Goal: Find specific page/section: Find specific page/section

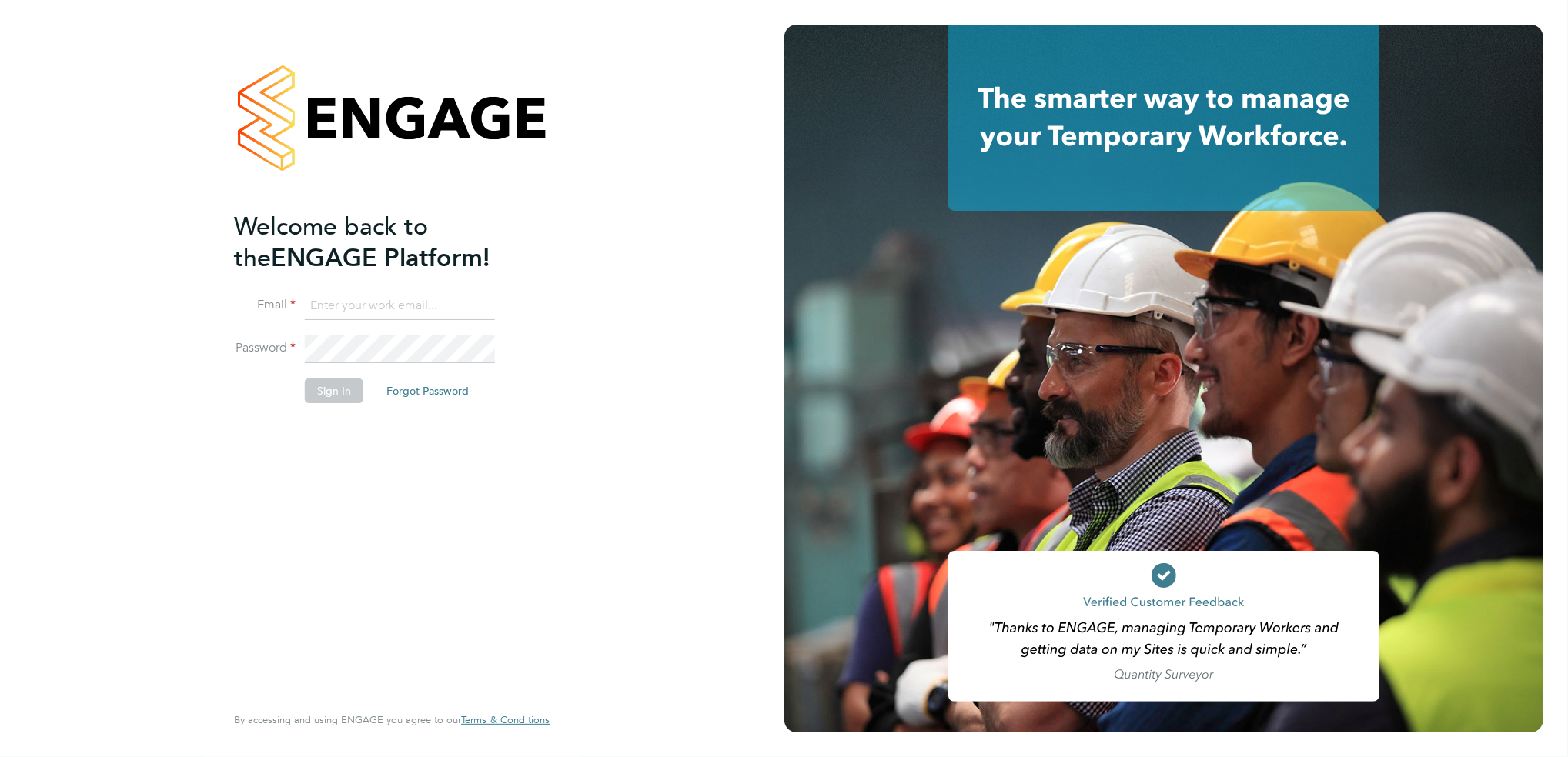
type input "[EMAIL_ADDRESS][DOMAIN_NAME]"
click at [337, 384] on button "Sign In" at bounding box center [334, 391] width 58 height 25
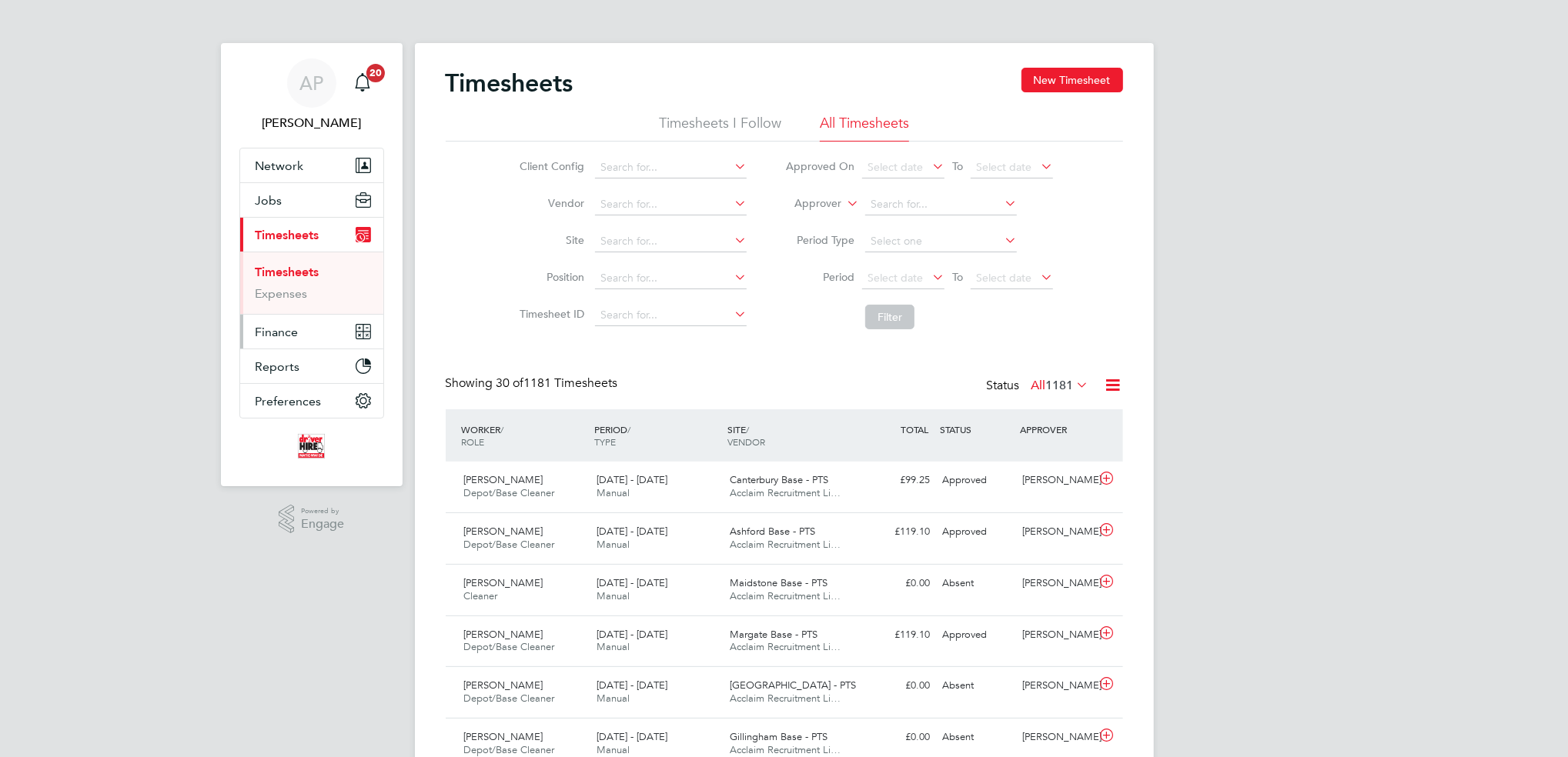
click at [273, 328] on span "Finance" at bounding box center [277, 332] width 43 height 15
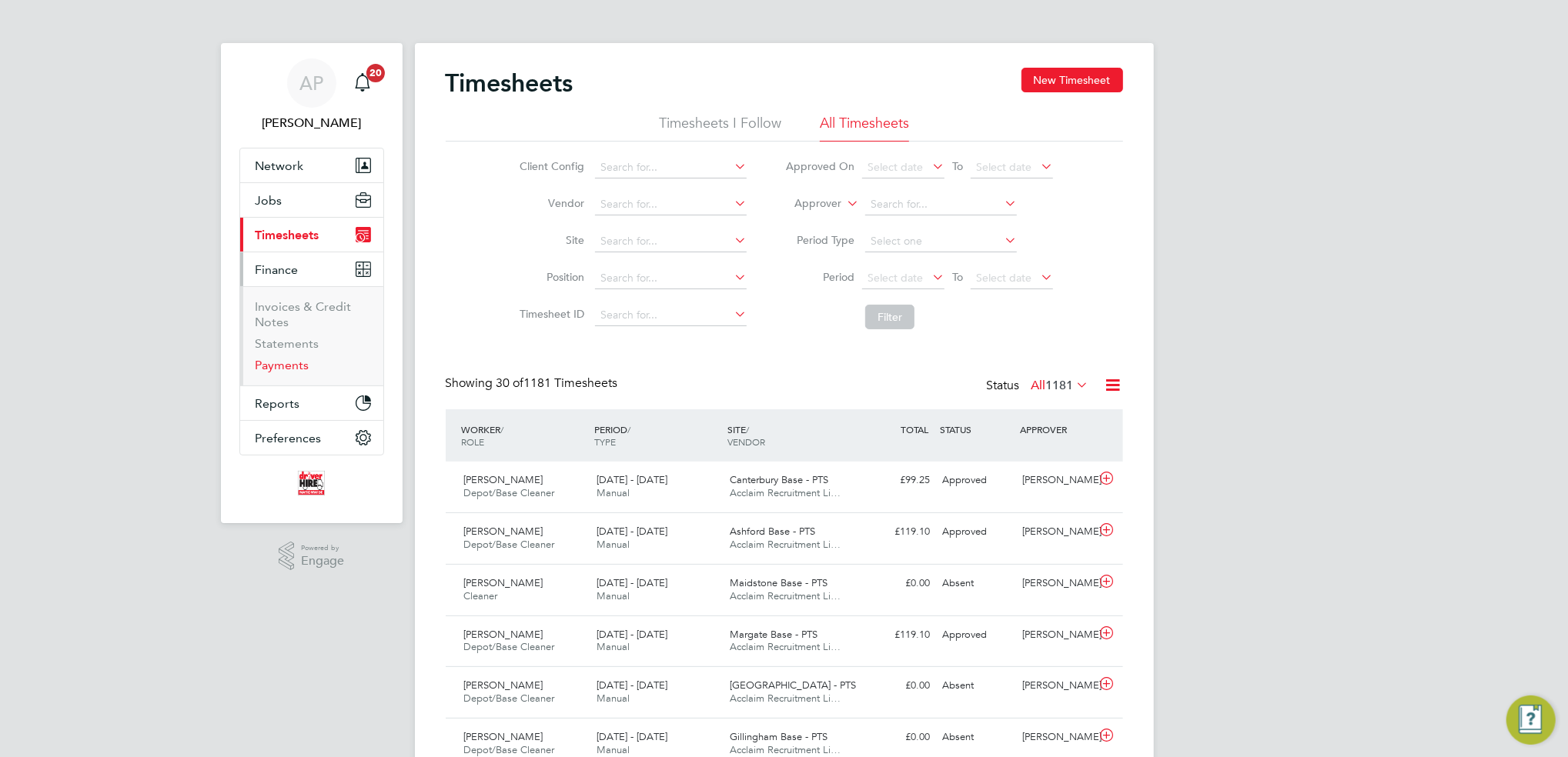
click at [287, 359] on link "Payments" at bounding box center [282, 366] width 54 height 15
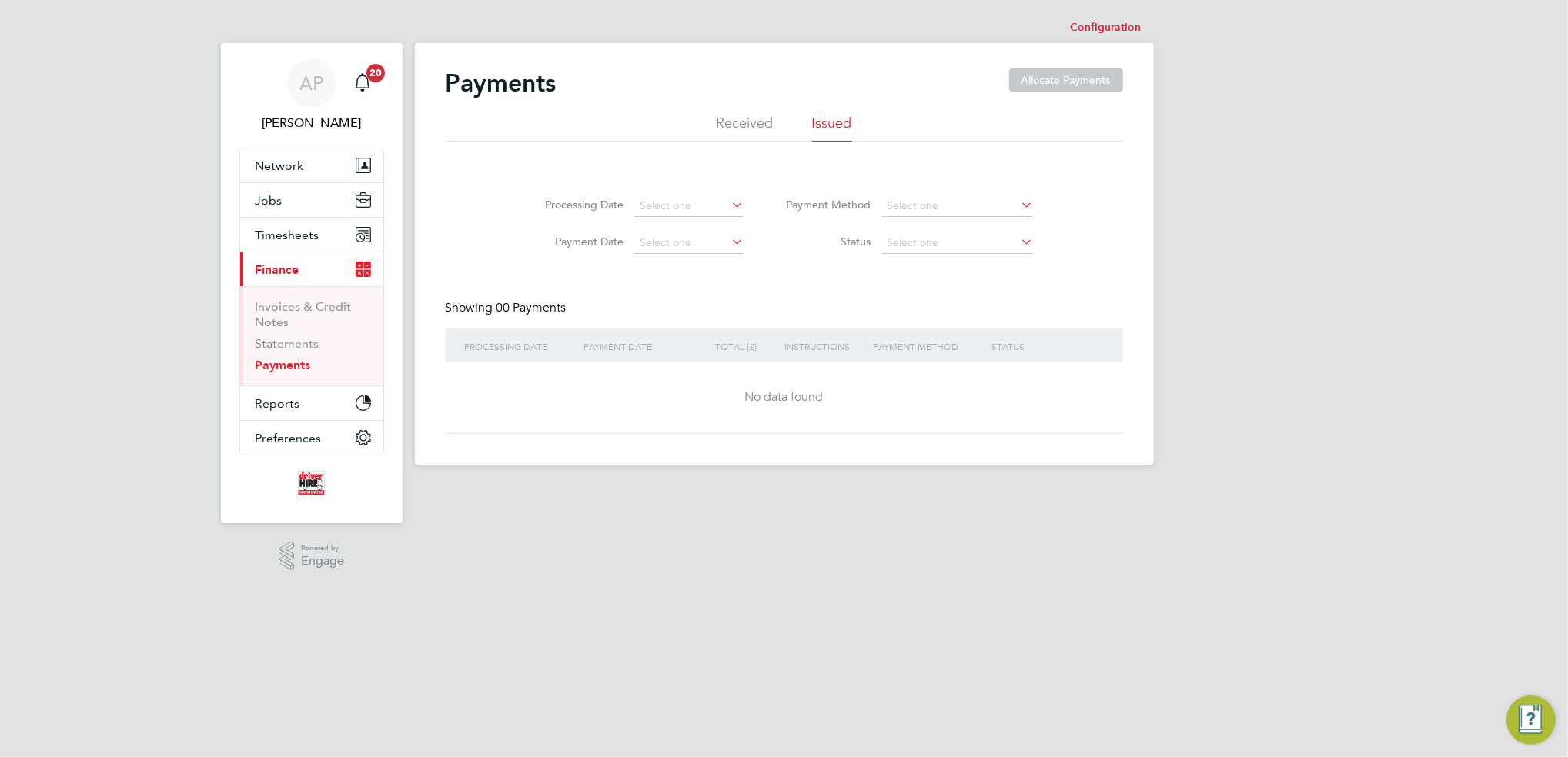
click at [762, 122] on li "Received" at bounding box center [745, 127] width 57 height 27
click at [834, 120] on li "Issued" at bounding box center [832, 127] width 40 height 27
click at [285, 300] on link "Invoices & Credit Notes" at bounding box center [303, 314] width 96 height 30
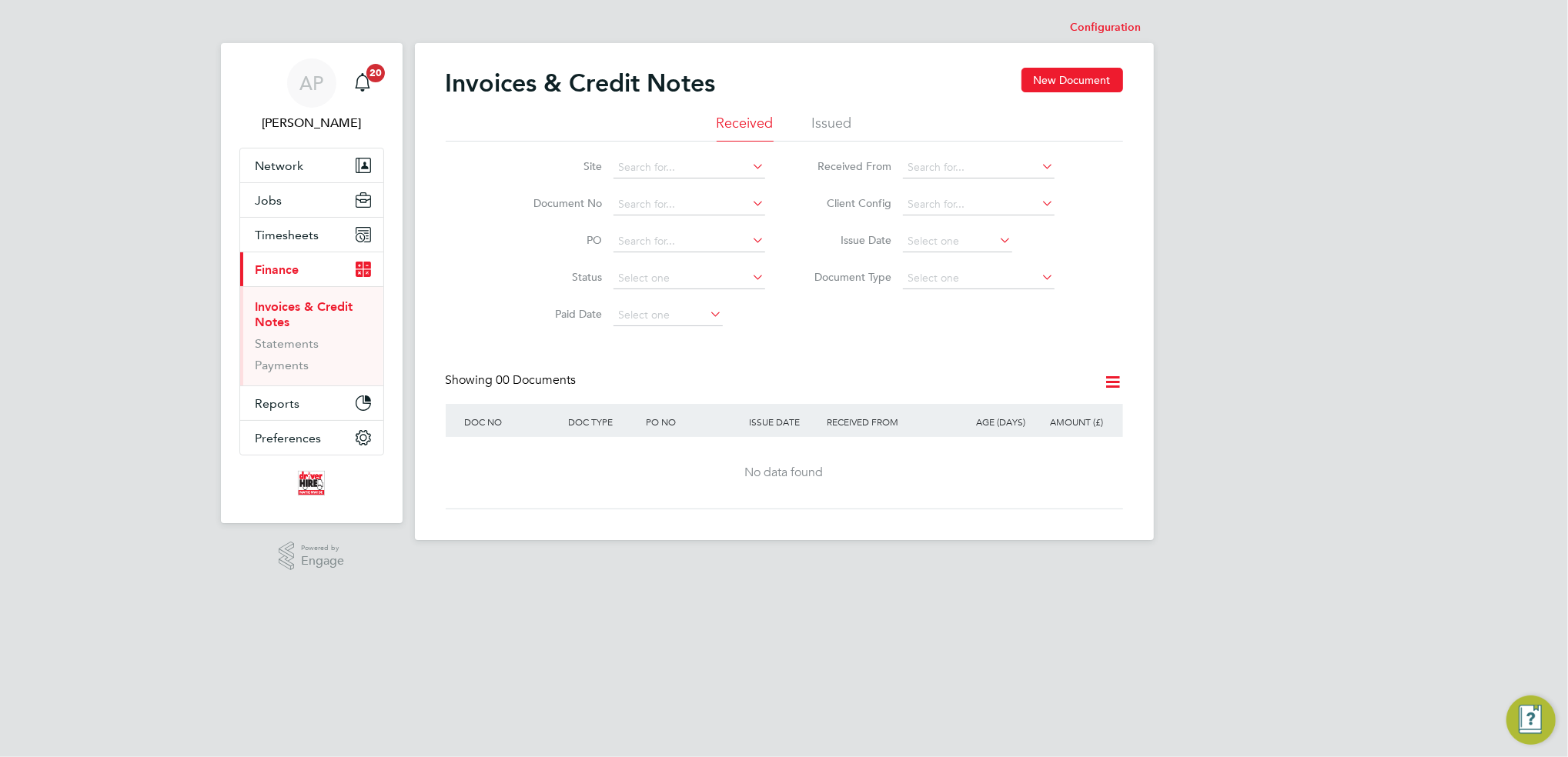
click at [836, 114] on li "Issued" at bounding box center [832, 127] width 40 height 27
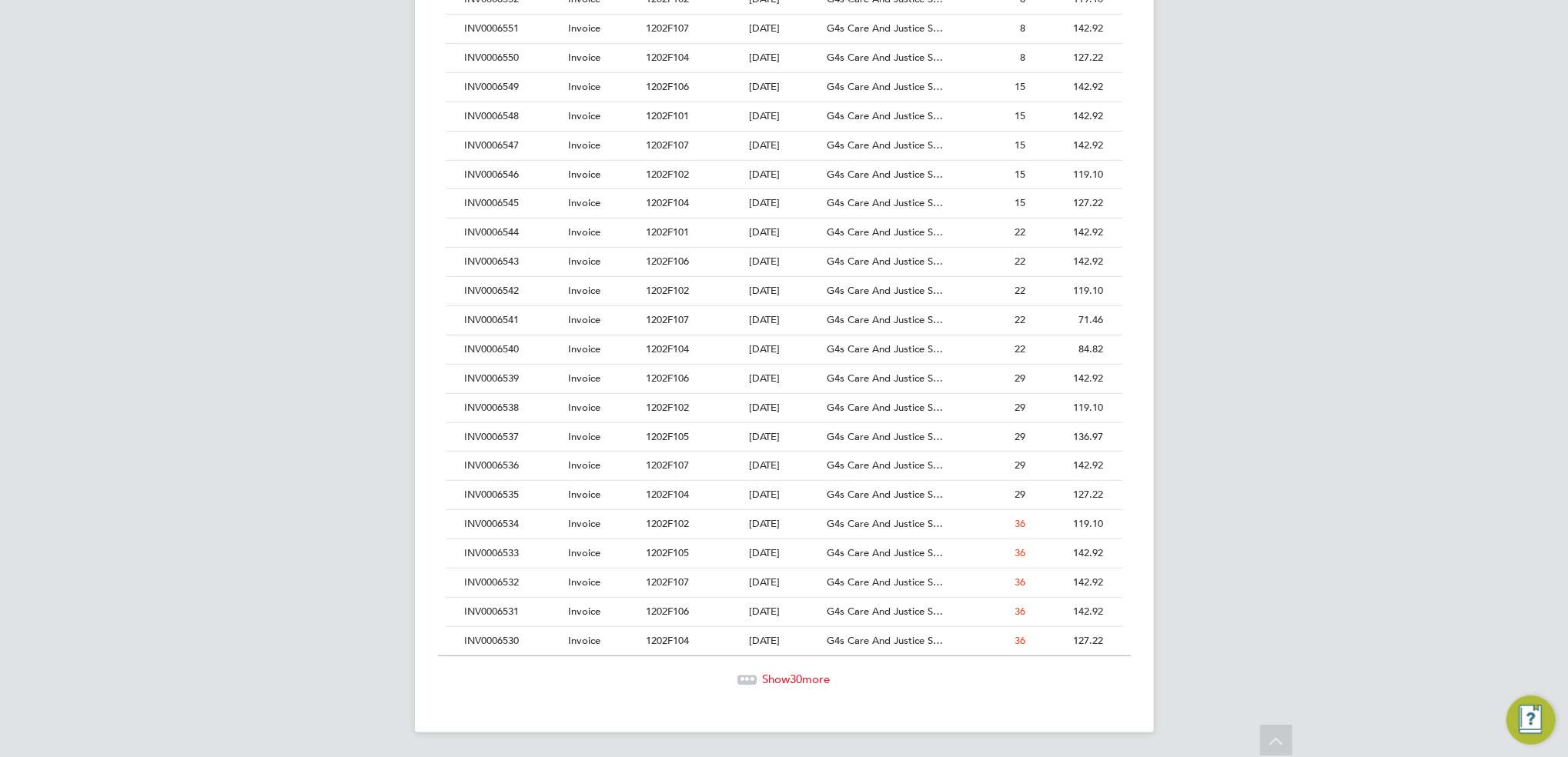
click at [815, 683] on span "Show 30 more" at bounding box center [796, 679] width 67 height 15
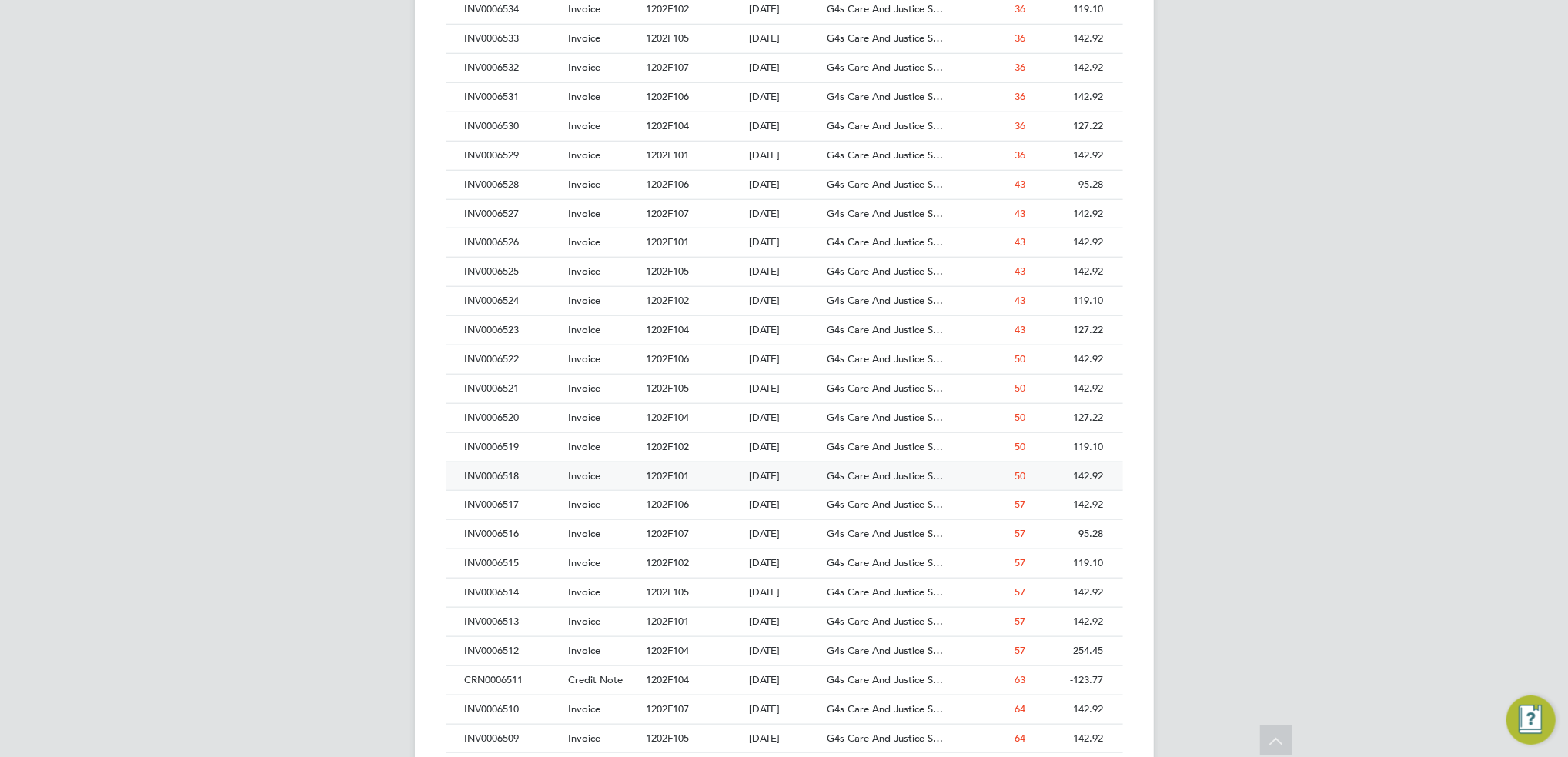
click at [670, 479] on span "1202F101" at bounding box center [668, 476] width 43 height 13
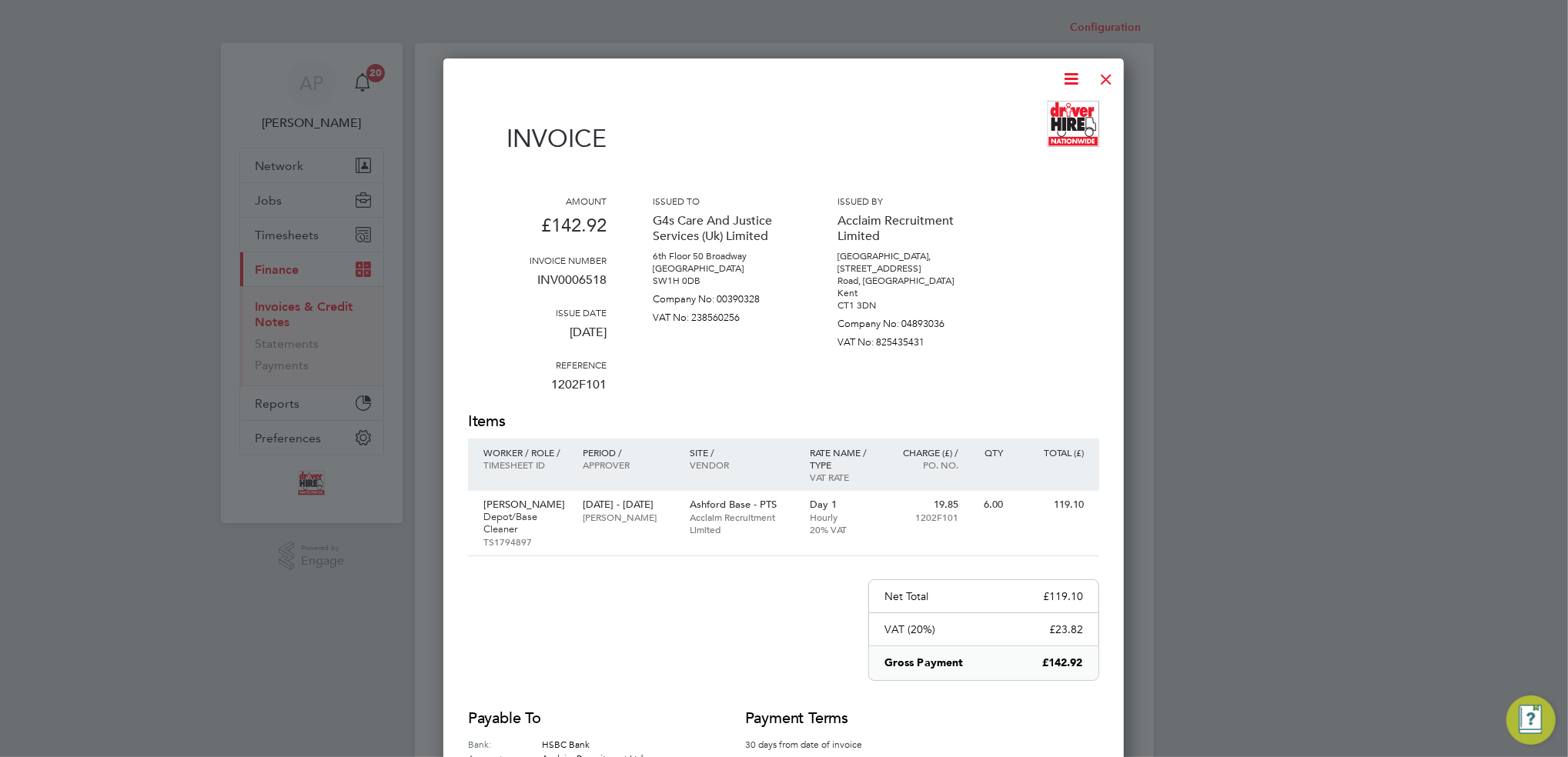
click at [1103, 71] on div at bounding box center [1106, 75] width 27 height 27
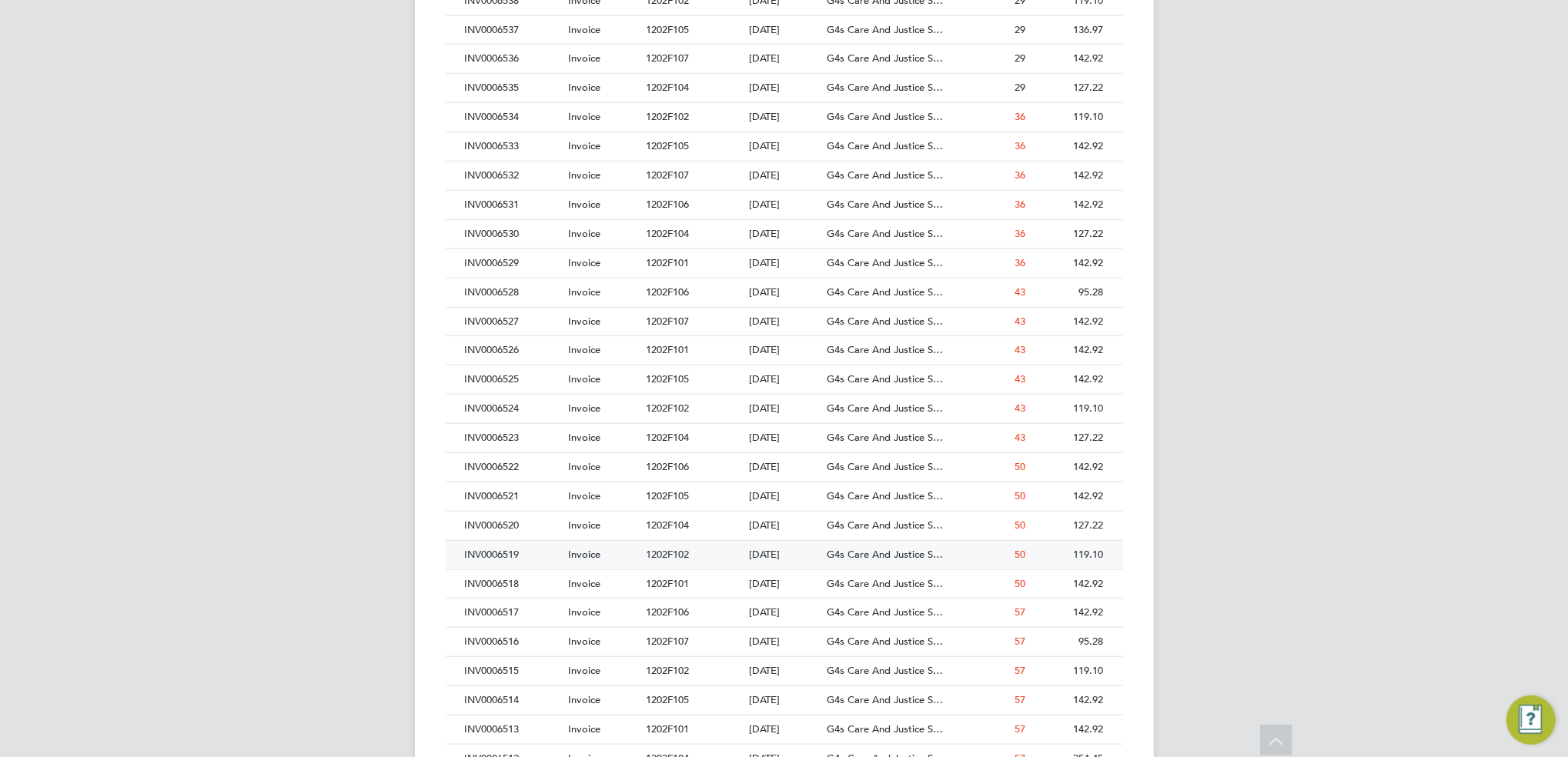
click at [695, 557] on div "1202F102" at bounding box center [693, 555] width 103 height 28
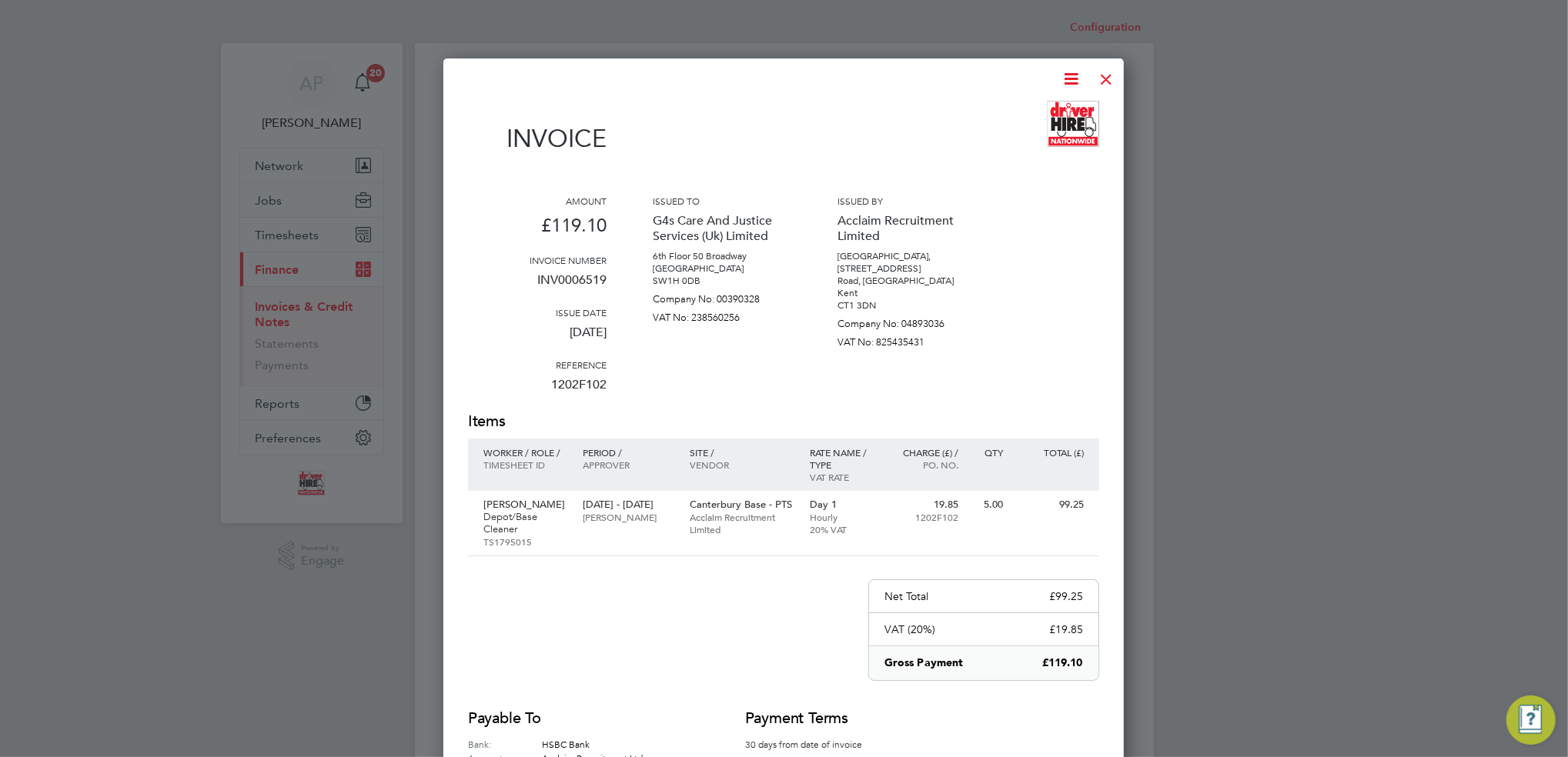
click at [1104, 75] on div at bounding box center [1106, 75] width 27 height 27
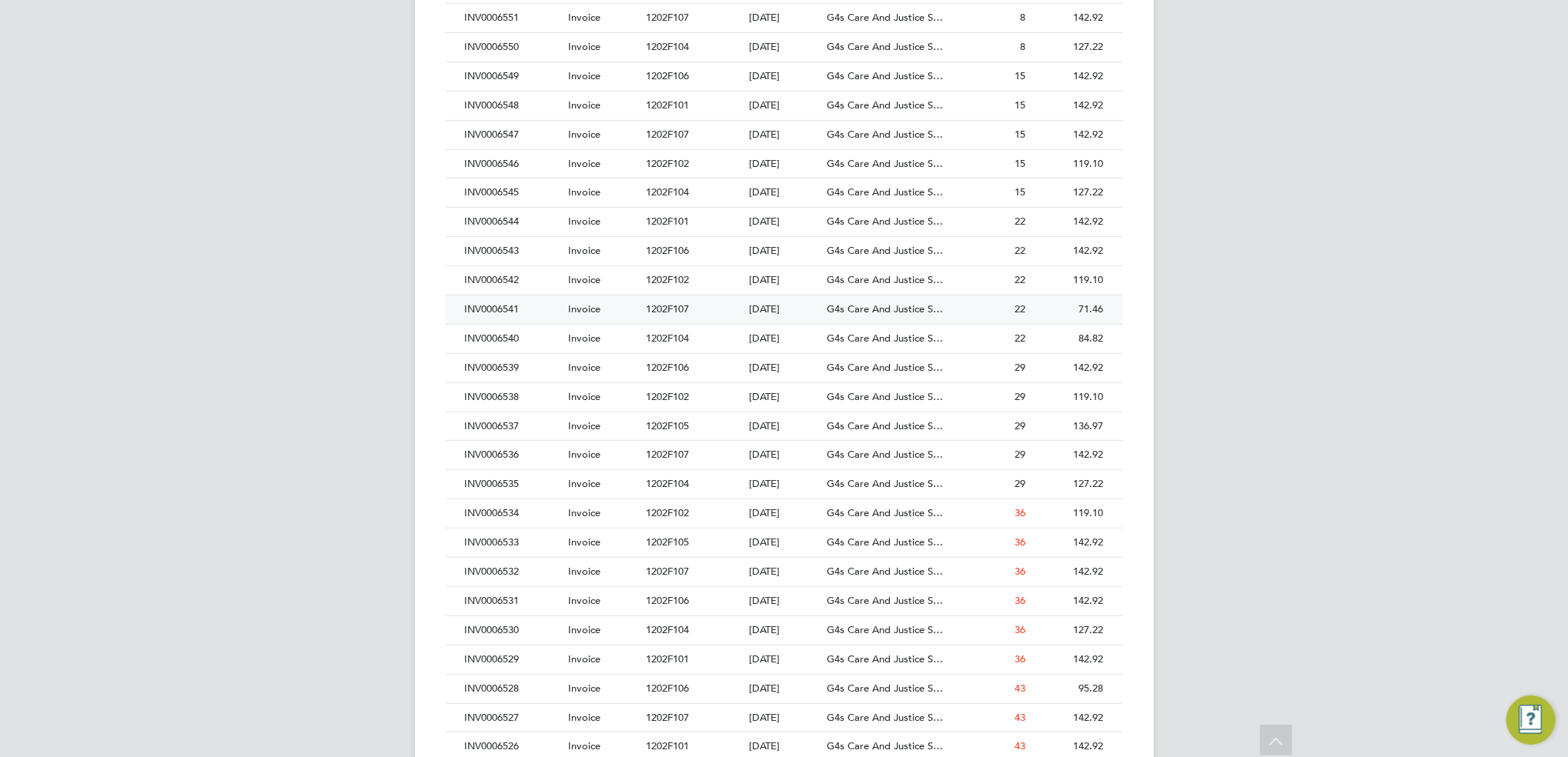
scroll to position [820, 0]
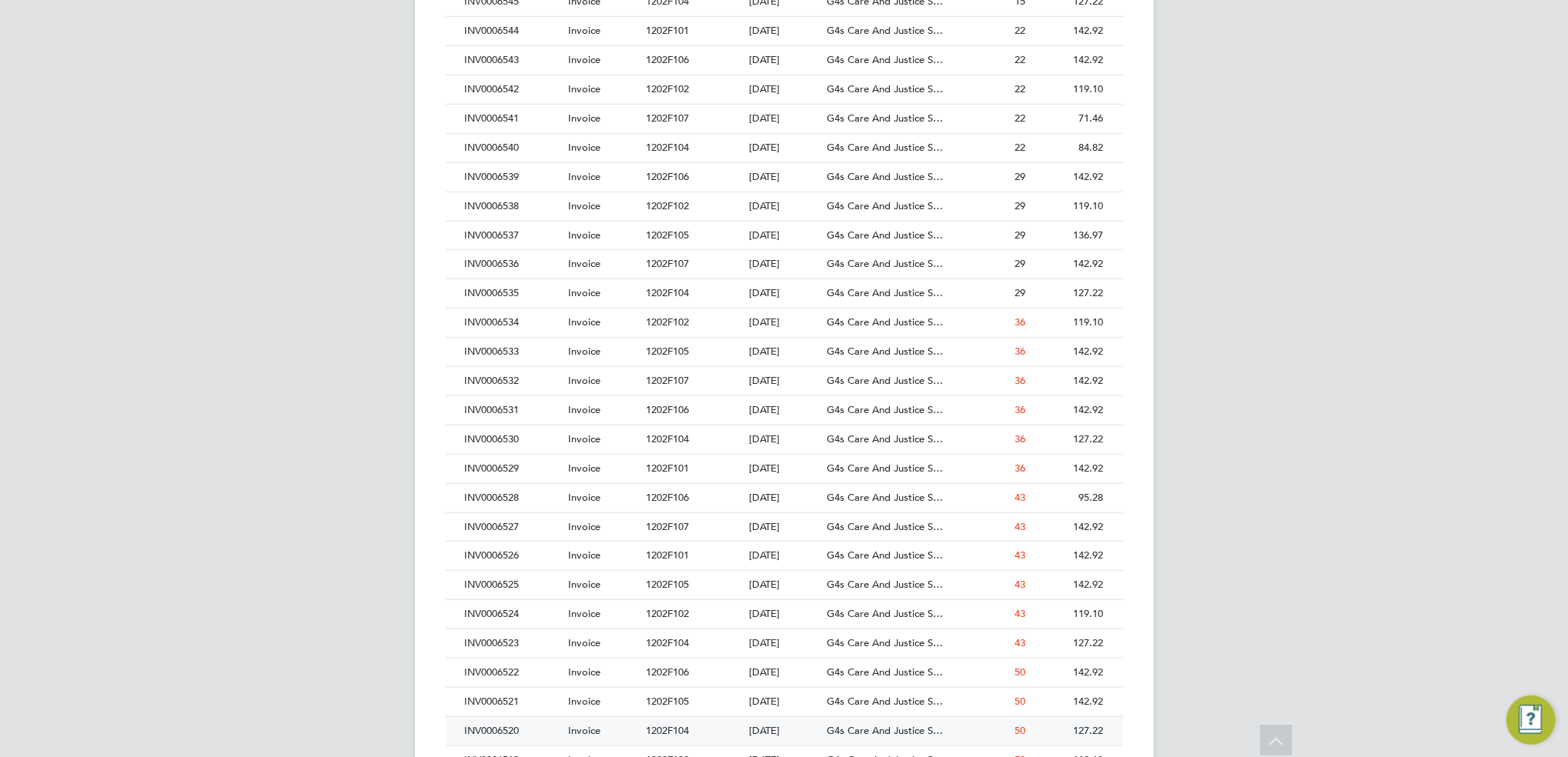
click at [705, 726] on div "1202F104" at bounding box center [693, 731] width 103 height 28
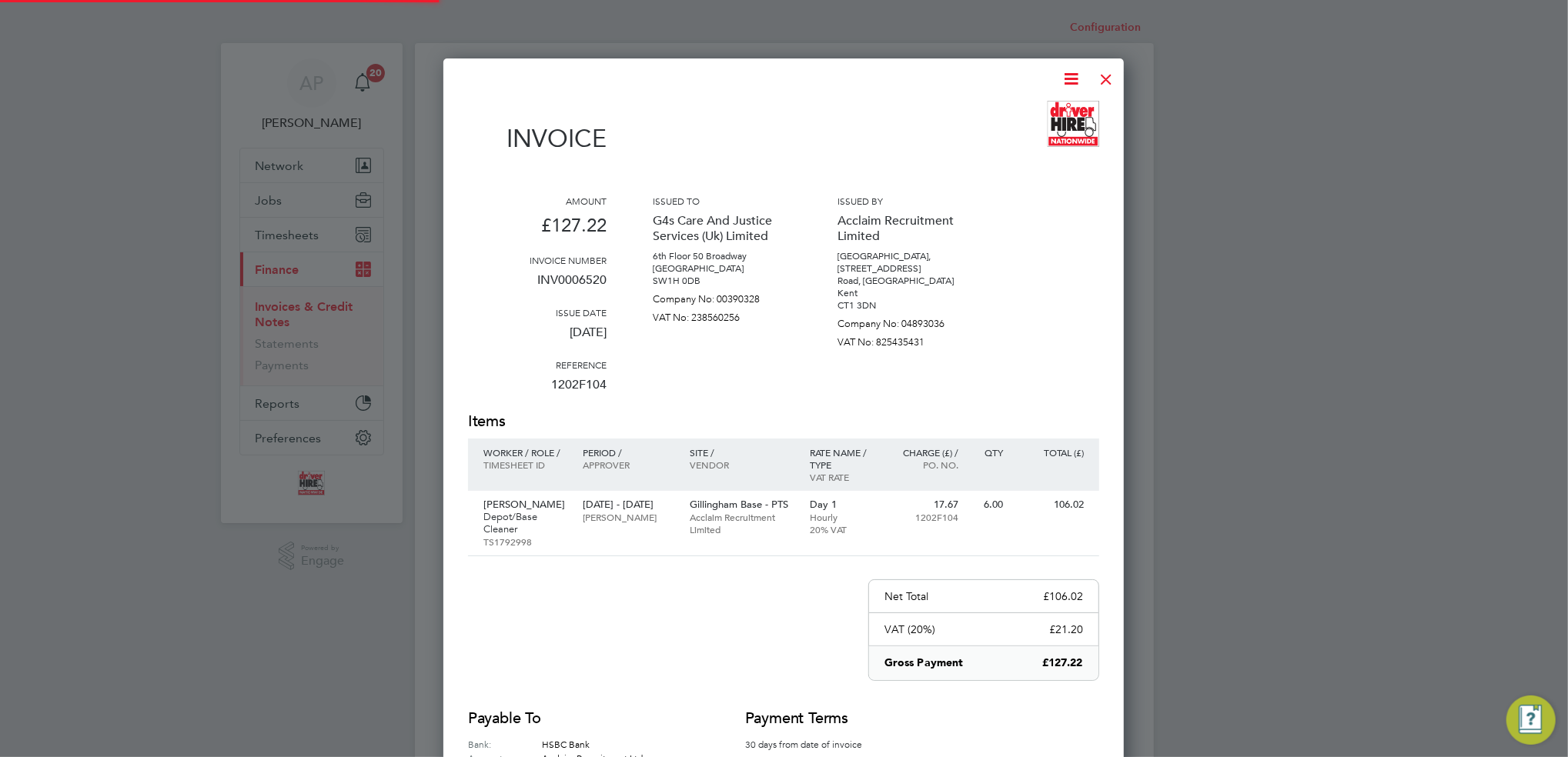
scroll to position [831, 680]
drag, startPoint x: 1106, startPoint y: 71, endPoint x: 1095, endPoint y: 81, distance: 14.9
click at [1106, 72] on div at bounding box center [1106, 75] width 27 height 27
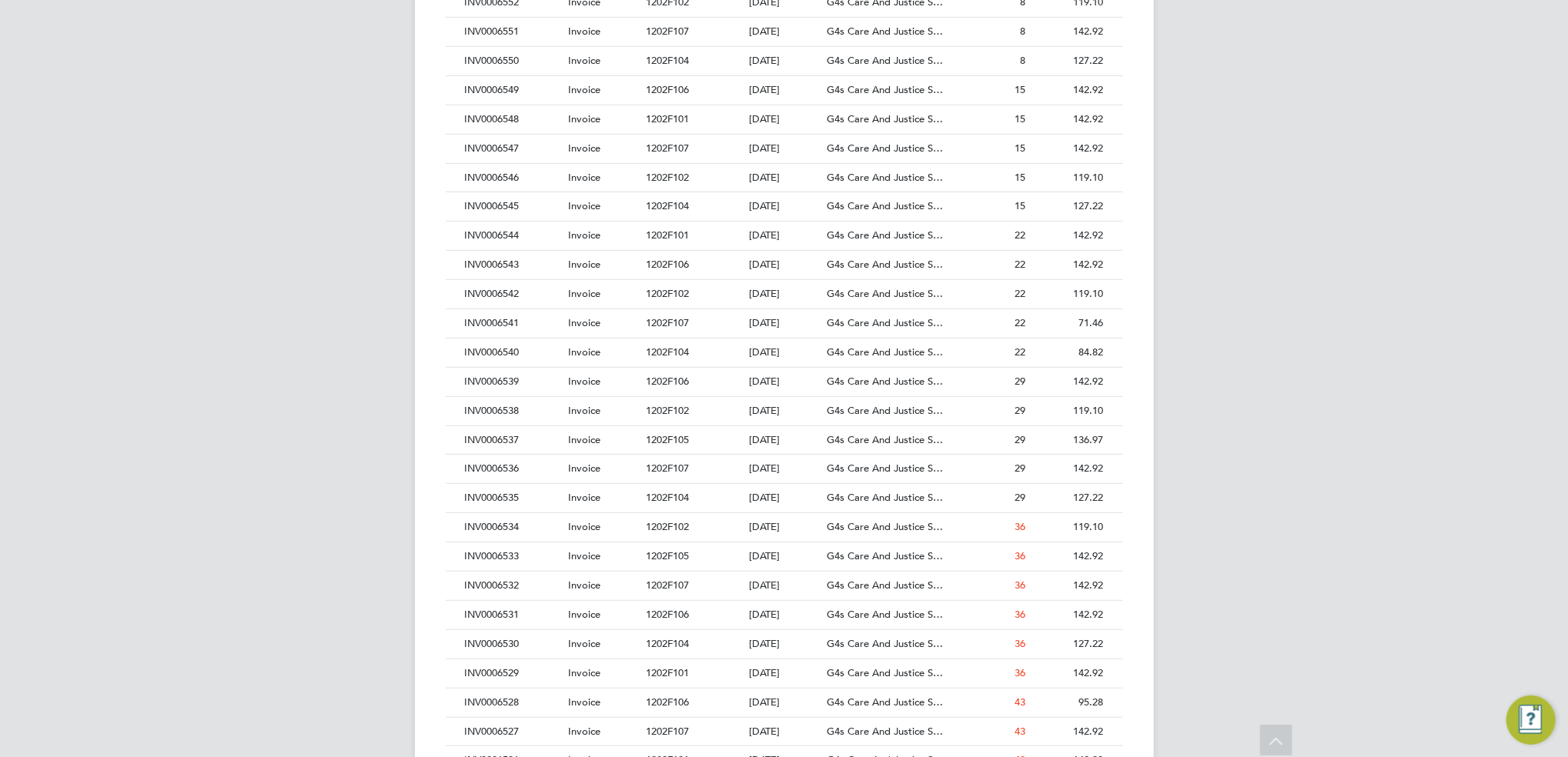
scroll to position [820, 0]
click at [769, 698] on div "05 Aug 2025" at bounding box center [784, 702] width 78 height 28
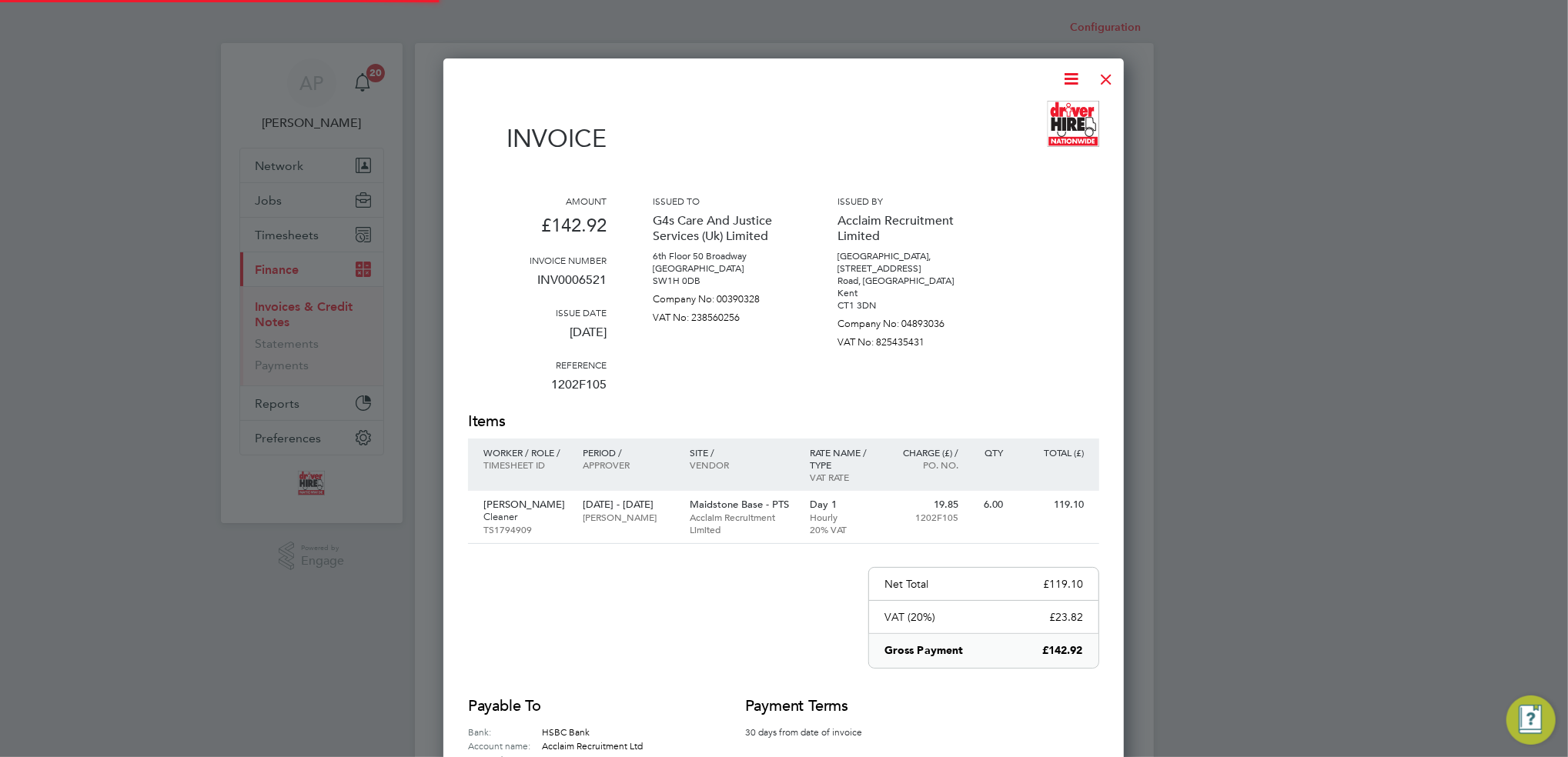
scroll to position [806, 680]
click at [1102, 70] on div at bounding box center [1106, 75] width 27 height 27
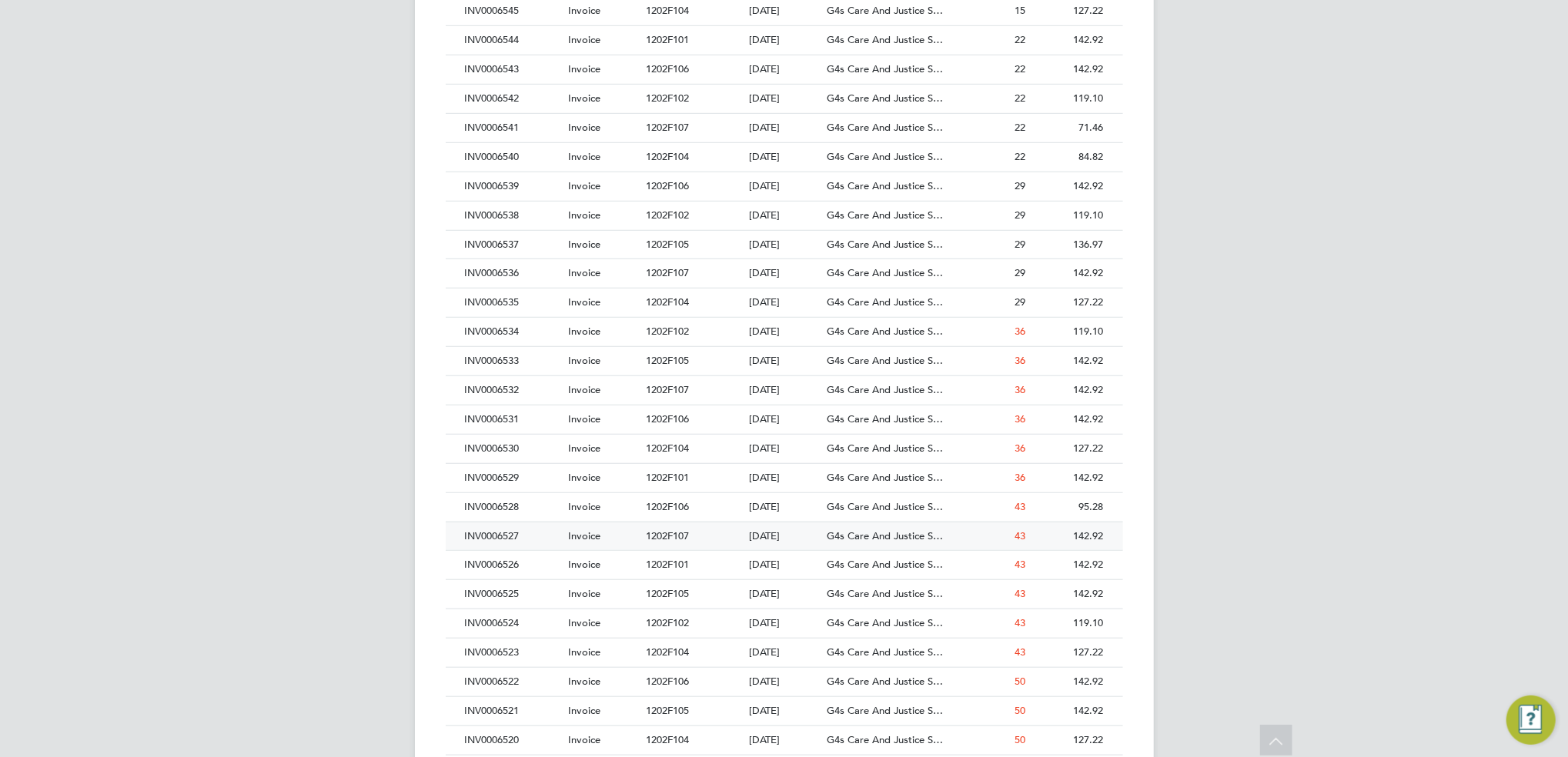
scroll to position [923, 0]
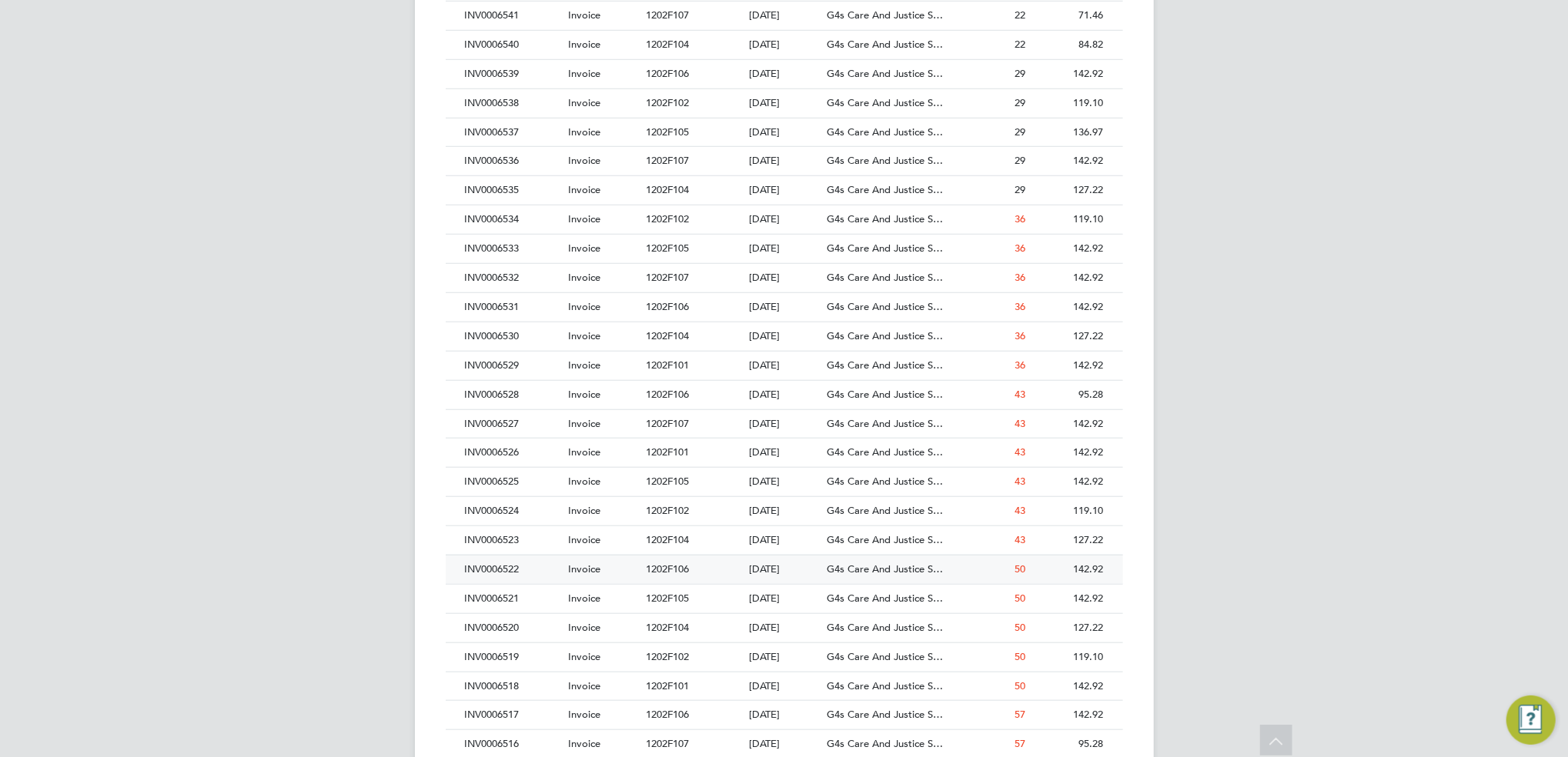
click at [596, 569] on span "Invoice" at bounding box center [584, 569] width 32 height 13
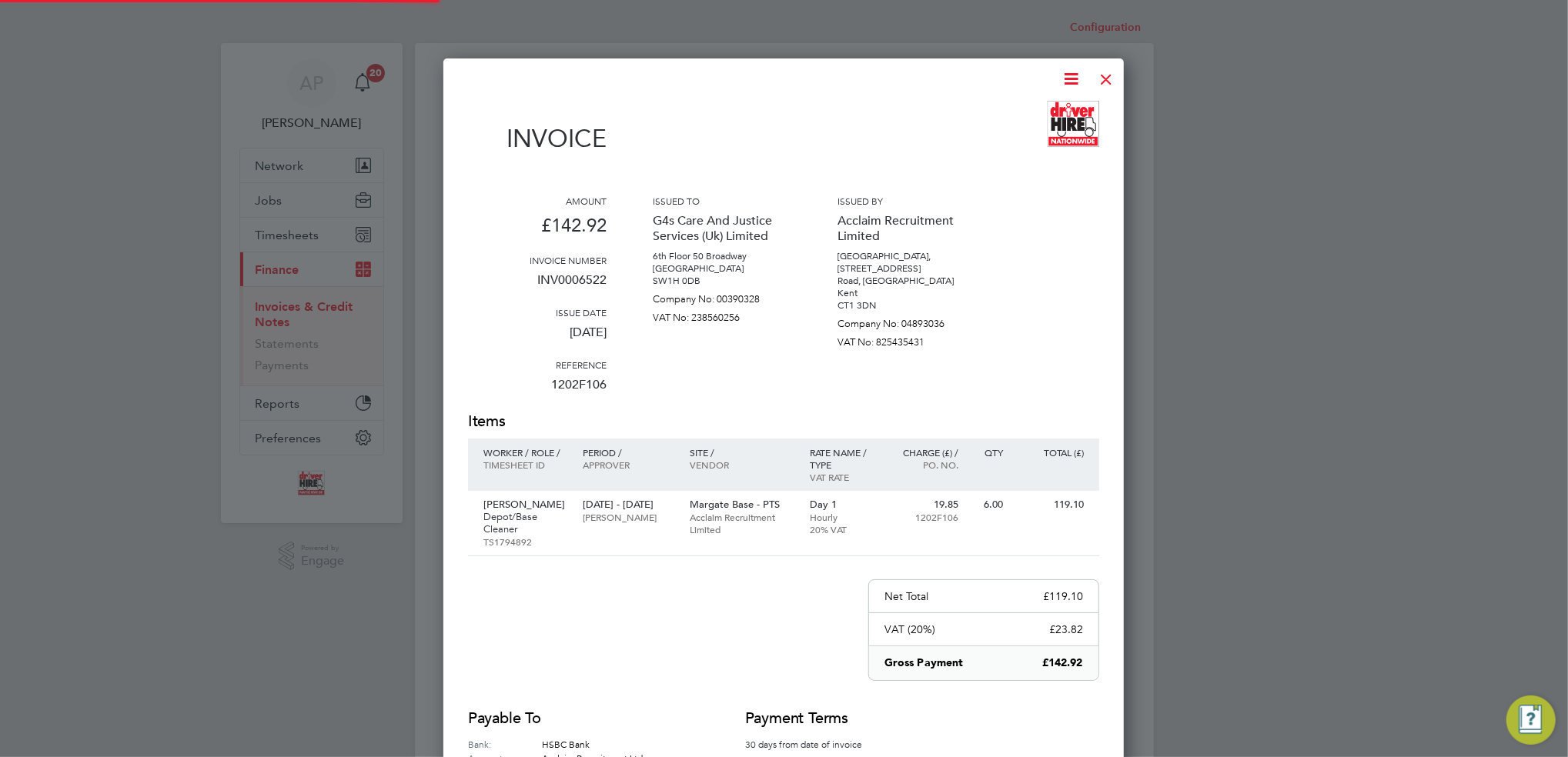
scroll to position [818, 680]
click at [1097, 75] on div at bounding box center [1106, 75] width 27 height 27
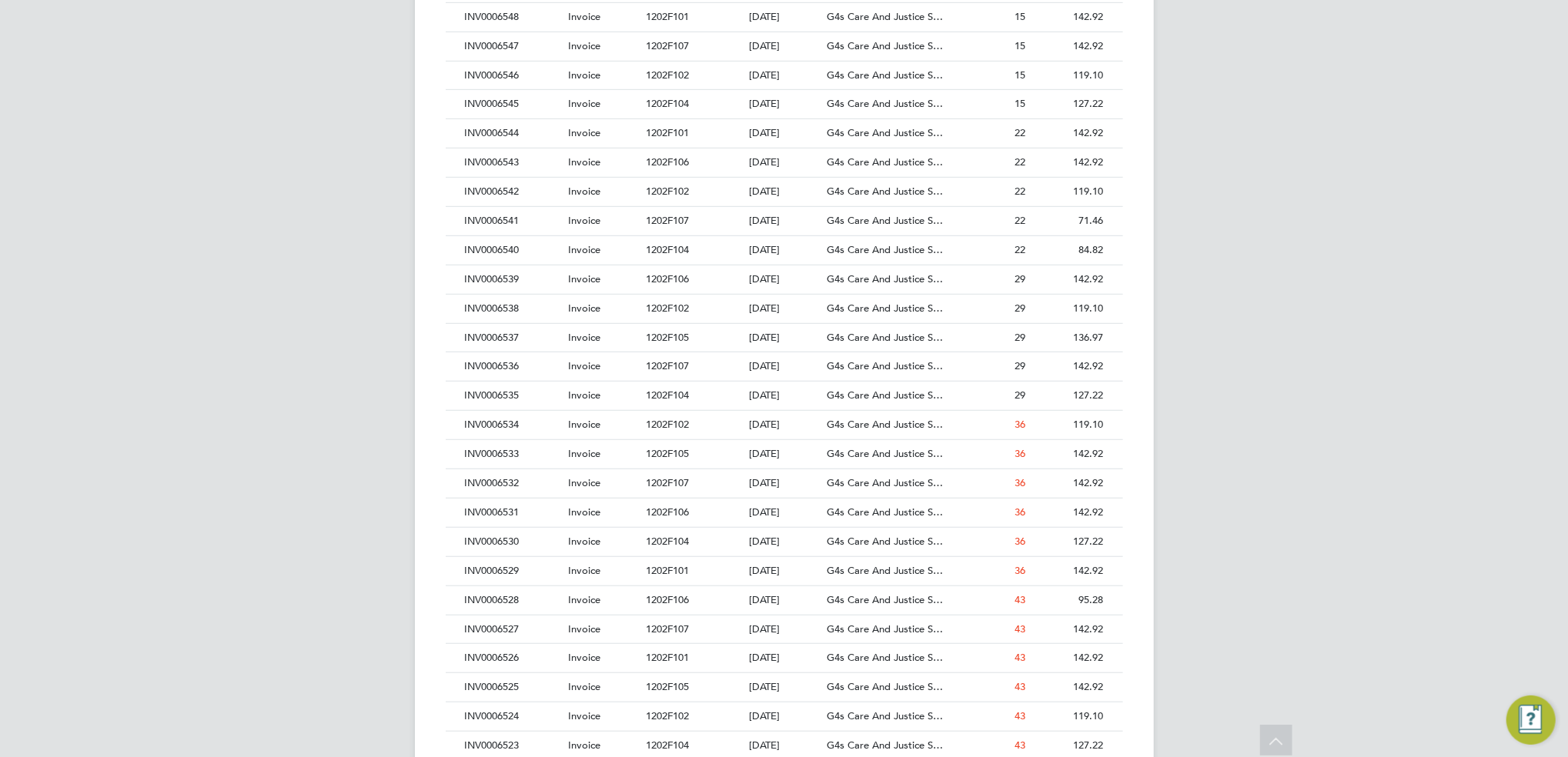
scroll to position [820, 0]
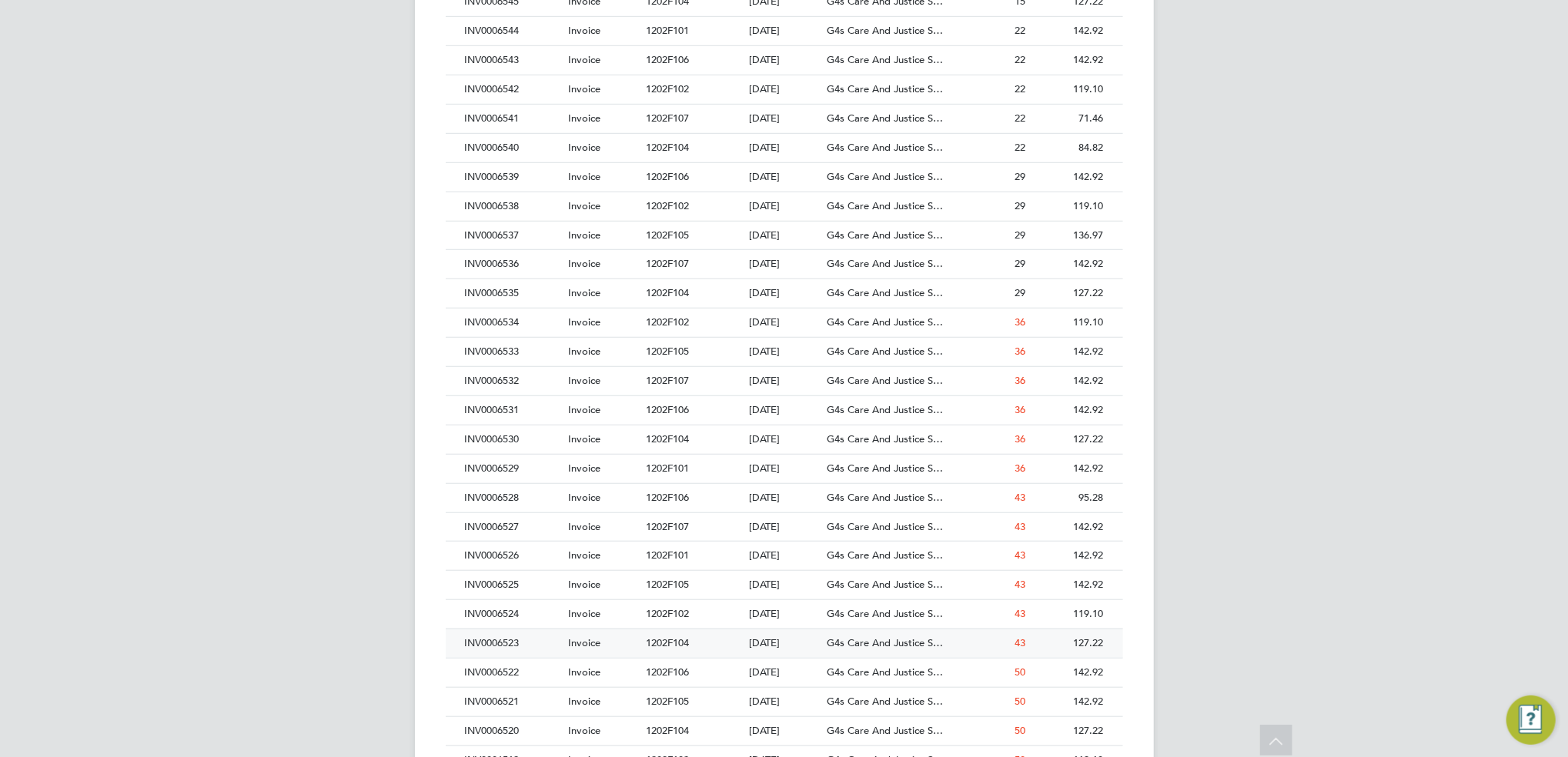
click at [779, 642] on div "12 Aug 2025" at bounding box center [784, 643] width 78 height 28
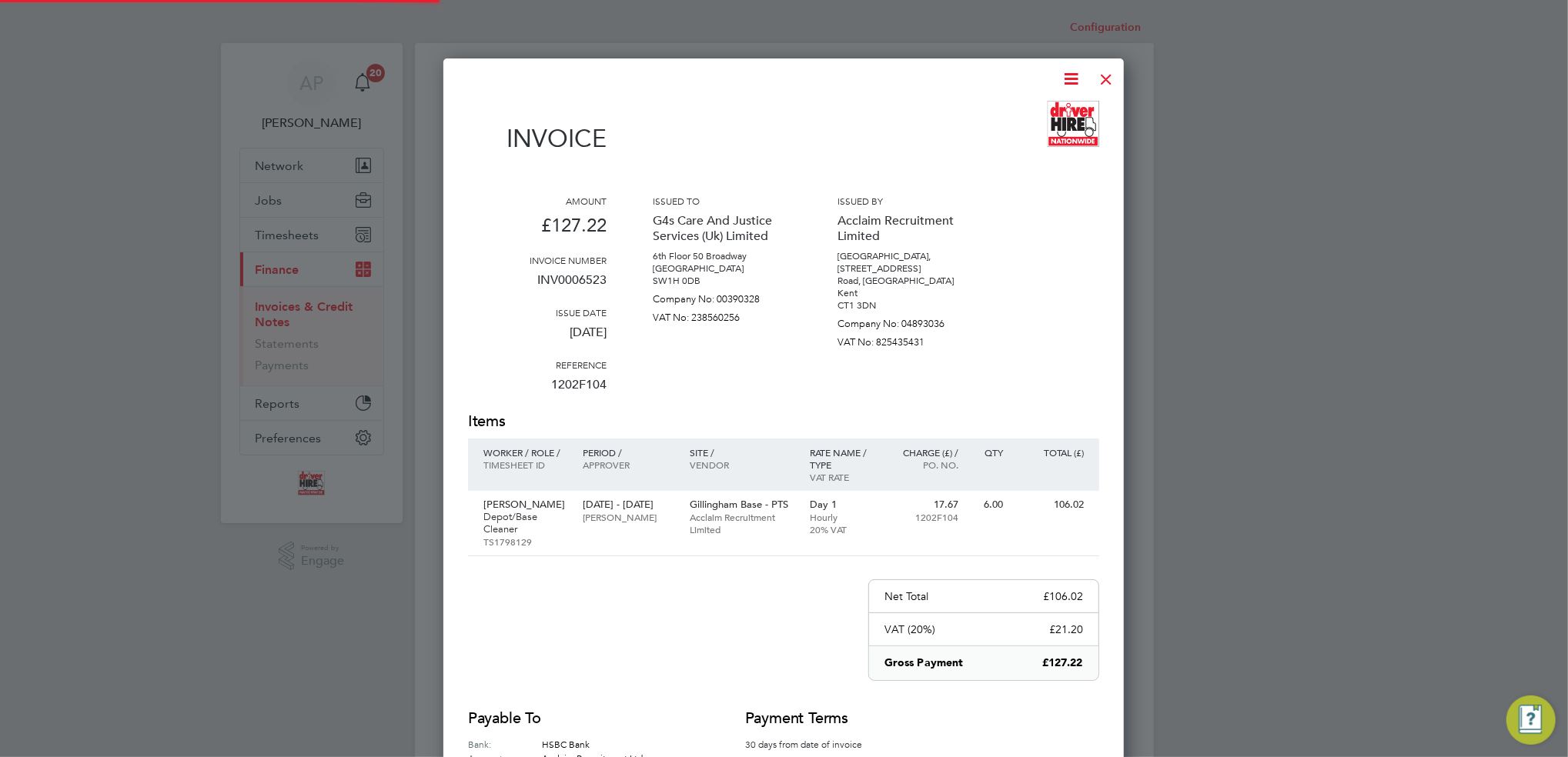
scroll to position [831, 680]
click at [1109, 74] on div at bounding box center [1106, 75] width 27 height 27
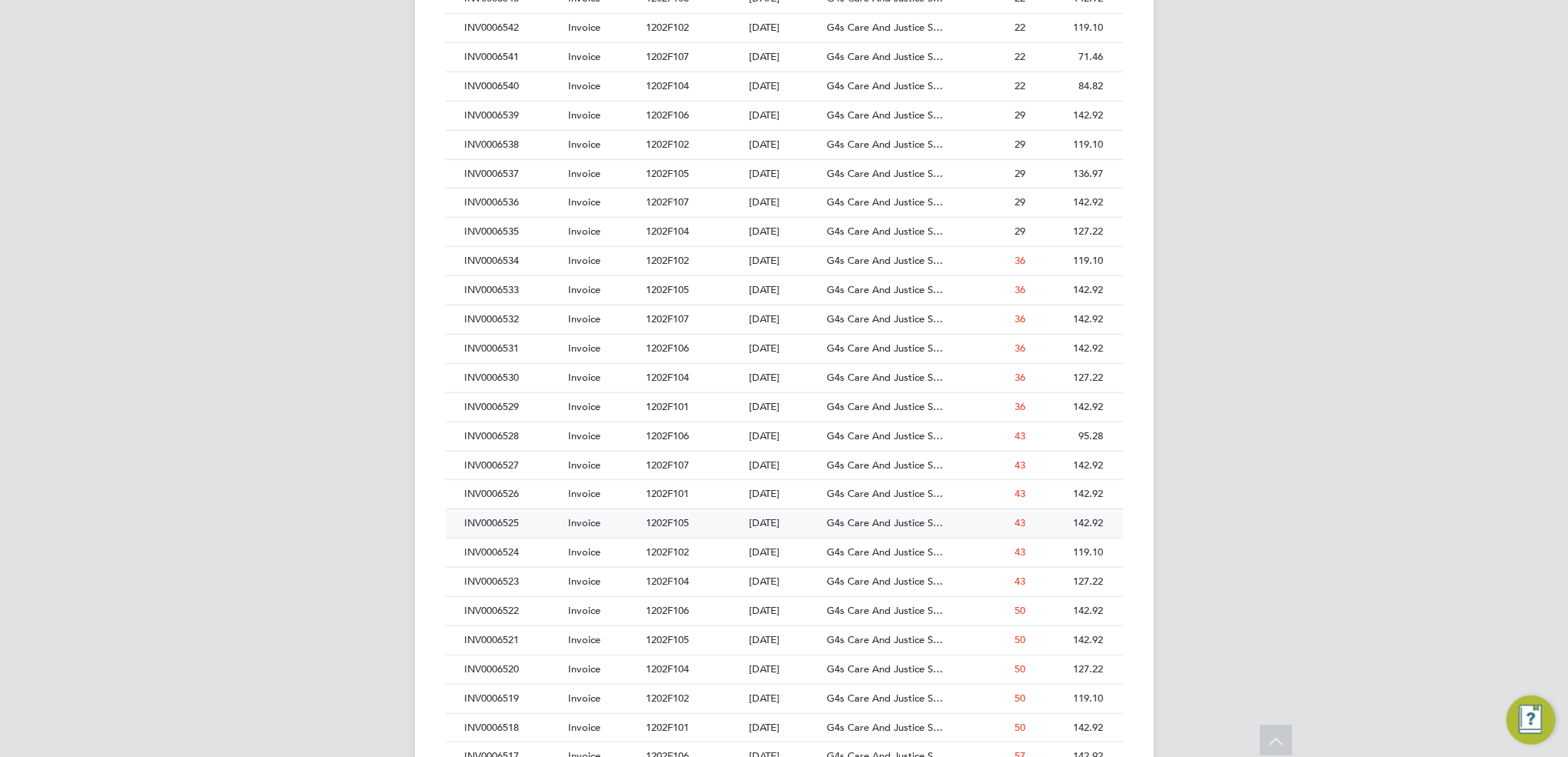
scroll to position [923, 0]
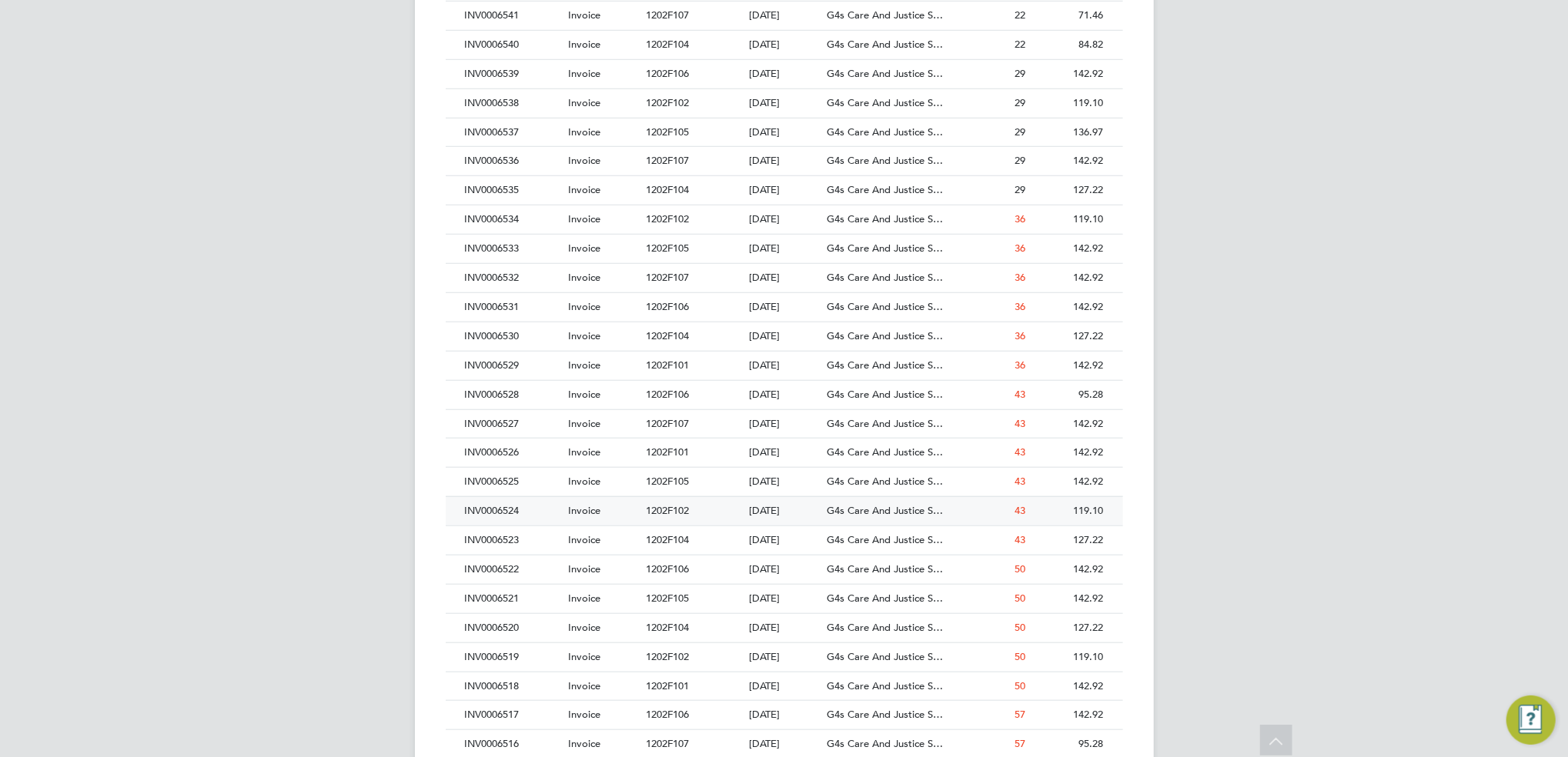
click at [704, 516] on div "1202F102" at bounding box center [693, 511] width 103 height 28
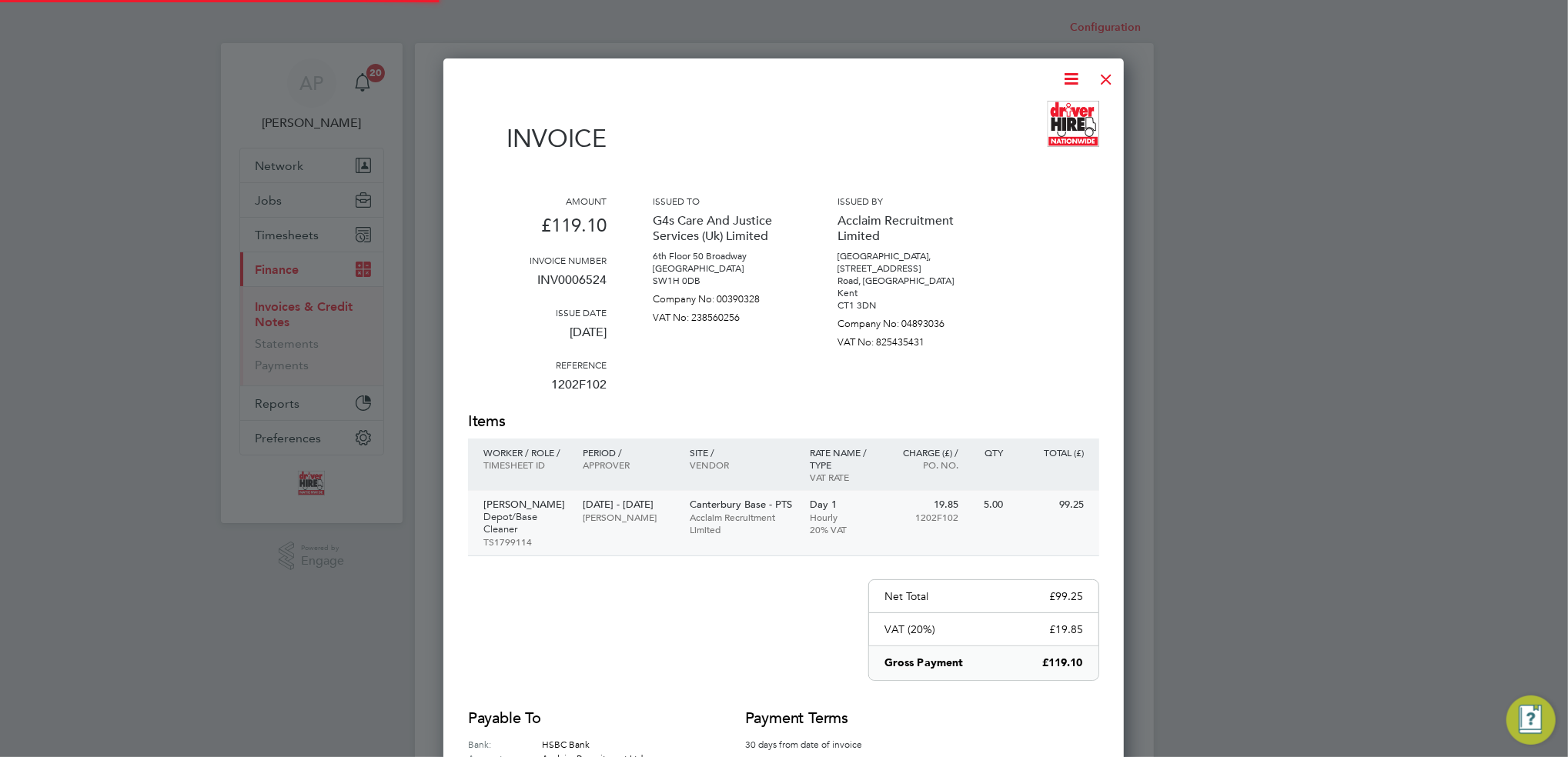
scroll to position [818, 680]
click at [1102, 78] on div at bounding box center [1106, 75] width 27 height 27
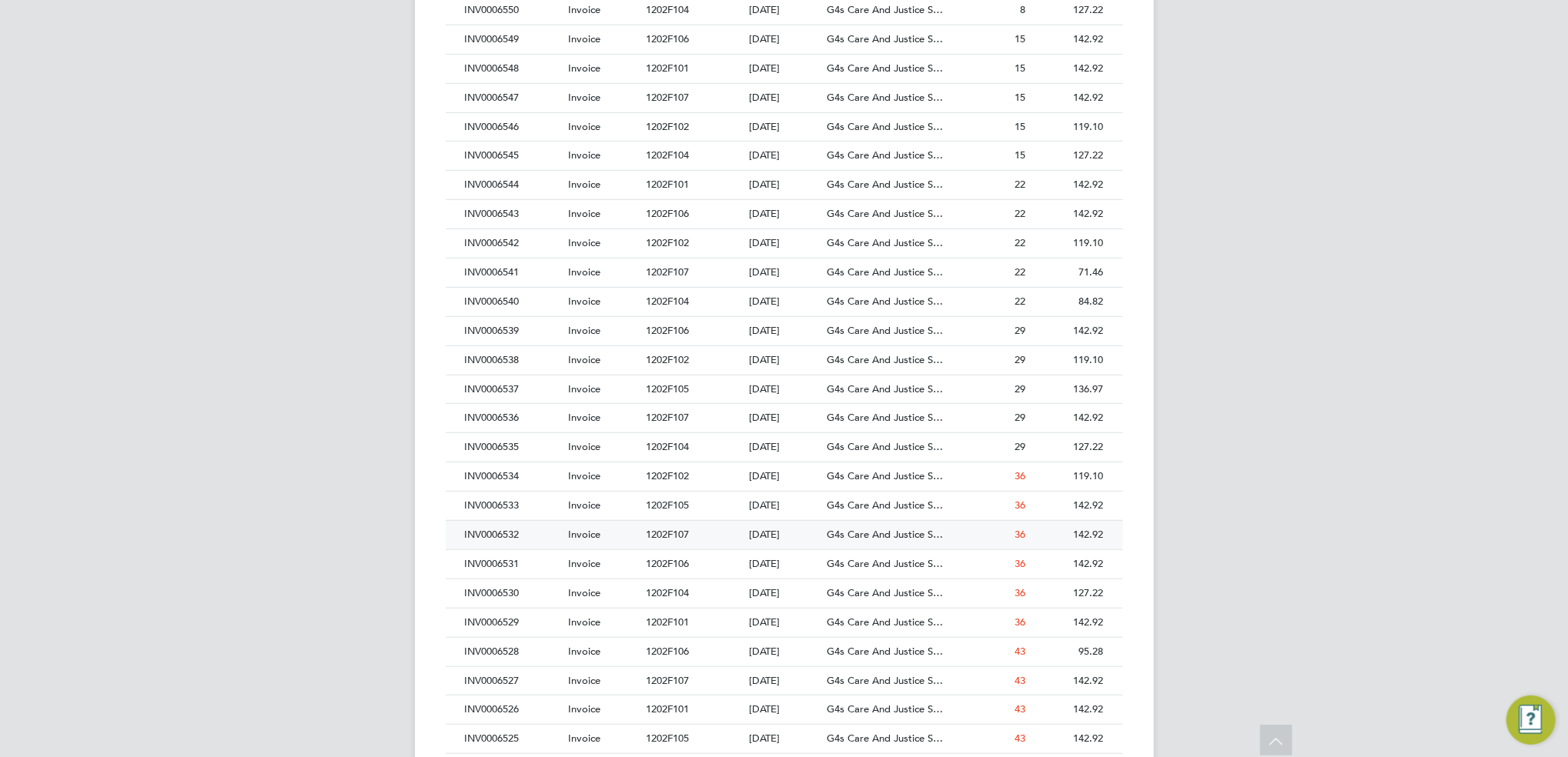
scroll to position [718, 0]
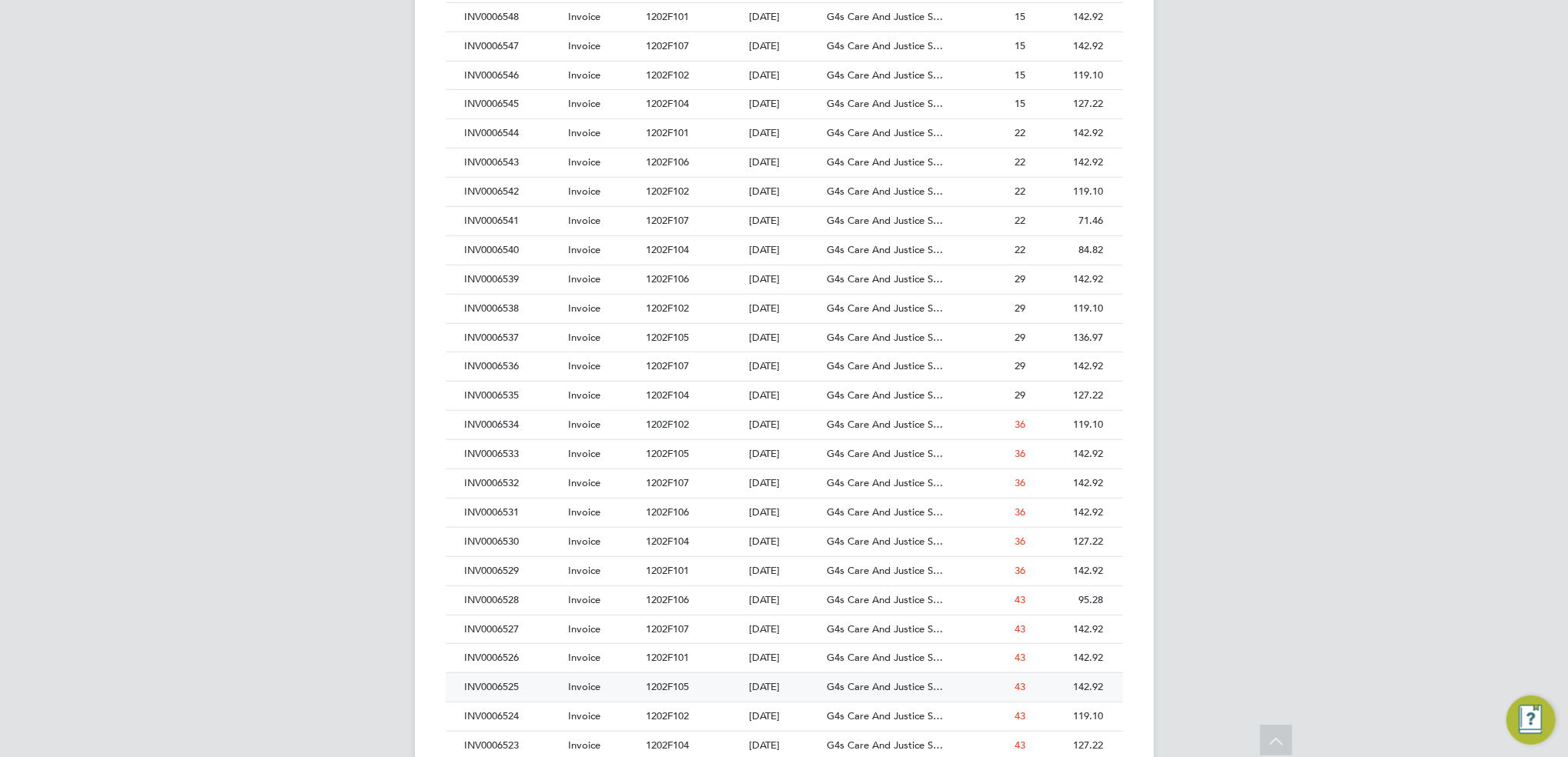
click at [708, 681] on div "1202F105" at bounding box center [693, 687] width 103 height 28
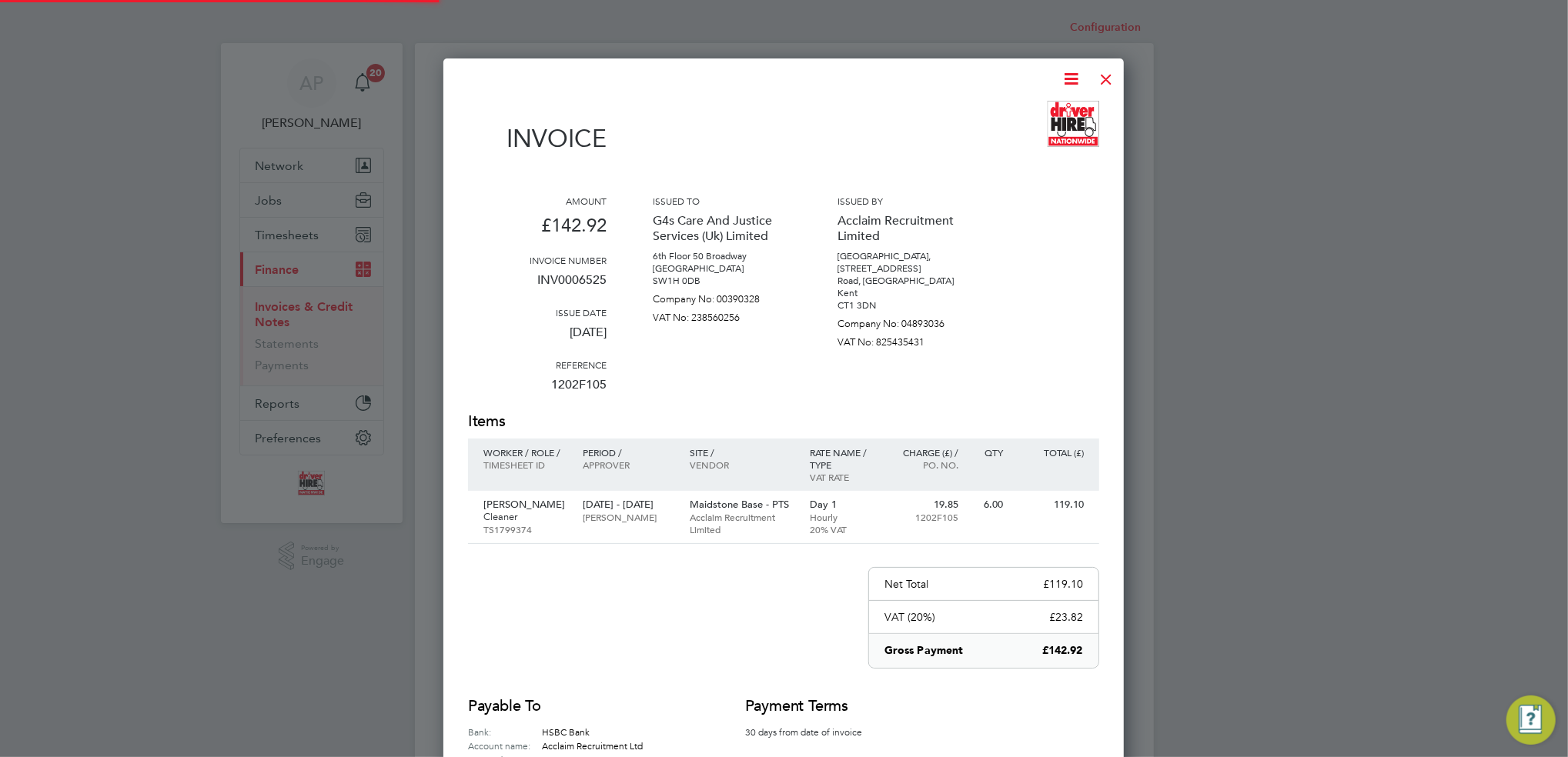
scroll to position [806, 680]
click at [1097, 75] on div at bounding box center [1106, 75] width 27 height 27
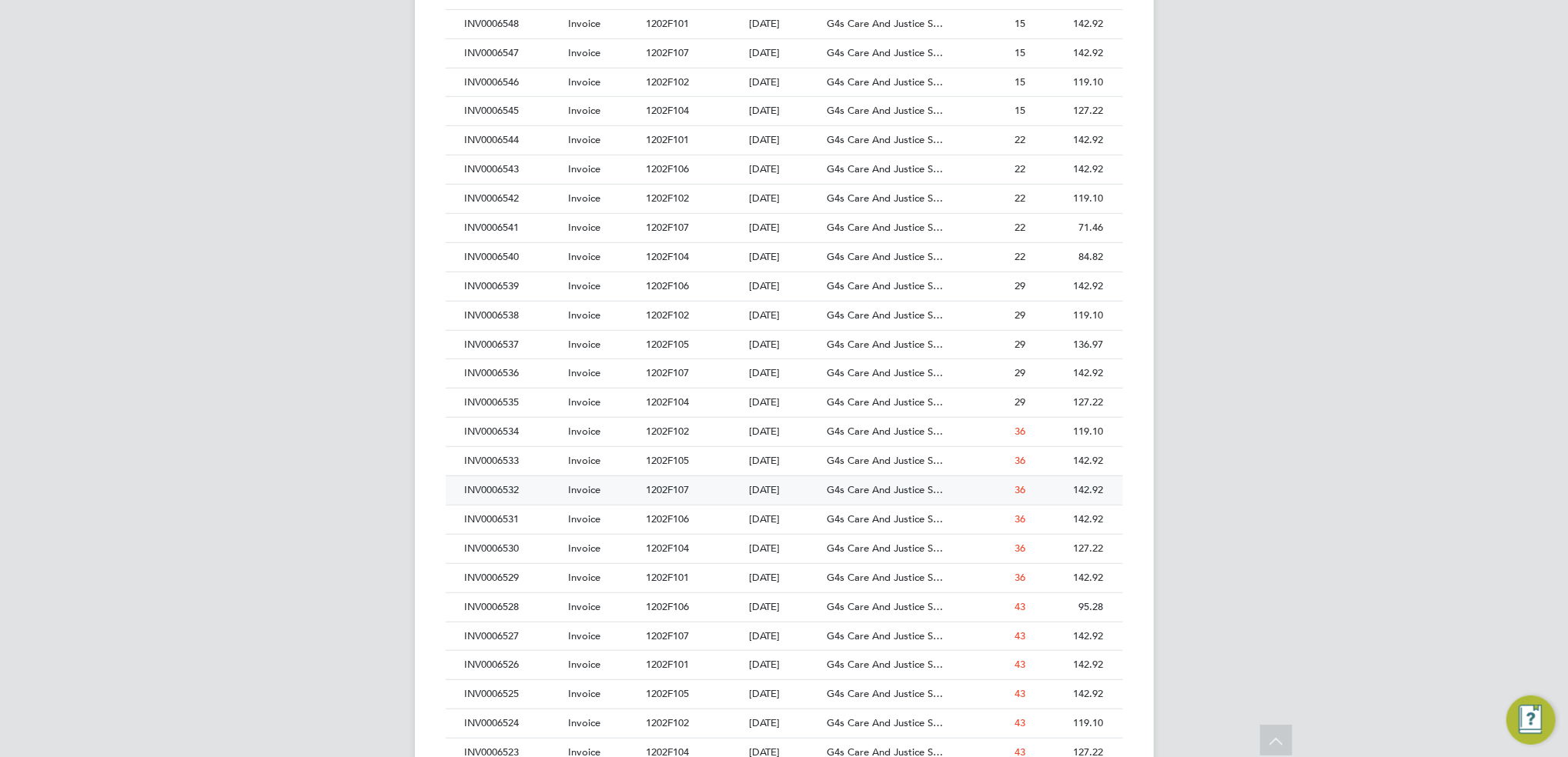
scroll to position [718, 0]
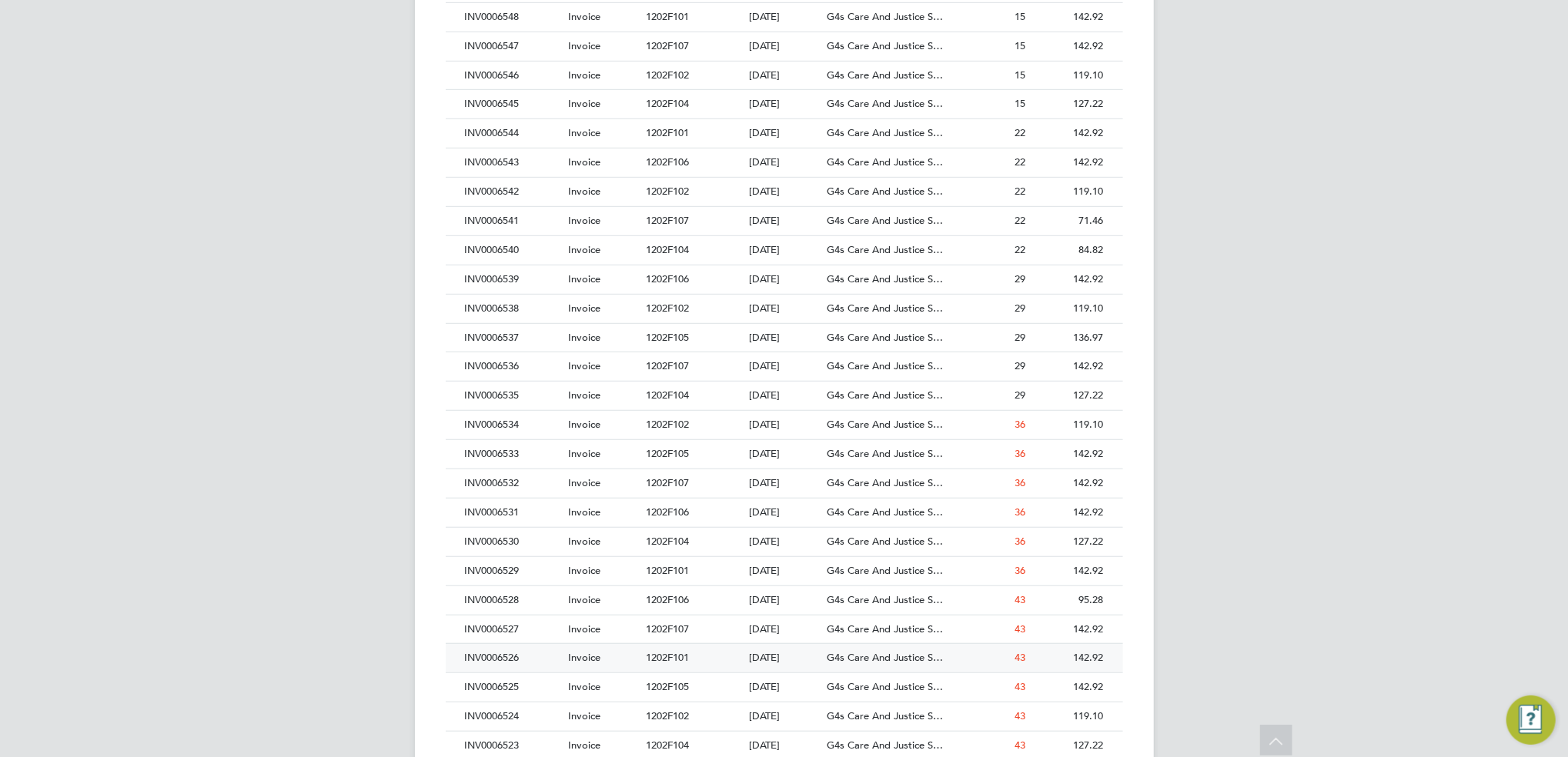
click at [665, 665] on div "1202F101" at bounding box center [693, 658] width 103 height 28
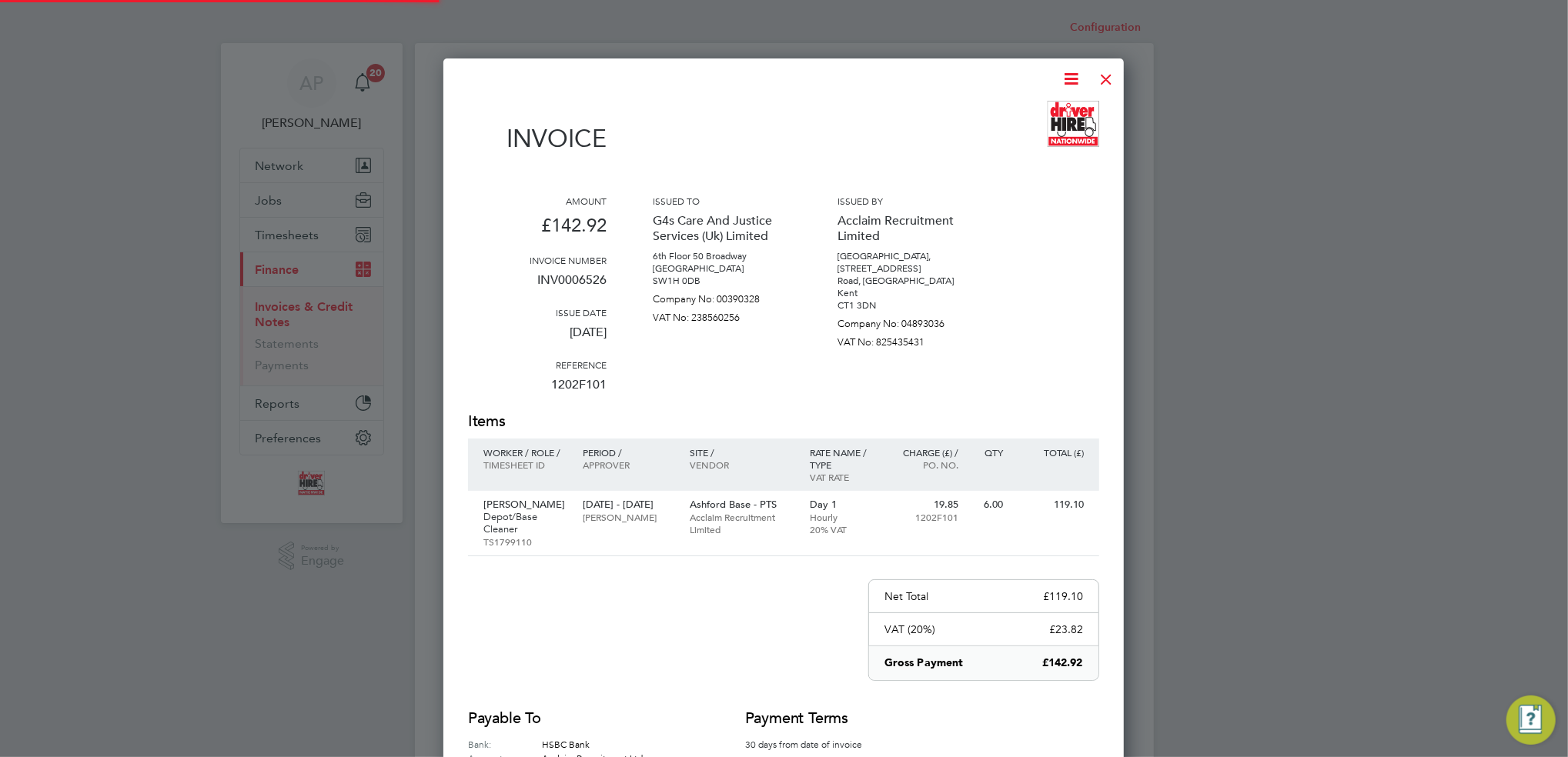
scroll to position [818, 680]
drag, startPoint x: 1112, startPoint y: 82, endPoint x: 1101, endPoint y: 82, distance: 11.0
click at [1112, 82] on div at bounding box center [1106, 75] width 27 height 27
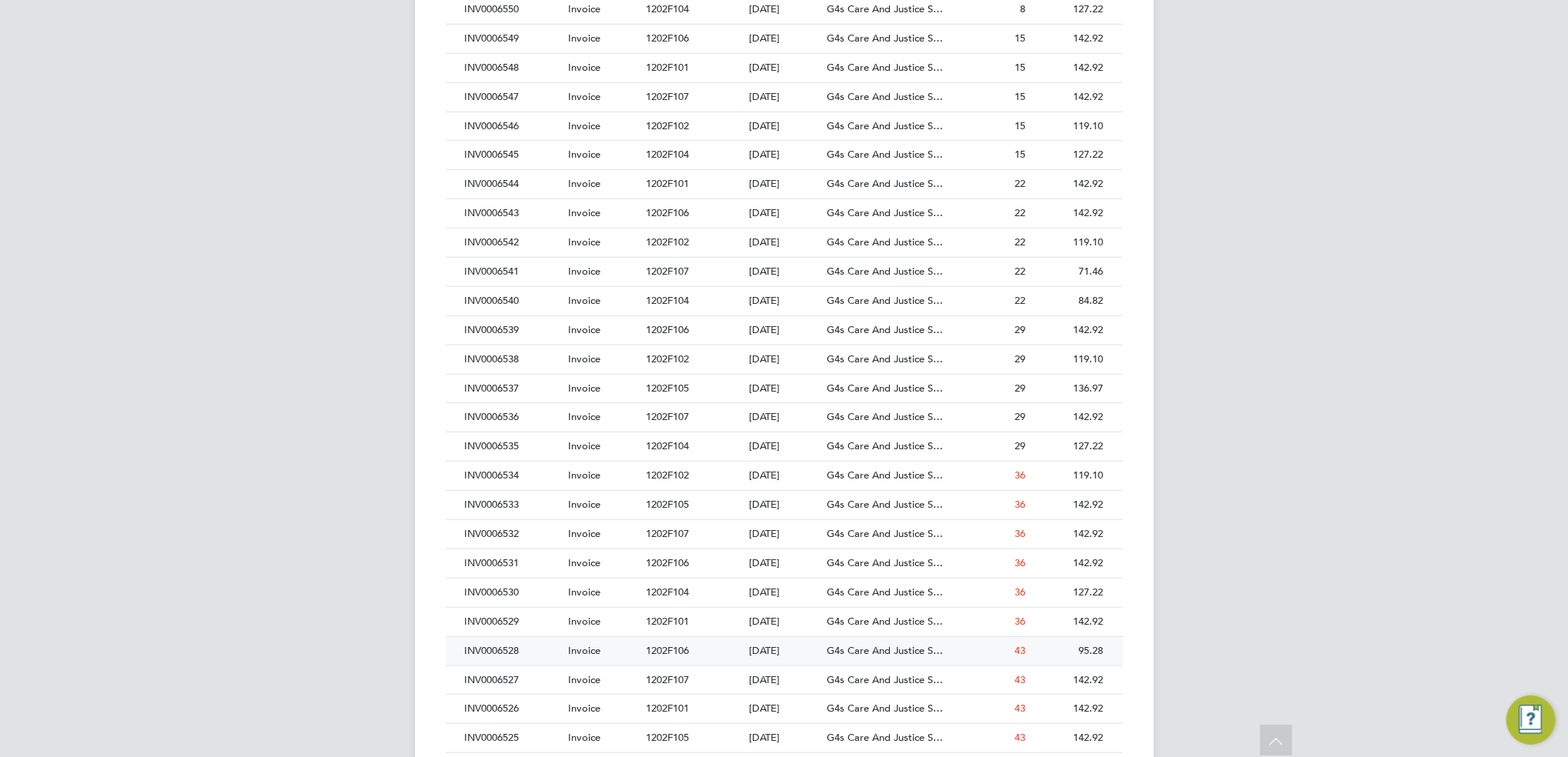
scroll to position [718, 0]
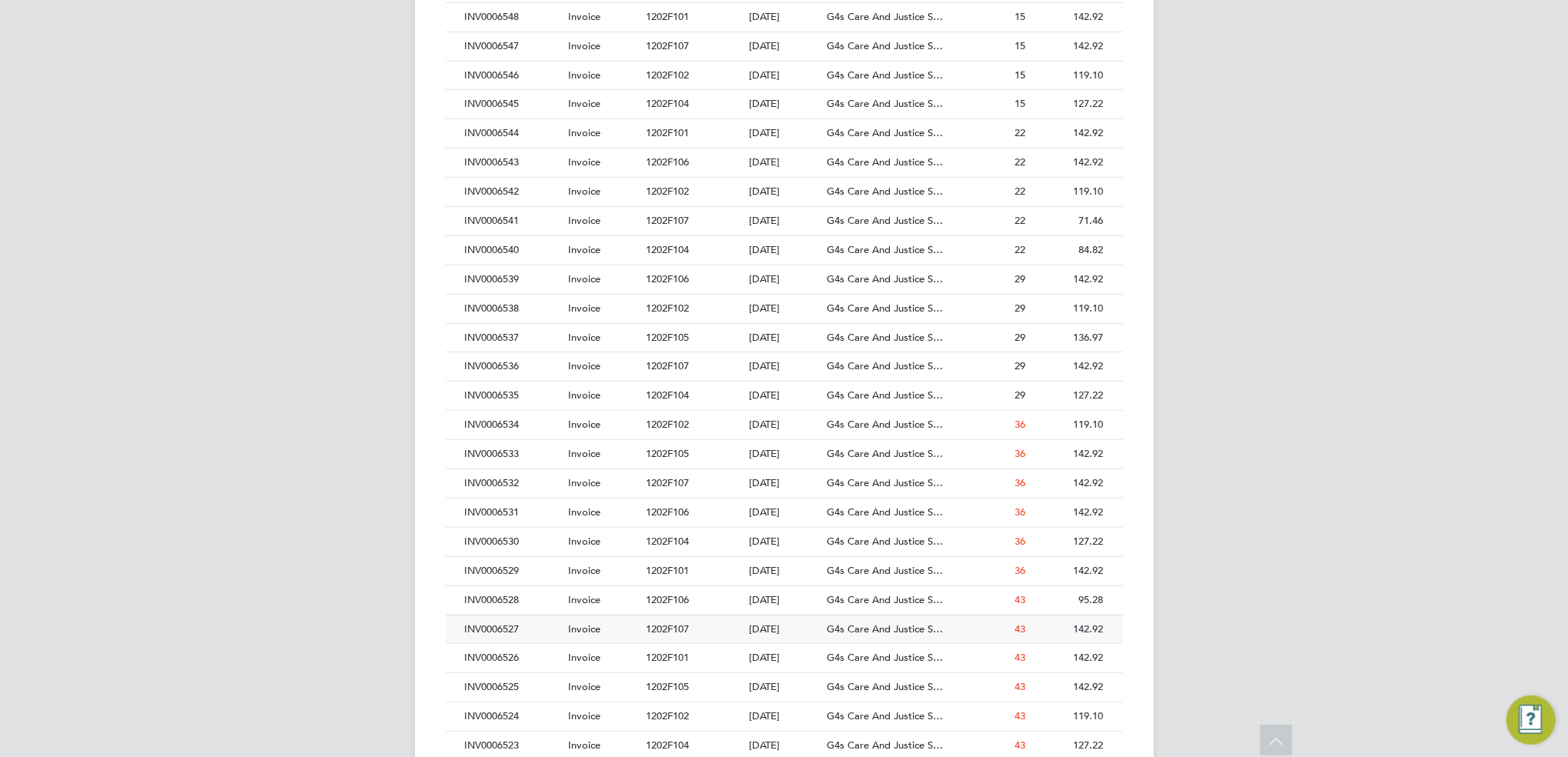
click at [665, 627] on span "1202F107" at bounding box center [668, 629] width 43 height 13
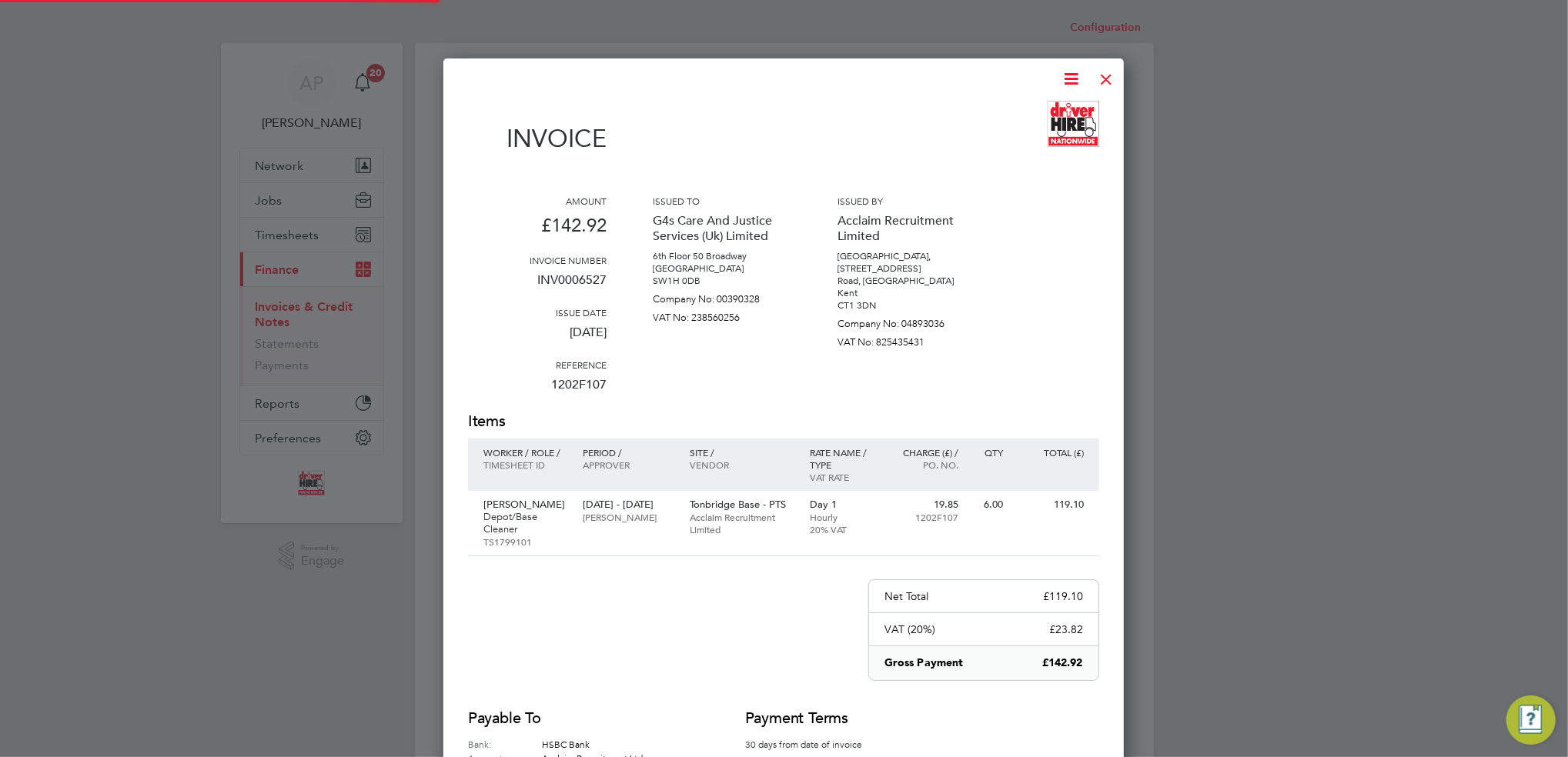
scroll to position [831, 680]
click at [1111, 74] on div at bounding box center [1106, 75] width 27 height 27
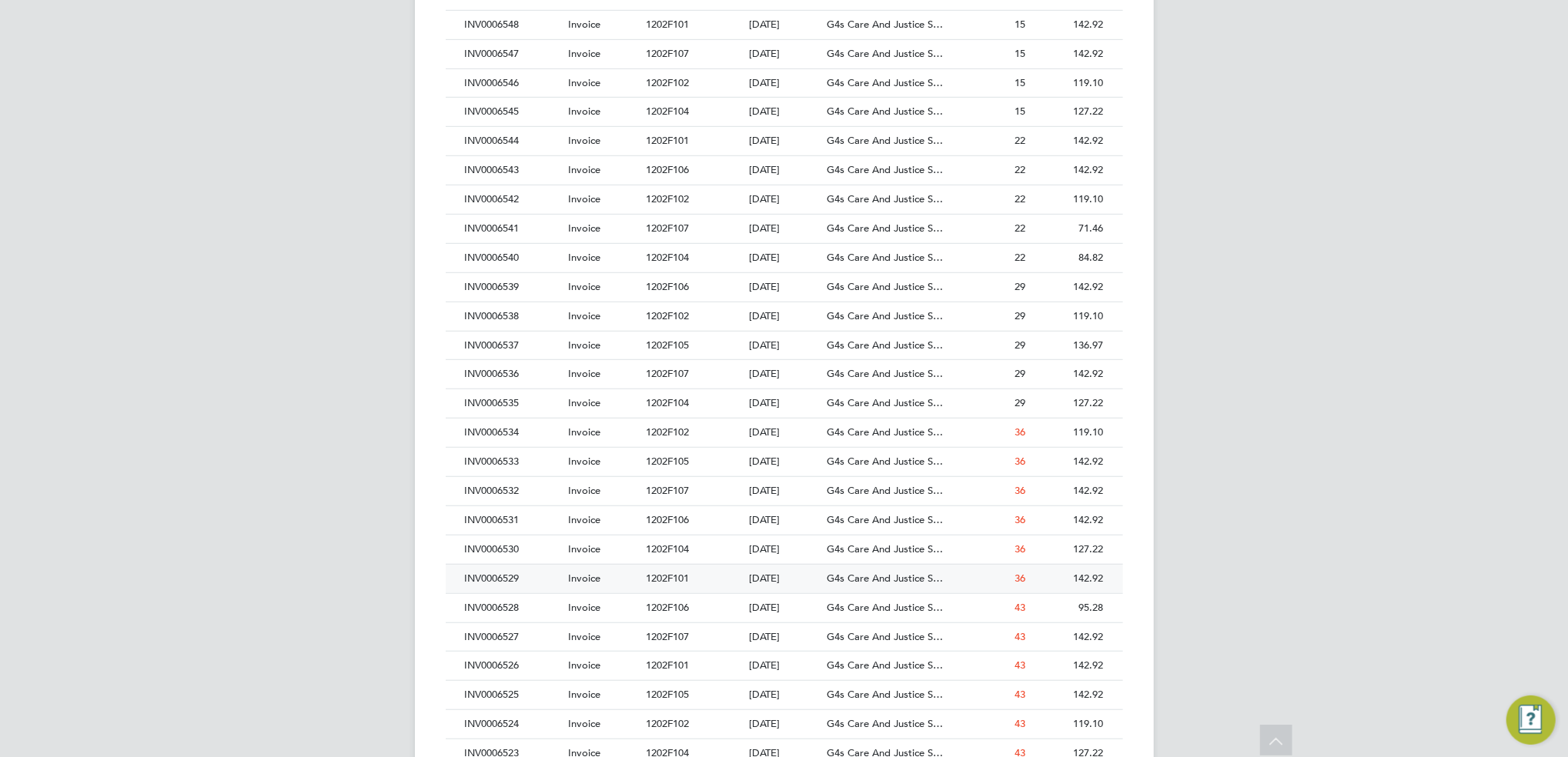
scroll to position [718, 0]
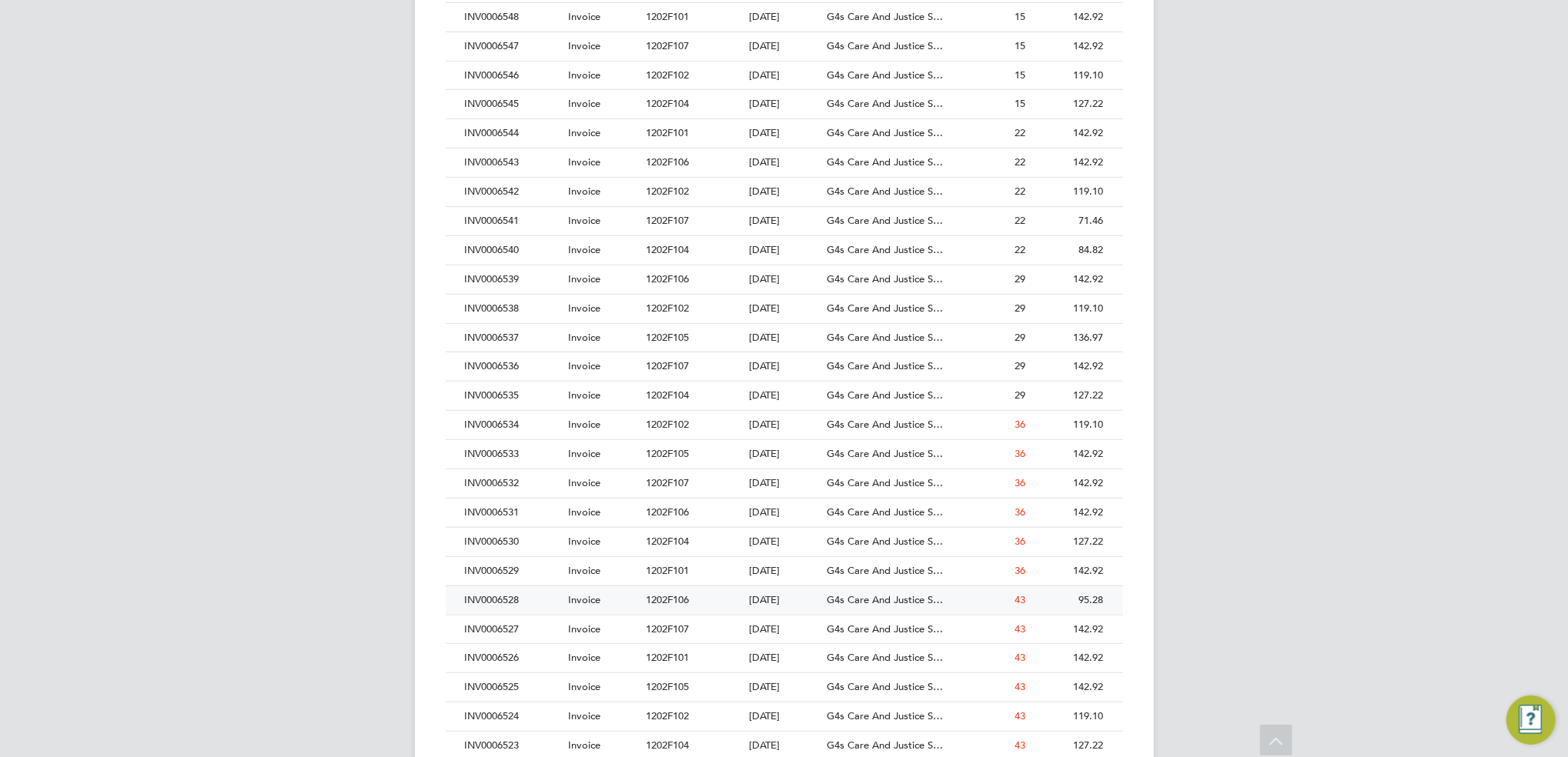
click at [634, 607] on div "Invoice" at bounding box center [604, 601] width 78 height 28
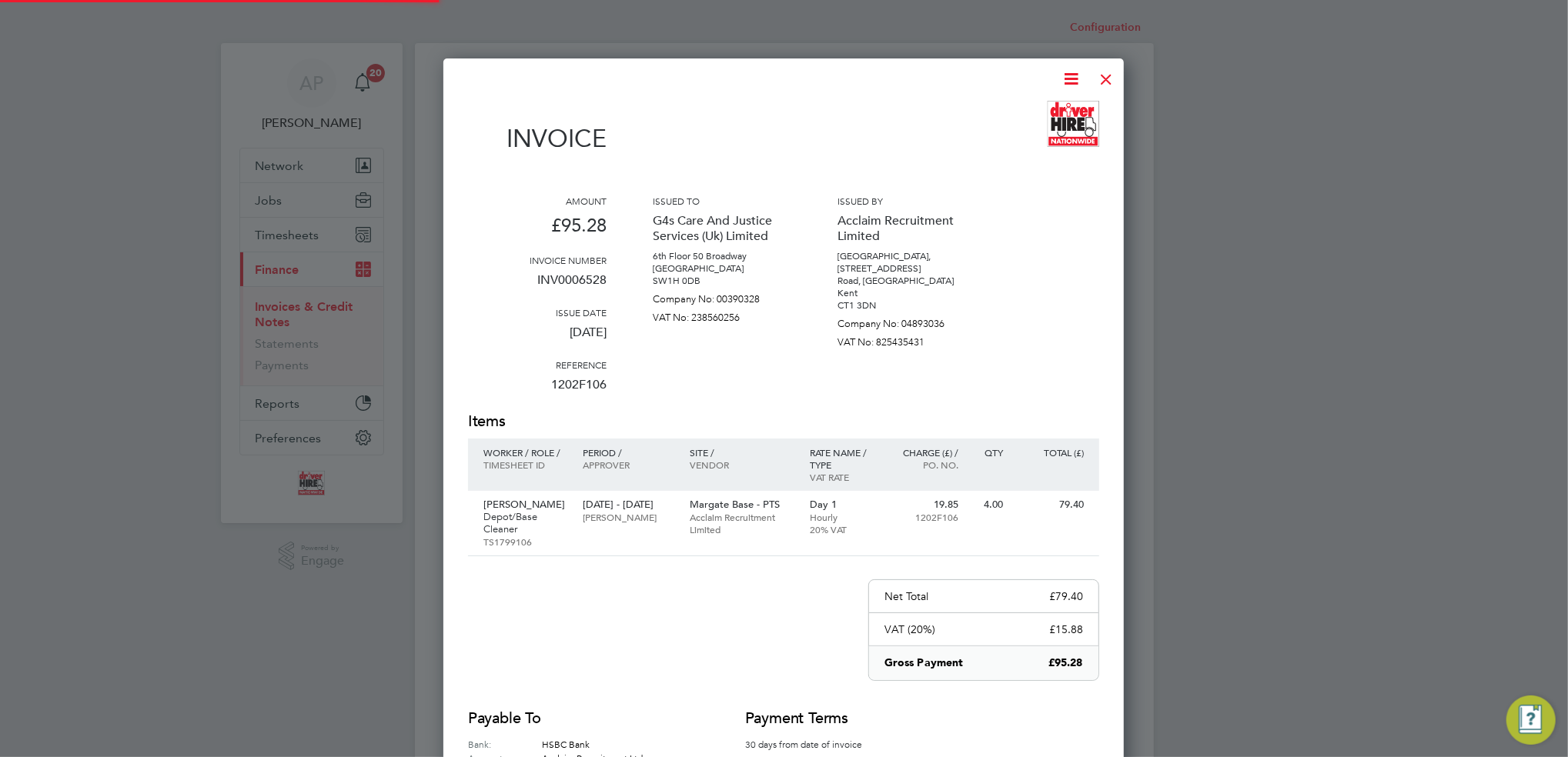
scroll to position [818, 680]
click at [1107, 78] on div at bounding box center [1106, 75] width 27 height 27
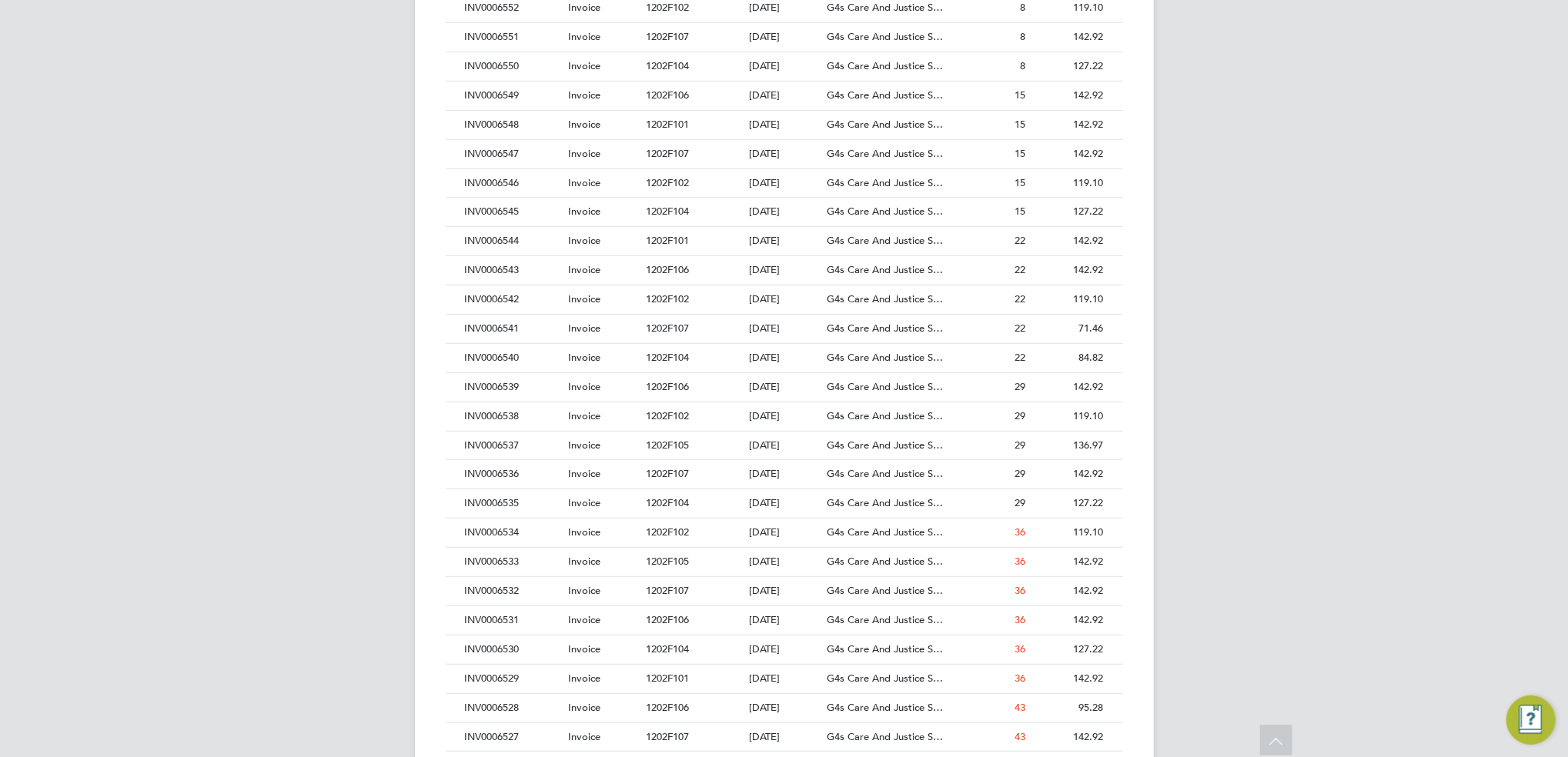
scroll to position [616, 0]
click at [729, 667] on div "1202F101" at bounding box center [693, 673] width 103 height 28
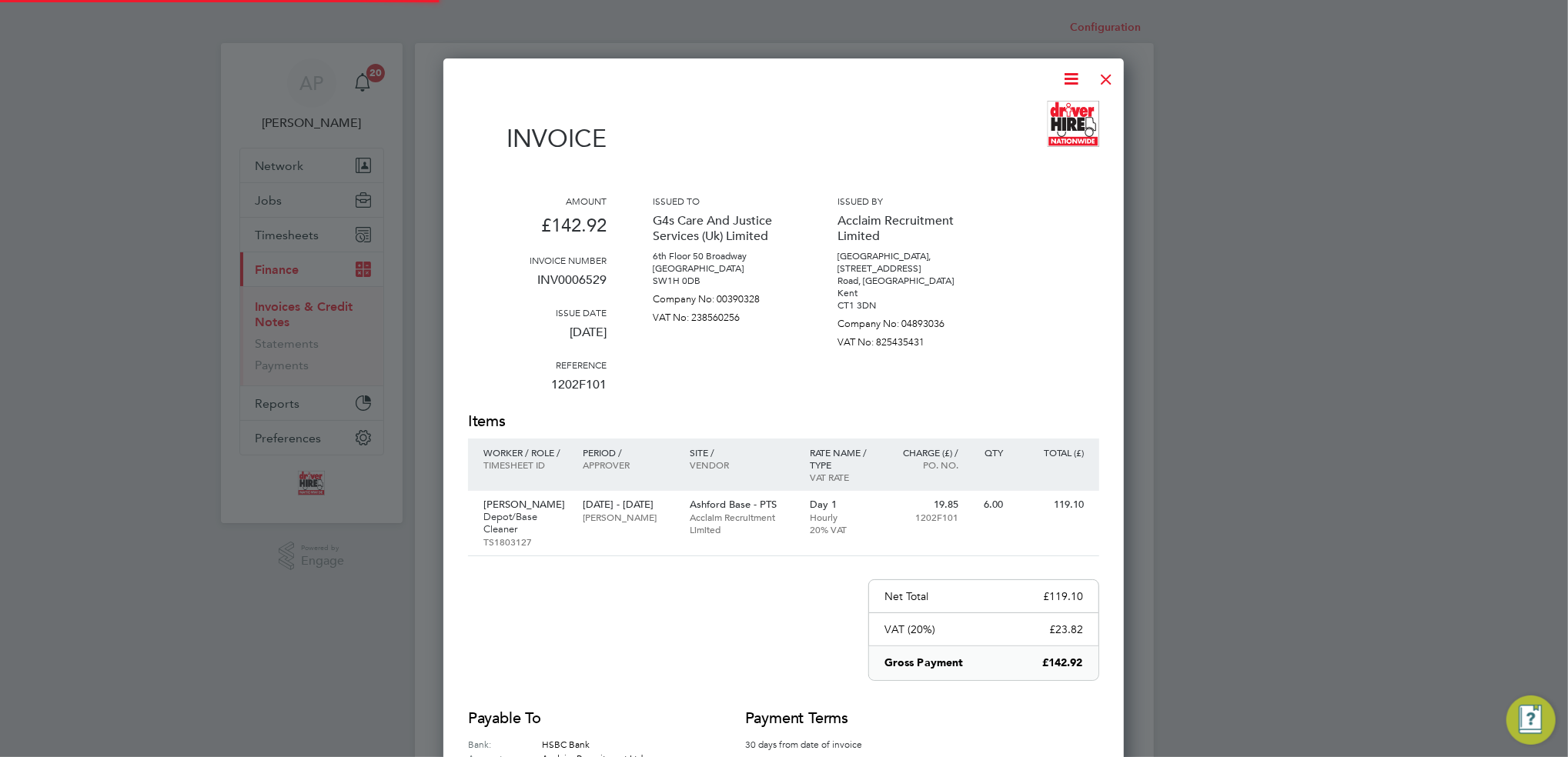
scroll to position [818, 680]
click at [1101, 77] on div at bounding box center [1106, 75] width 27 height 27
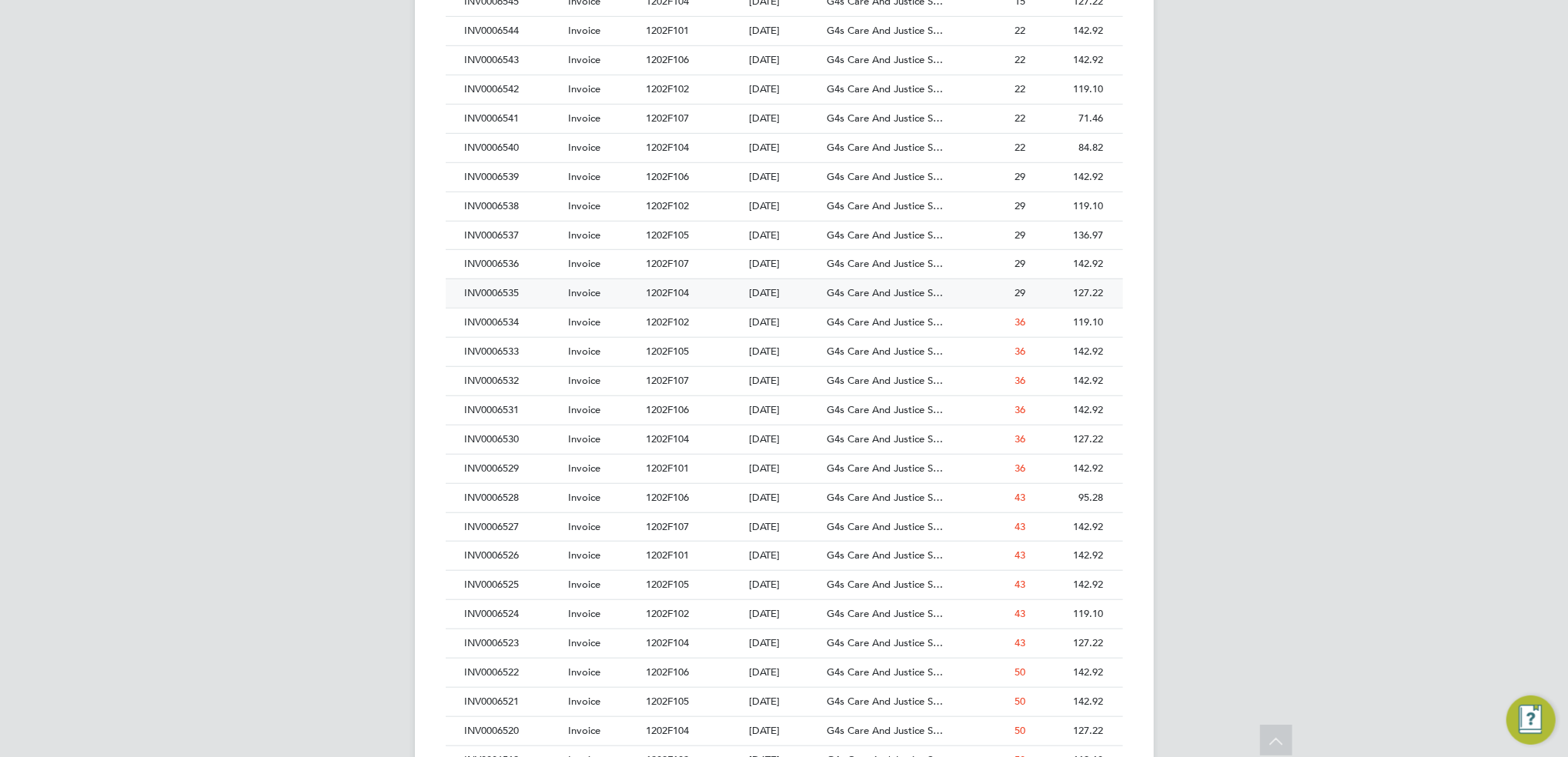
scroll to position [923, 0]
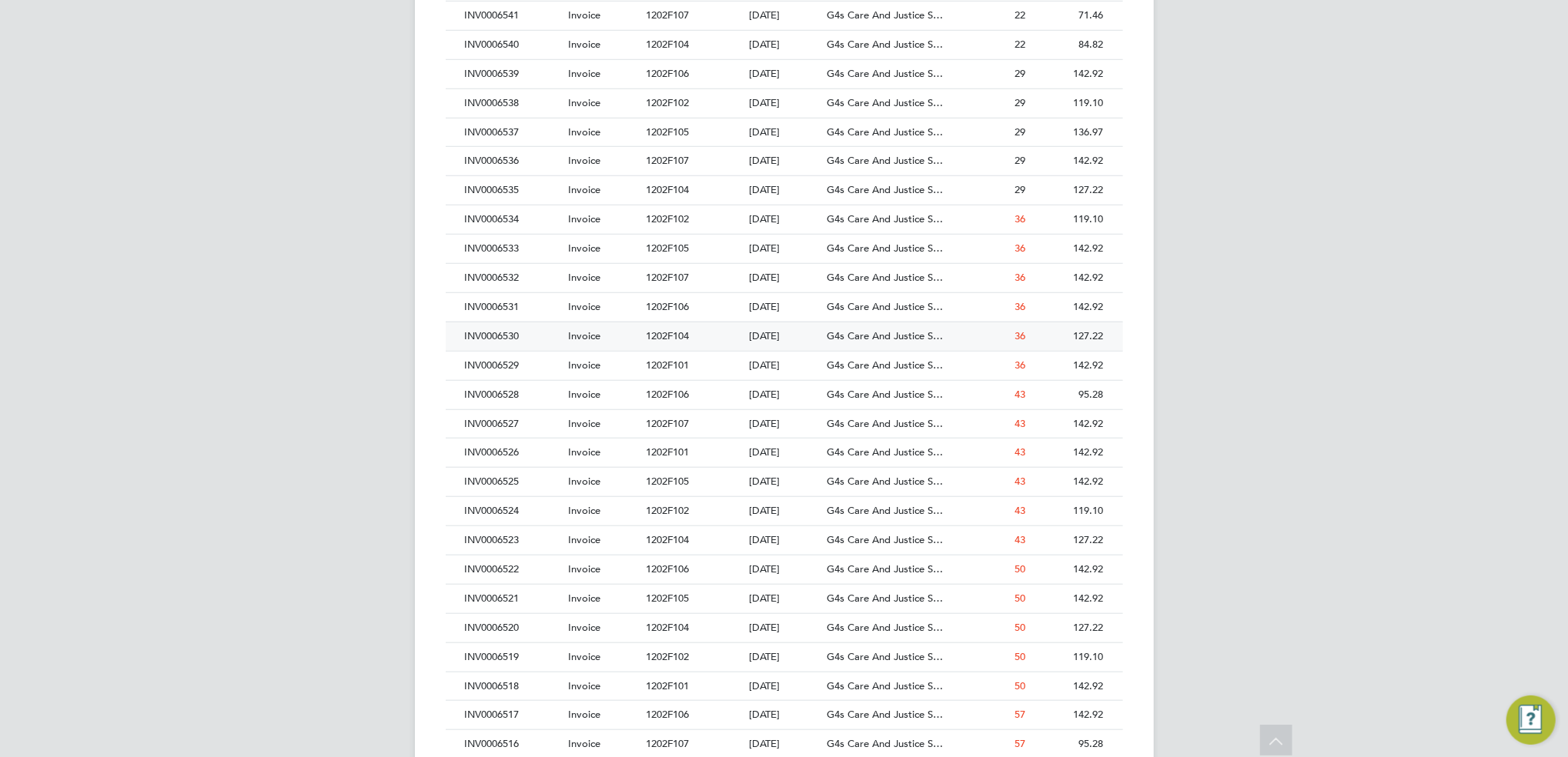
click at [665, 334] on span "1202F104" at bounding box center [668, 336] width 43 height 13
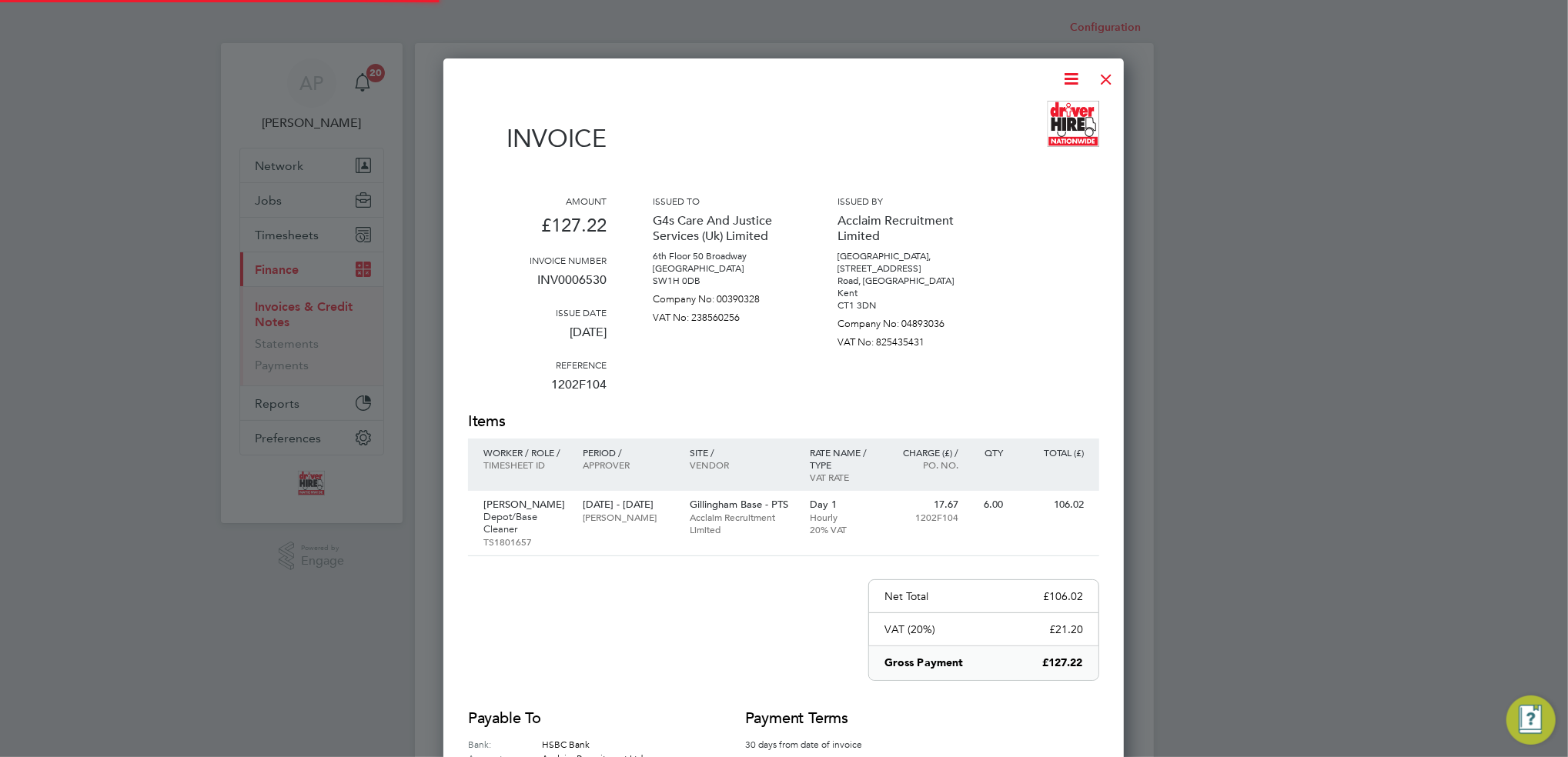
scroll to position [831, 680]
click at [1108, 76] on div at bounding box center [1106, 75] width 27 height 27
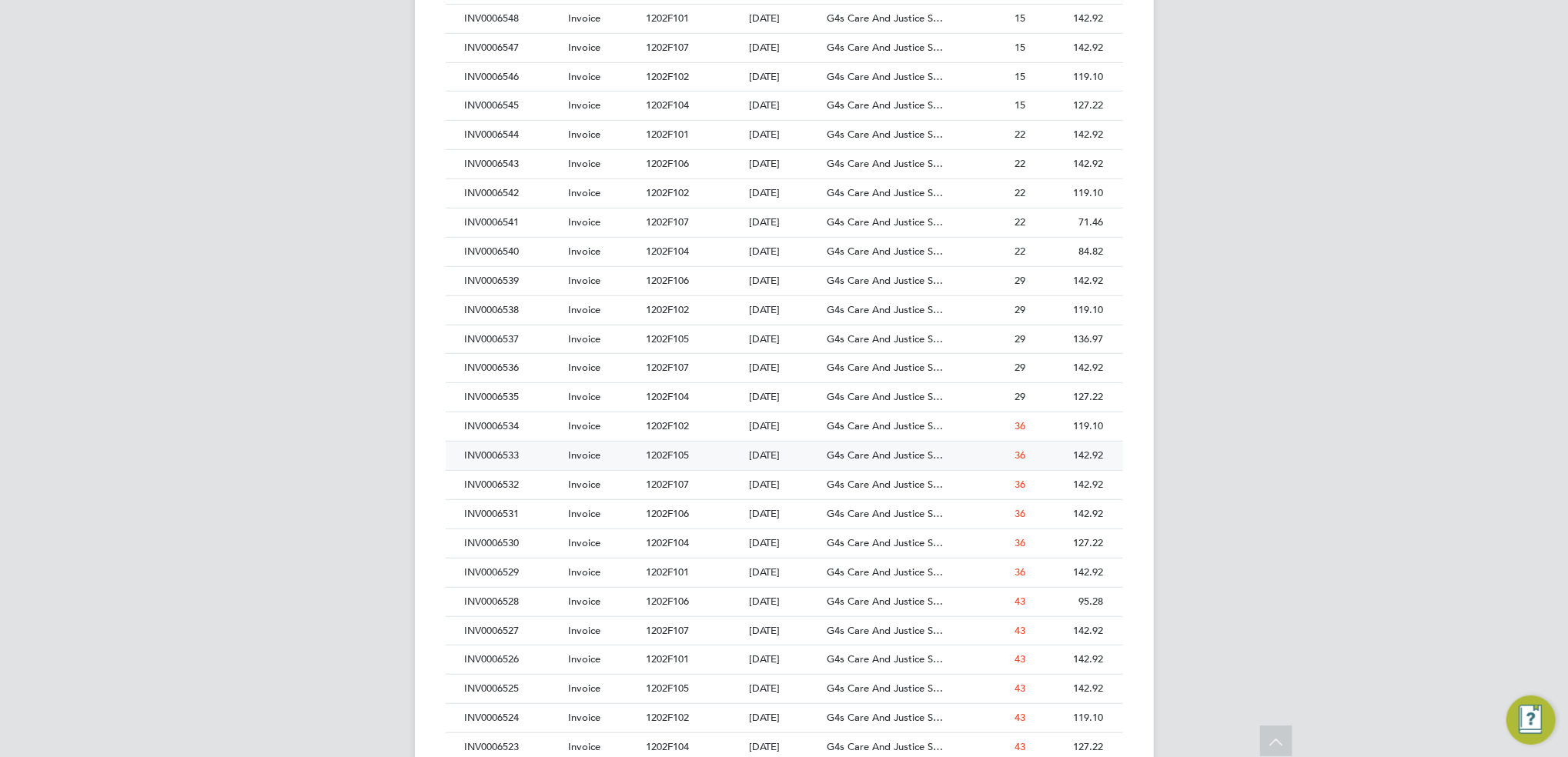
scroll to position [718, 0]
click at [718, 509] on div "1202F106" at bounding box center [693, 513] width 103 height 28
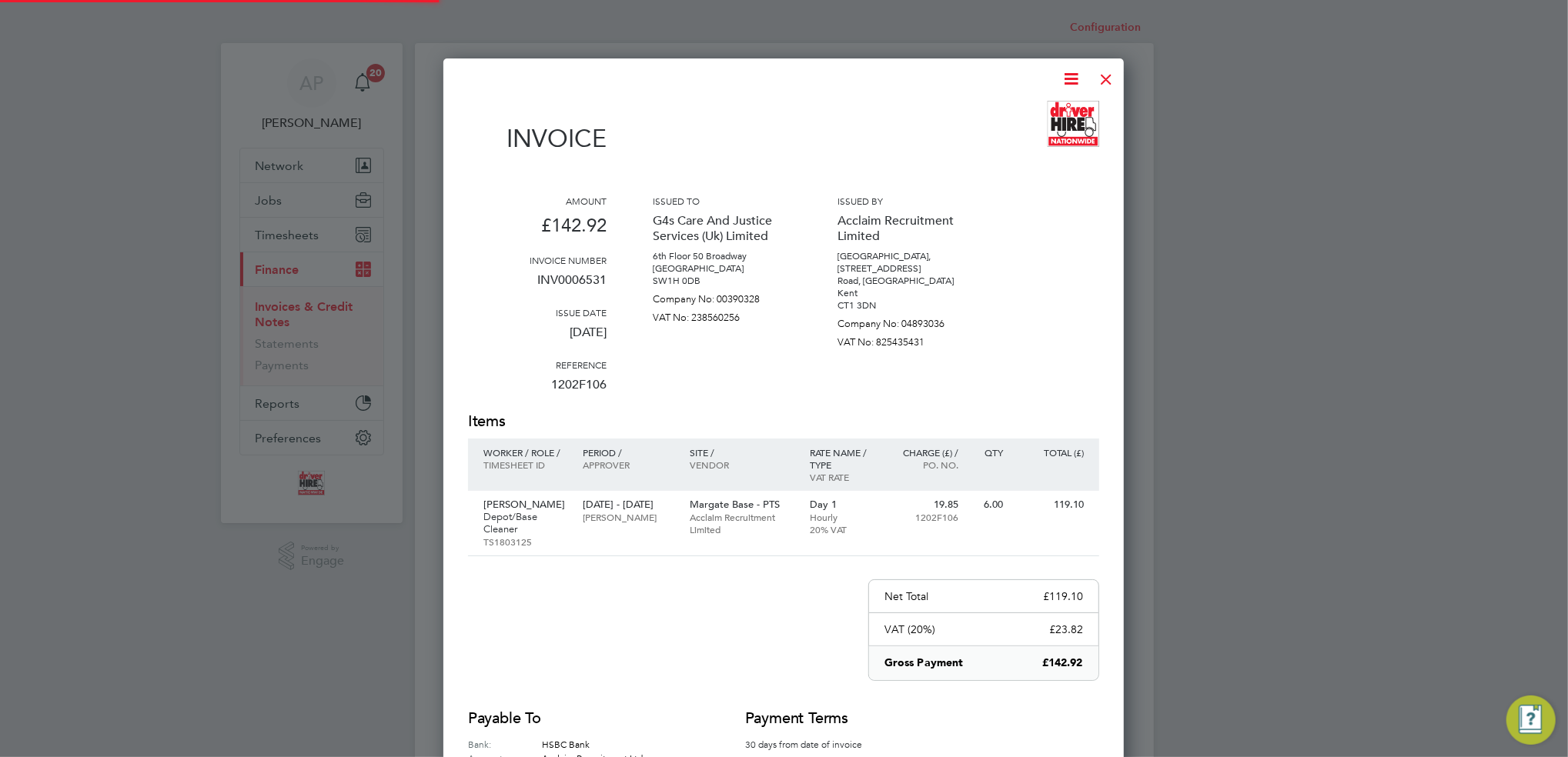
scroll to position [818, 680]
click at [1102, 78] on div at bounding box center [1106, 75] width 27 height 27
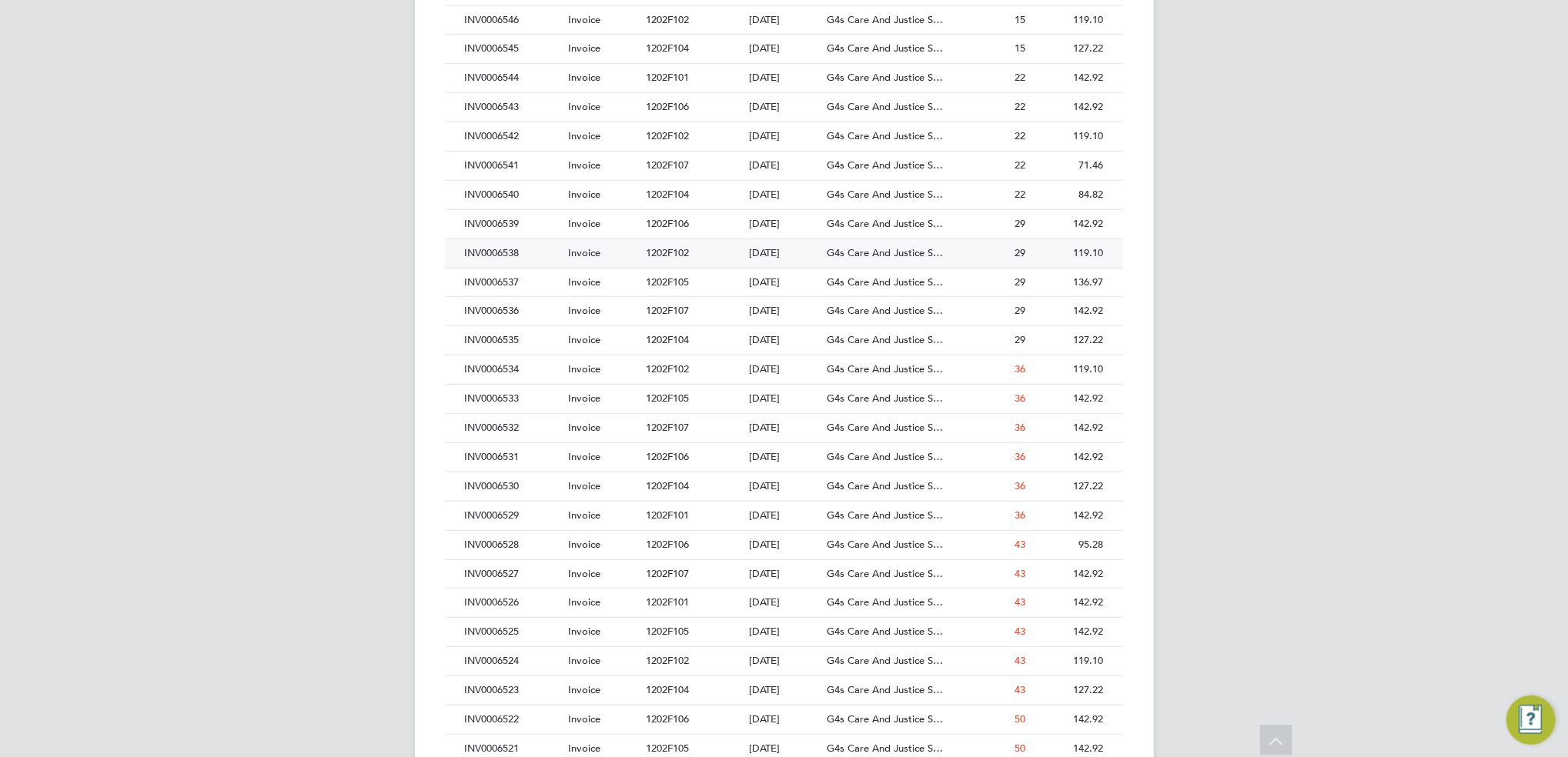
scroll to position [820, 0]
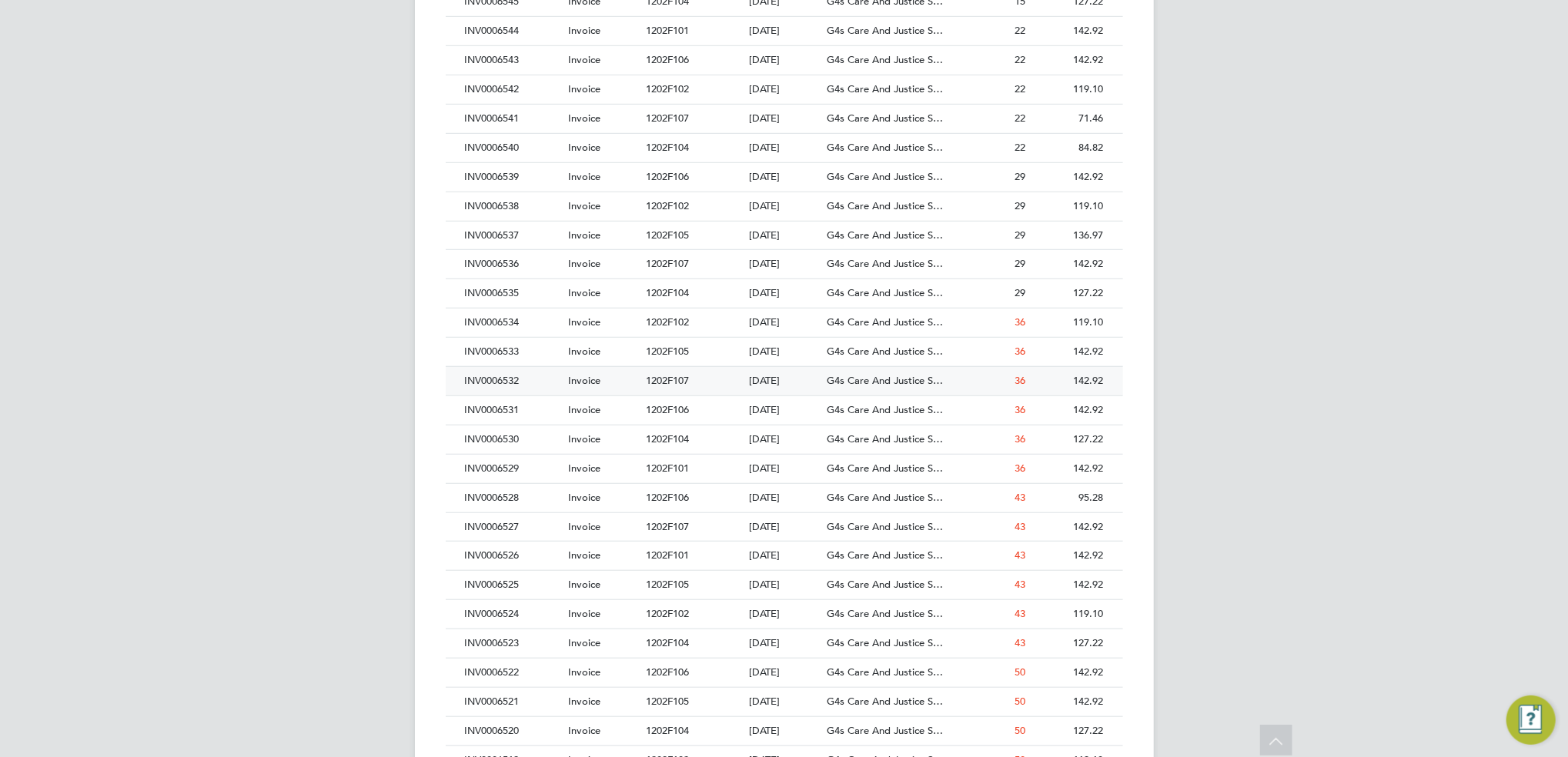
click at [671, 377] on span "1202F107" at bounding box center [668, 381] width 43 height 13
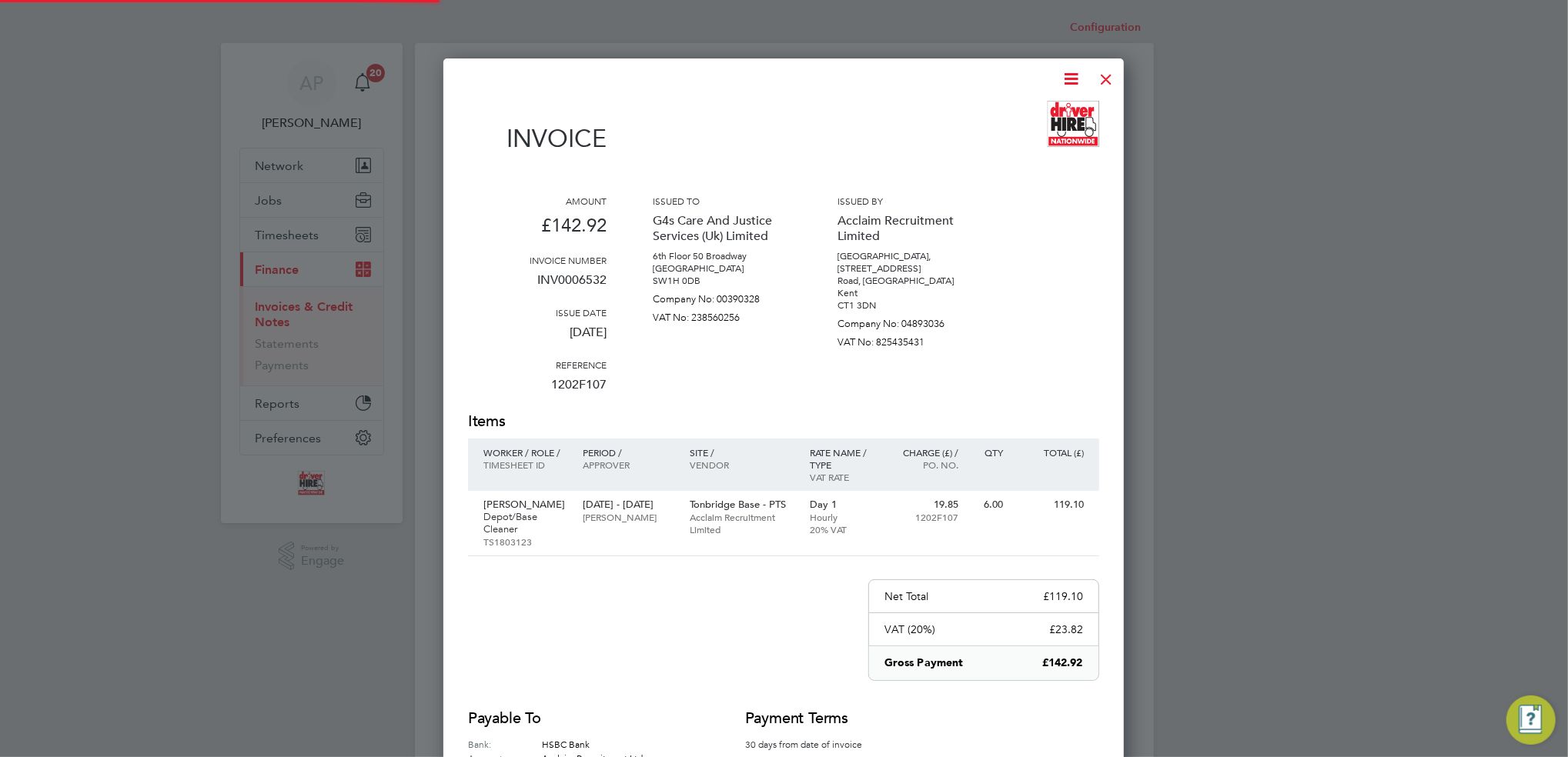
scroll to position [831, 680]
click at [1104, 82] on div at bounding box center [1106, 75] width 27 height 27
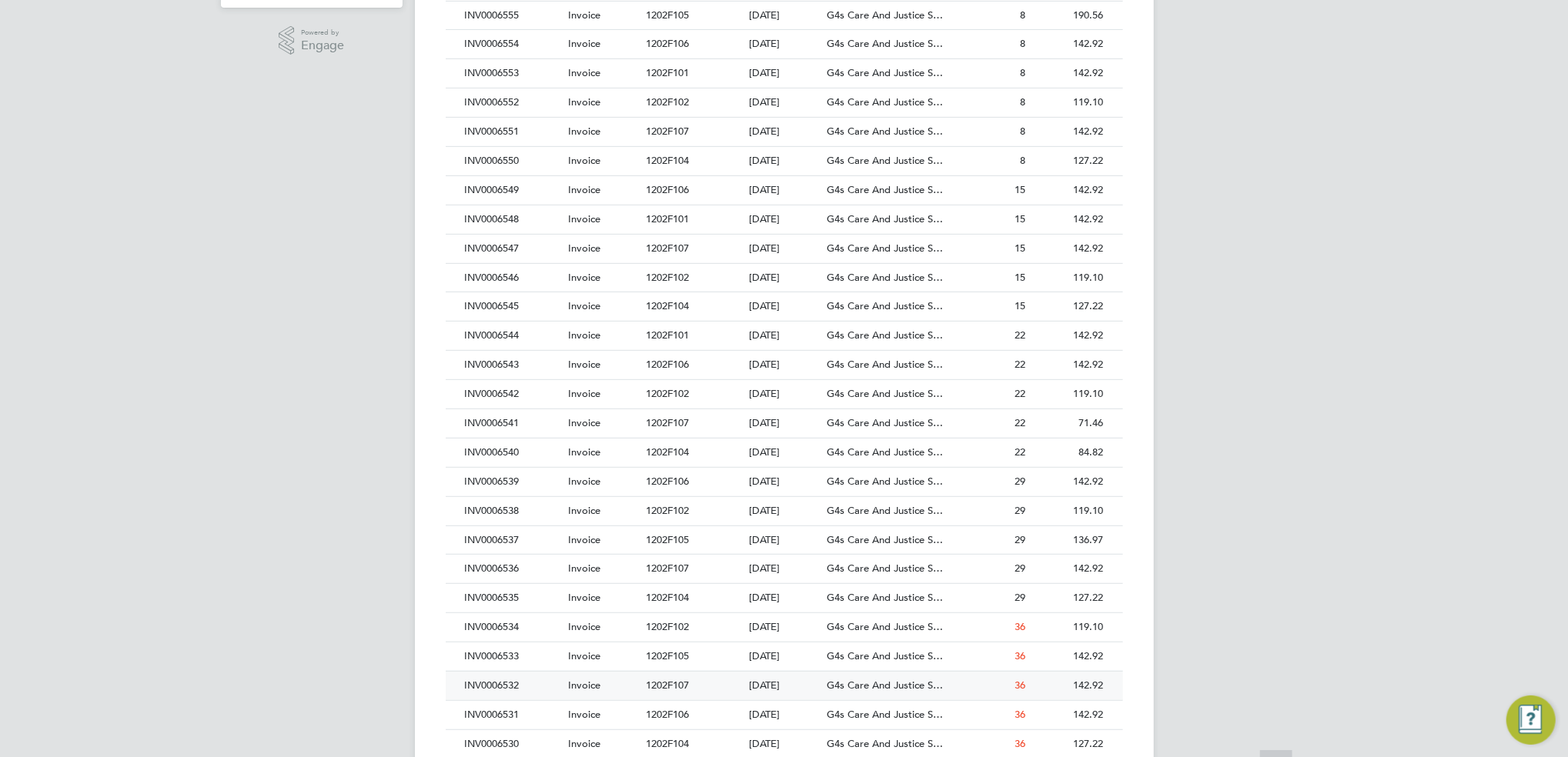
scroll to position [616, 0]
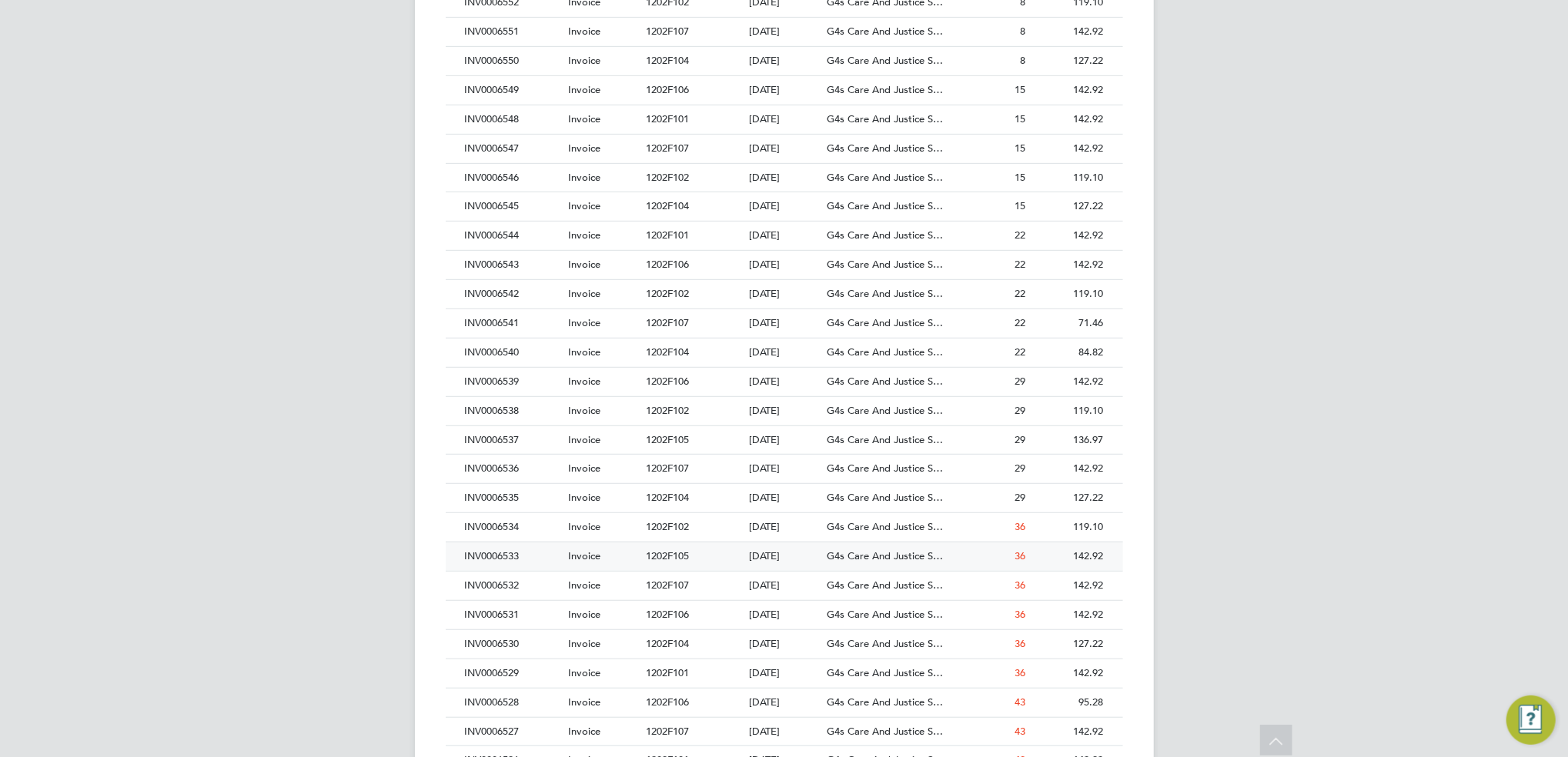
click at [742, 555] on div "1202F105" at bounding box center [693, 557] width 103 height 28
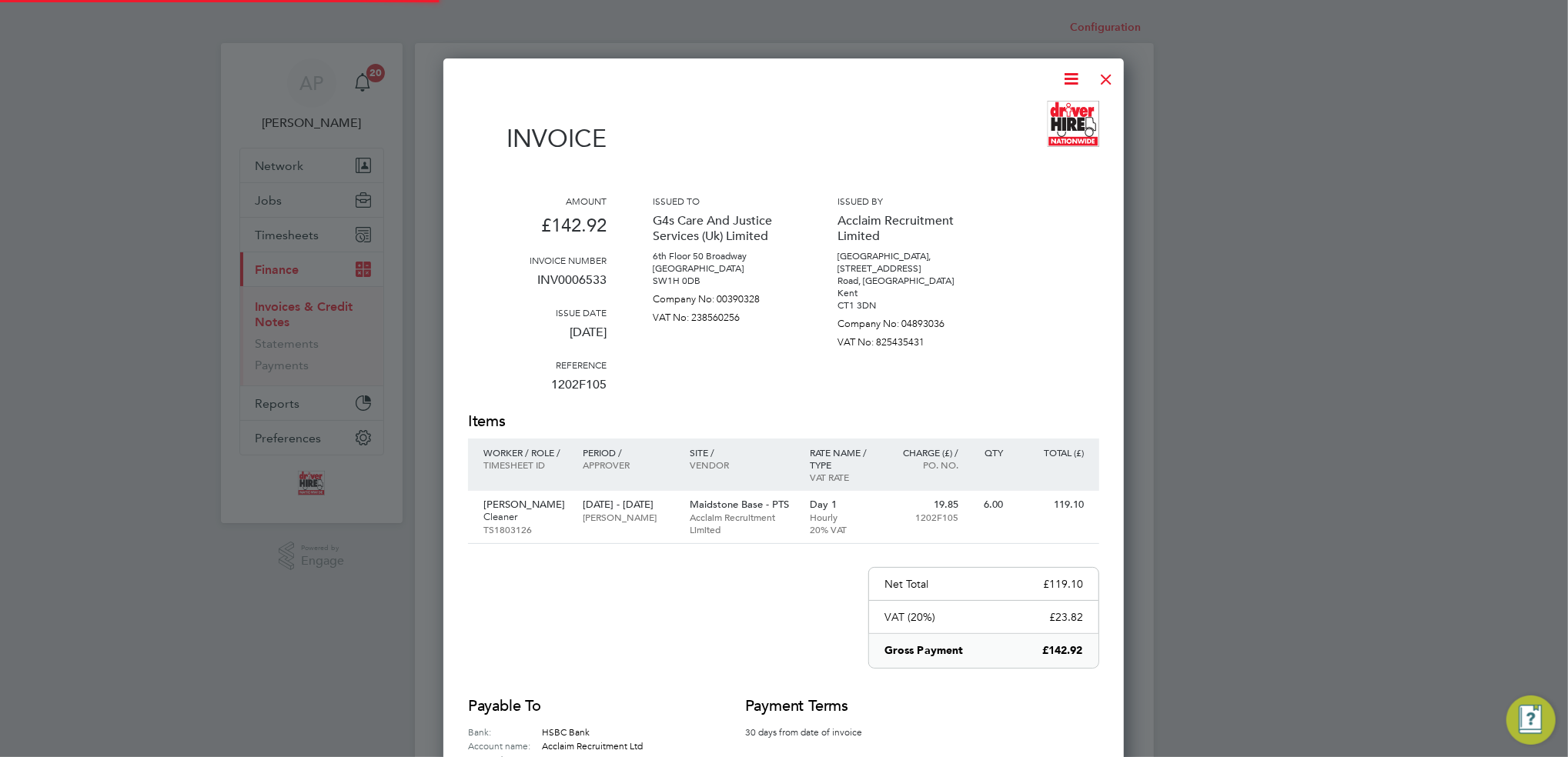
scroll to position [806, 680]
click at [1112, 76] on div at bounding box center [1106, 75] width 27 height 27
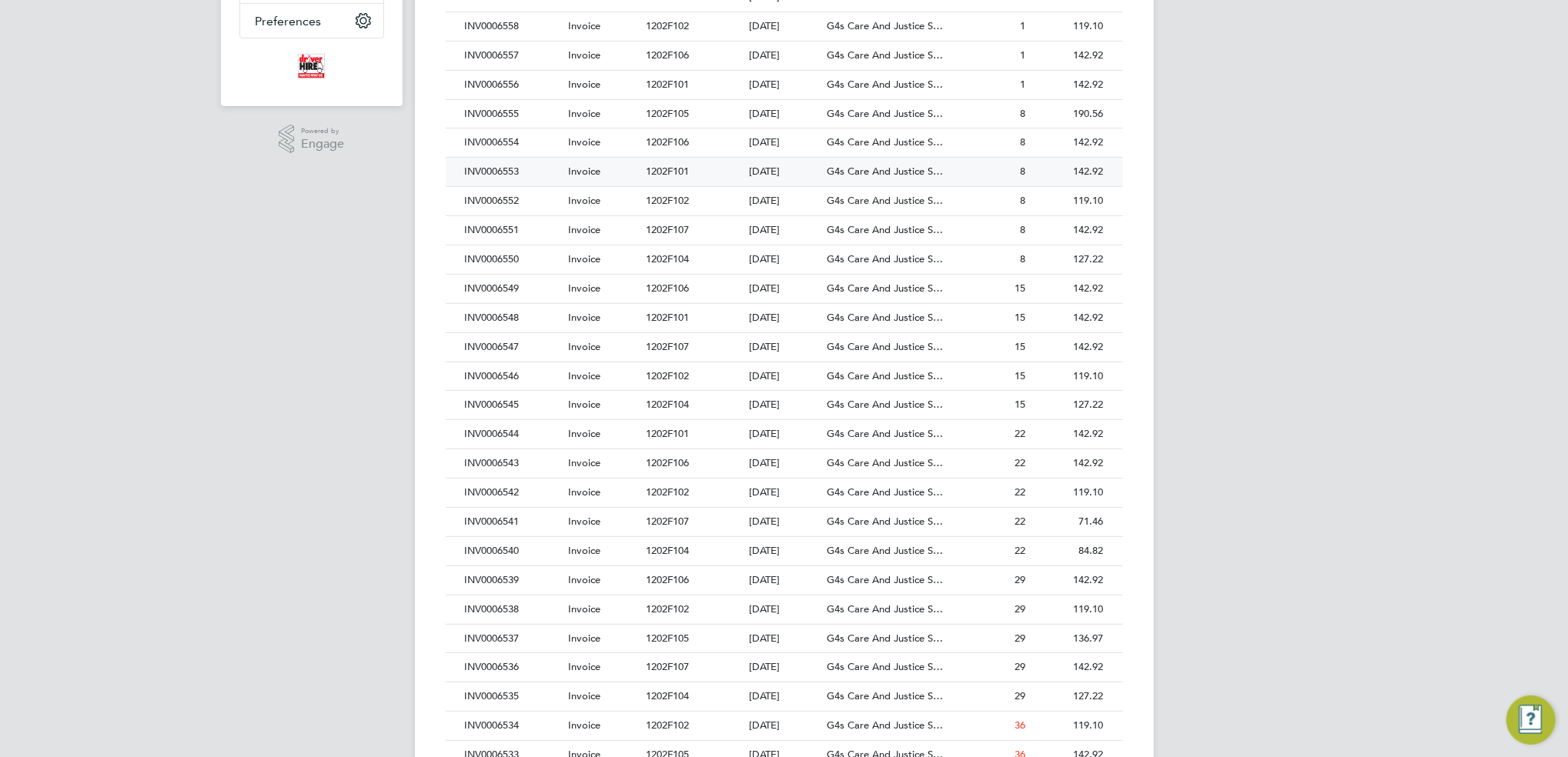
scroll to position [616, 0]
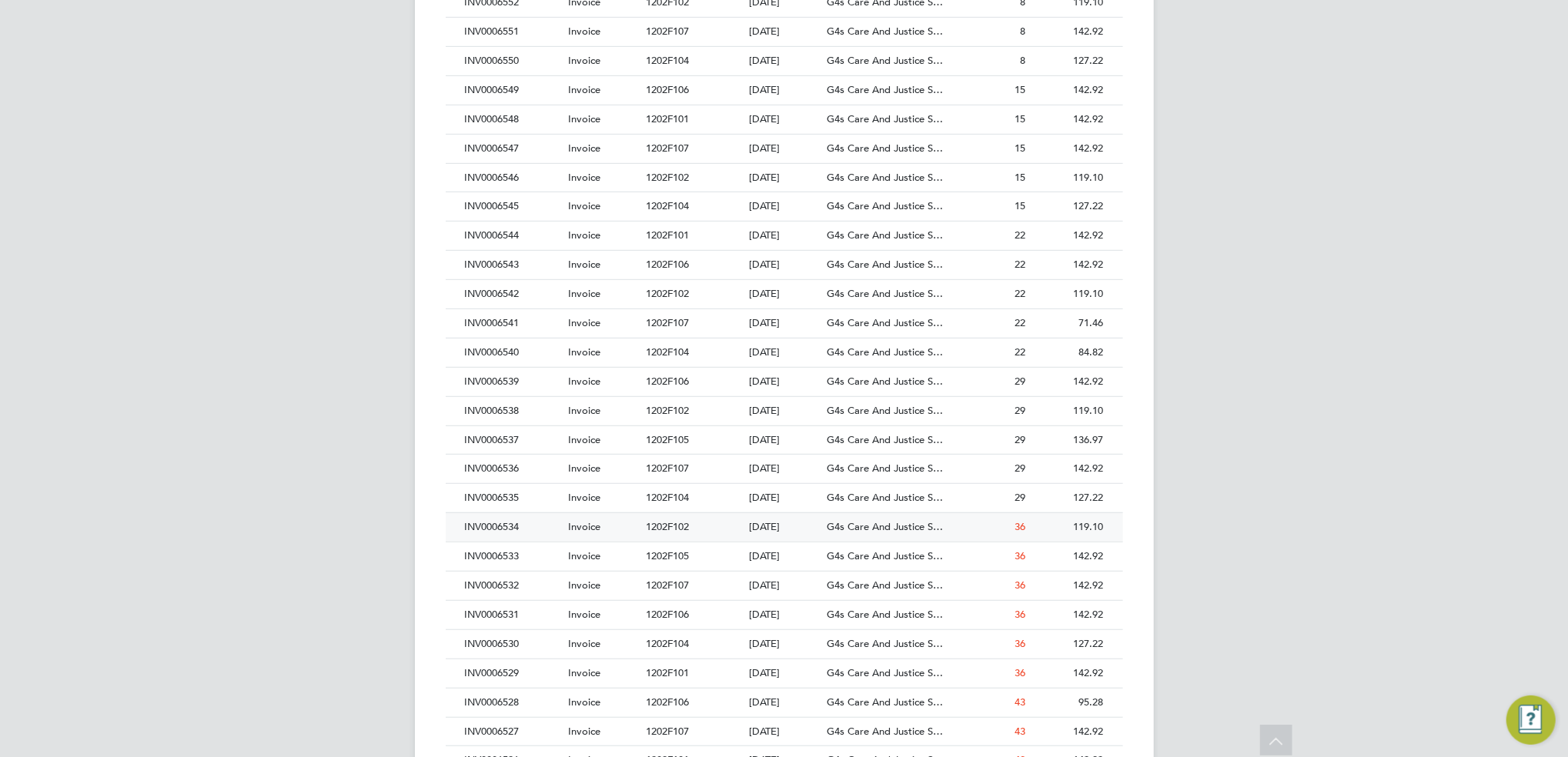
click at [678, 519] on div "1202F102" at bounding box center [693, 528] width 103 height 28
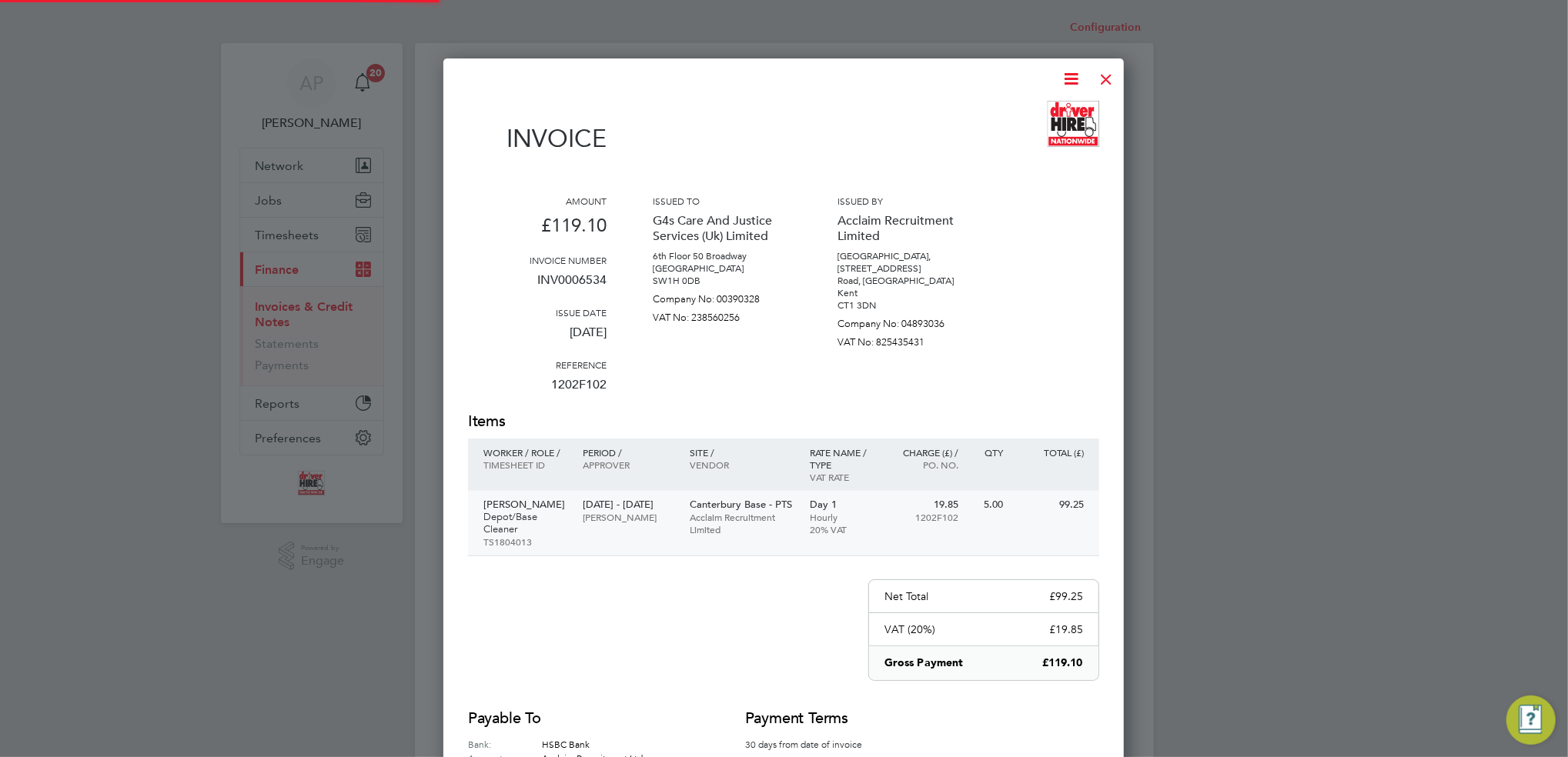
scroll to position [818, 680]
drag, startPoint x: 1104, startPoint y: 83, endPoint x: 1015, endPoint y: 203, distance: 149.4
click at [1105, 83] on div at bounding box center [1106, 75] width 27 height 27
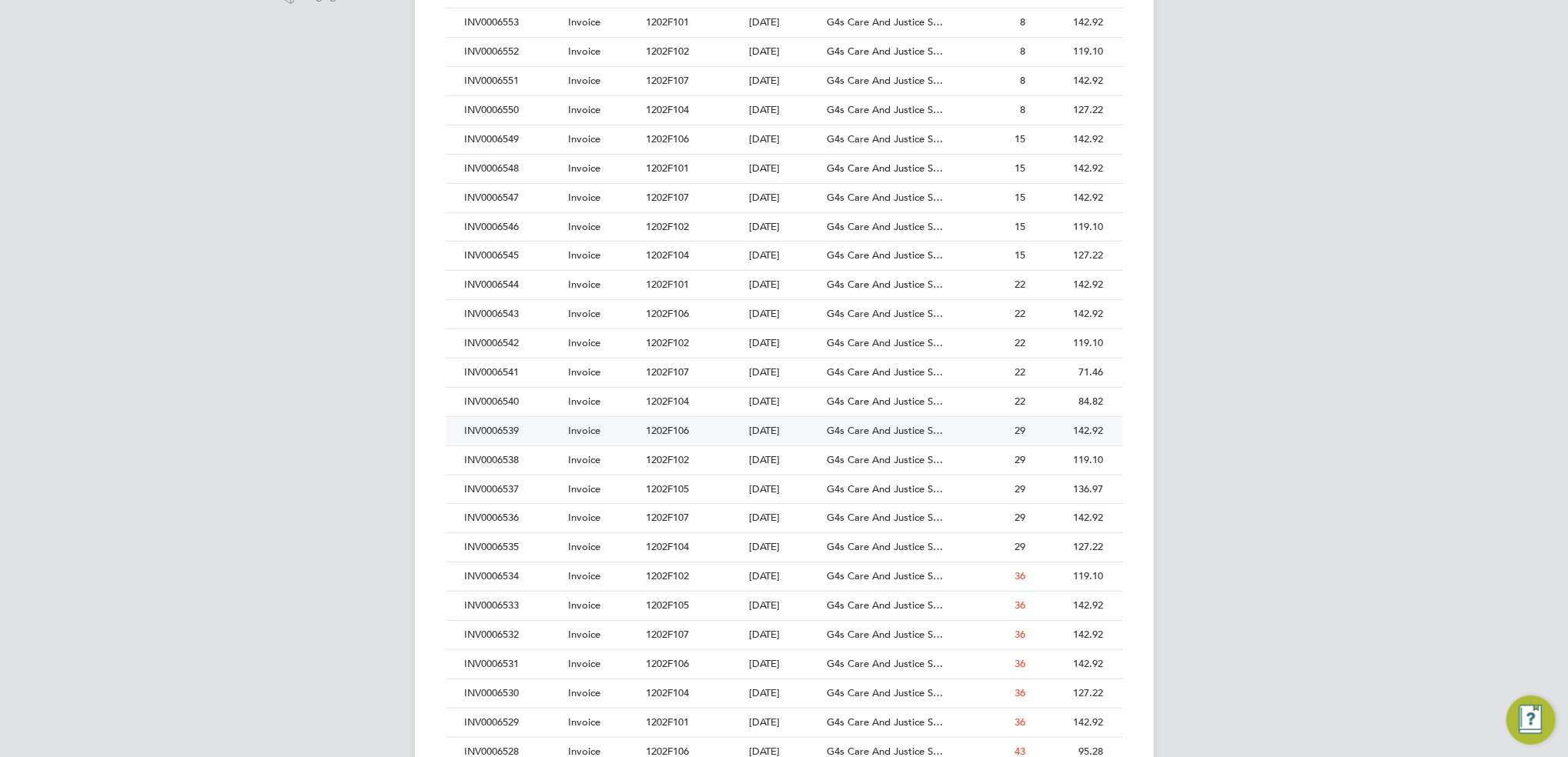
scroll to position [573, 0]
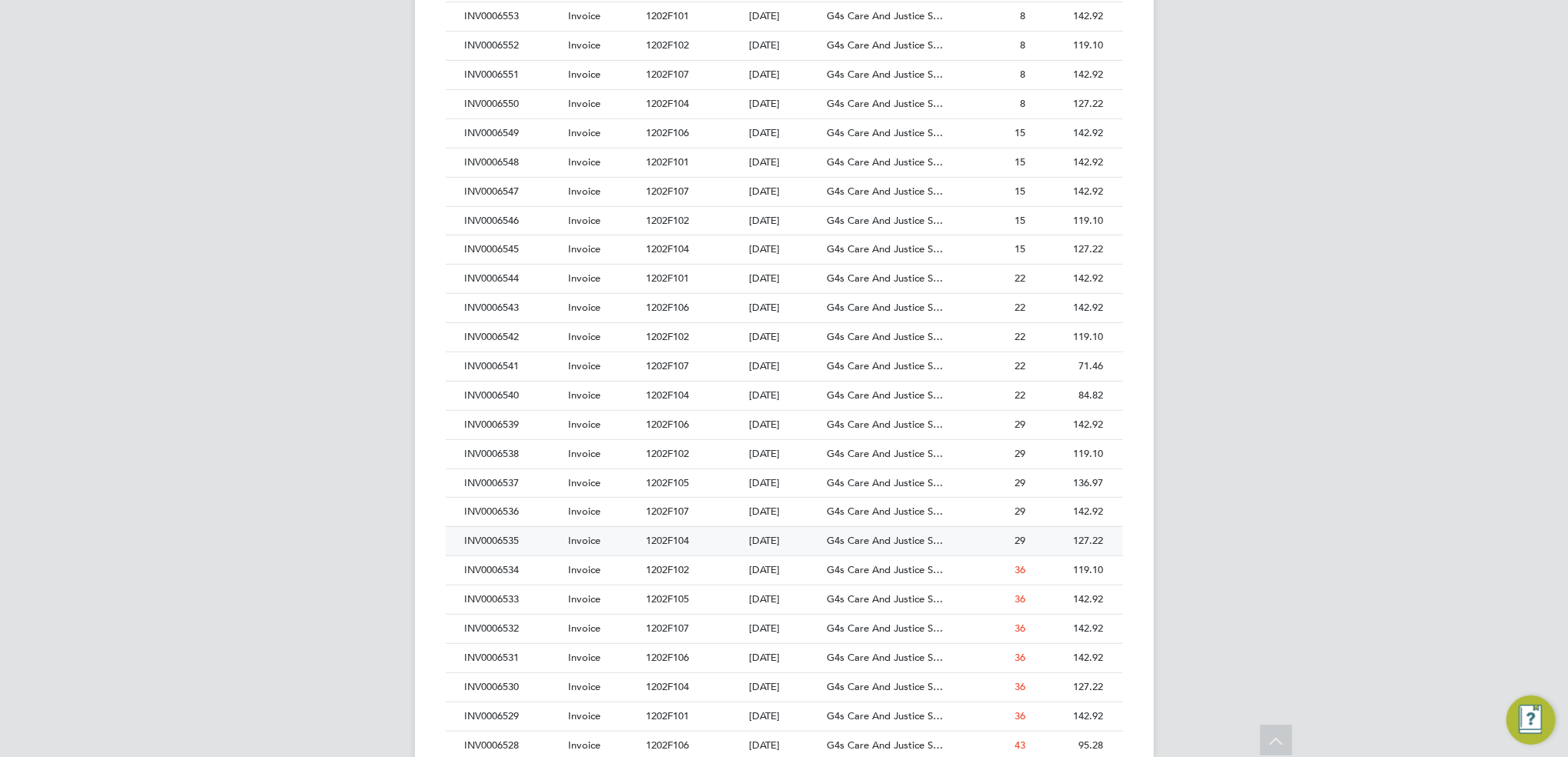
click at [607, 544] on div "Invoice" at bounding box center [604, 541] width 78 height 28
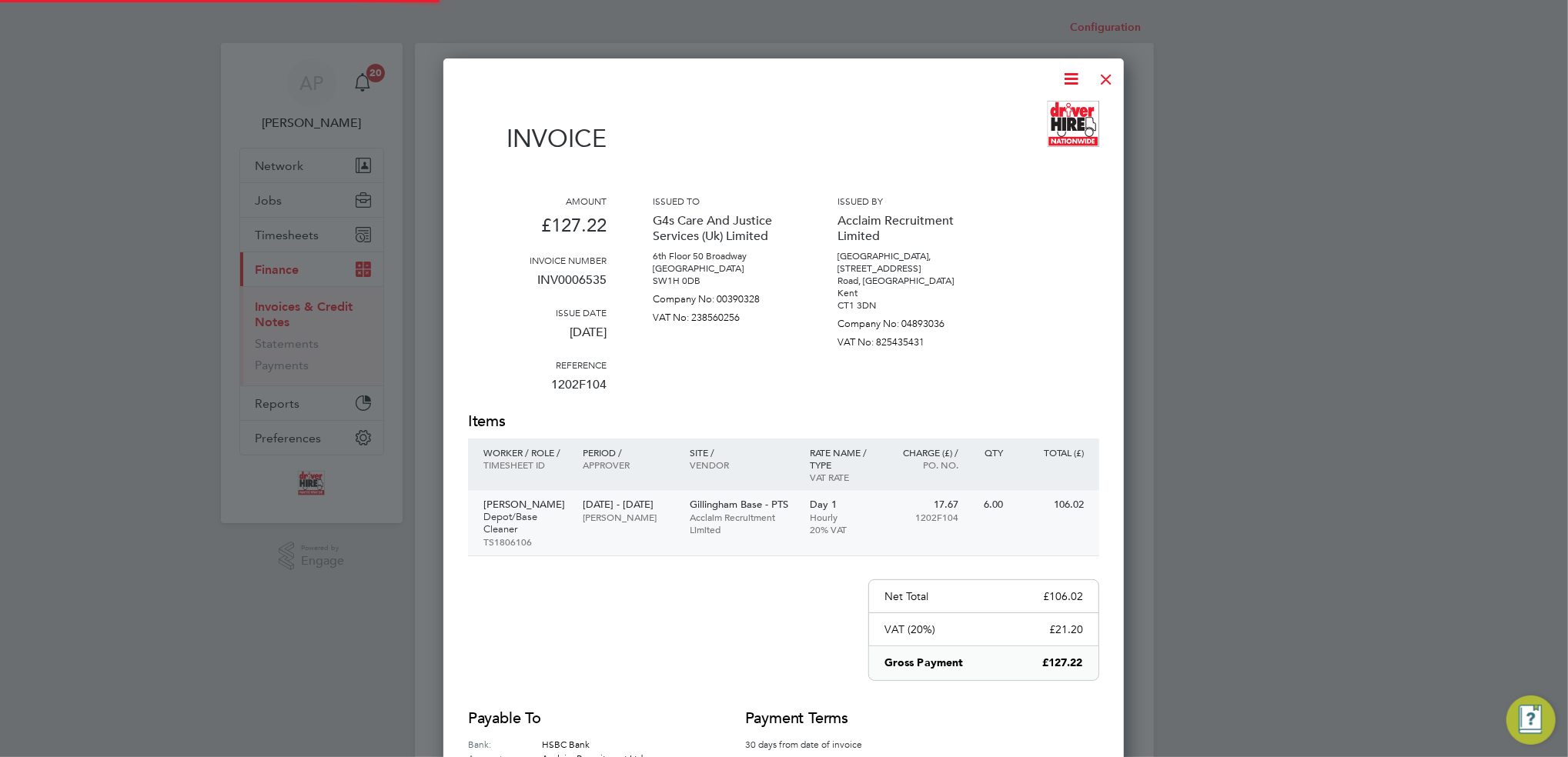
scroll to position [831, 680]
click at [1112, 78] on div at bounding box center [1106, 75] width 27 height 27
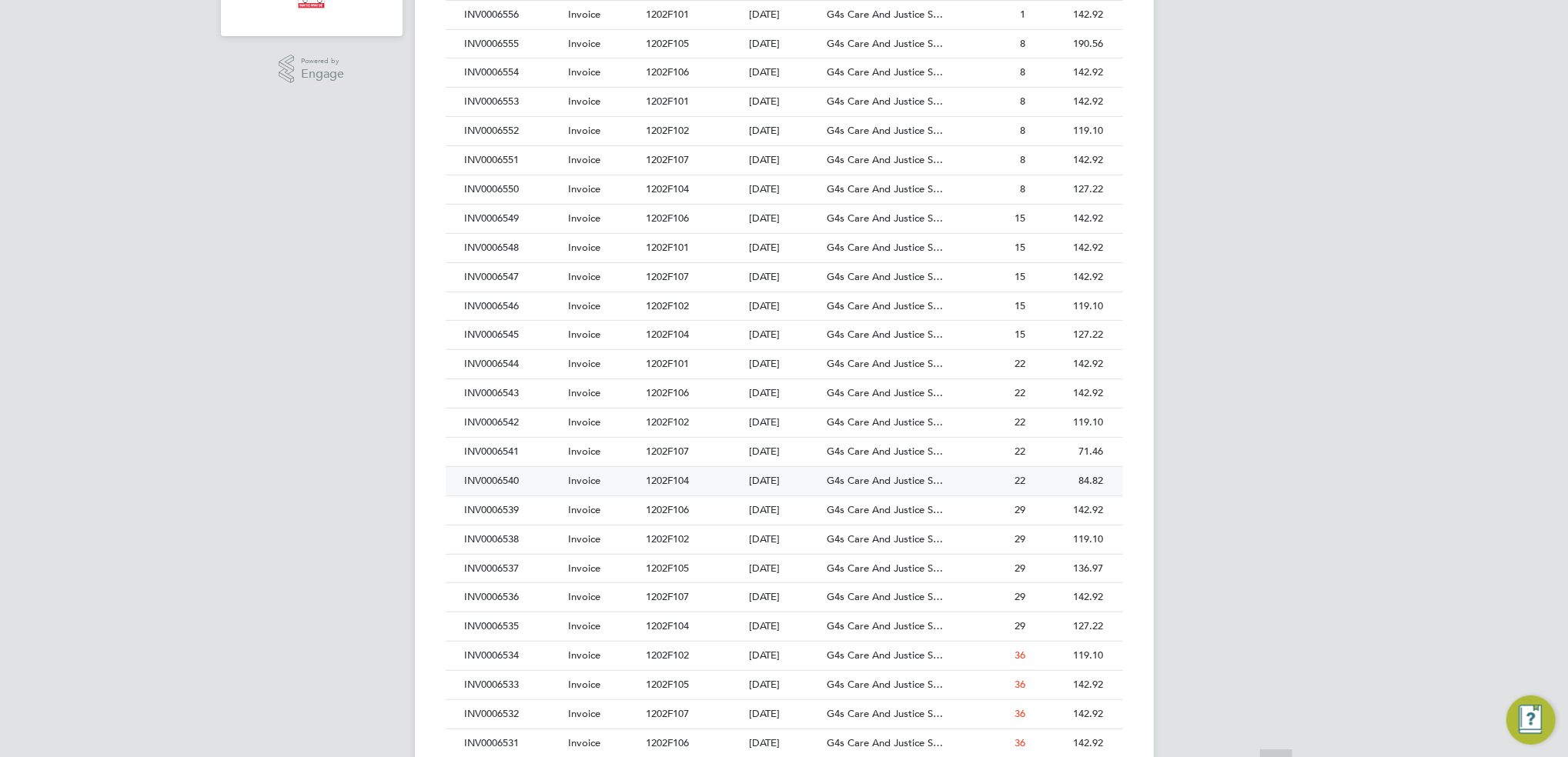
scroll to position [616, 0]
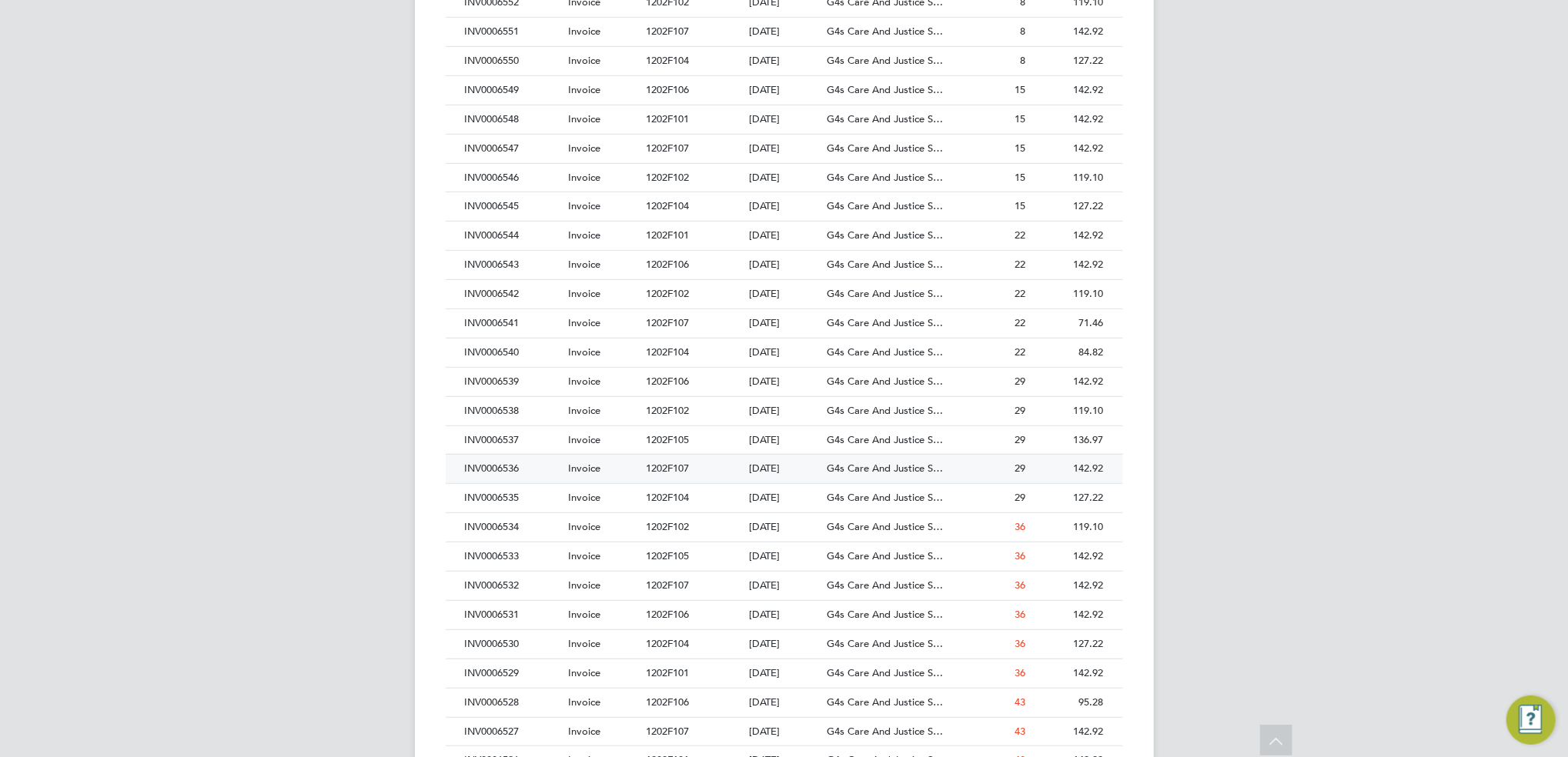
click at [691, 478] on div "1202F107" at bounding box center [693, 469] width 103 height 28
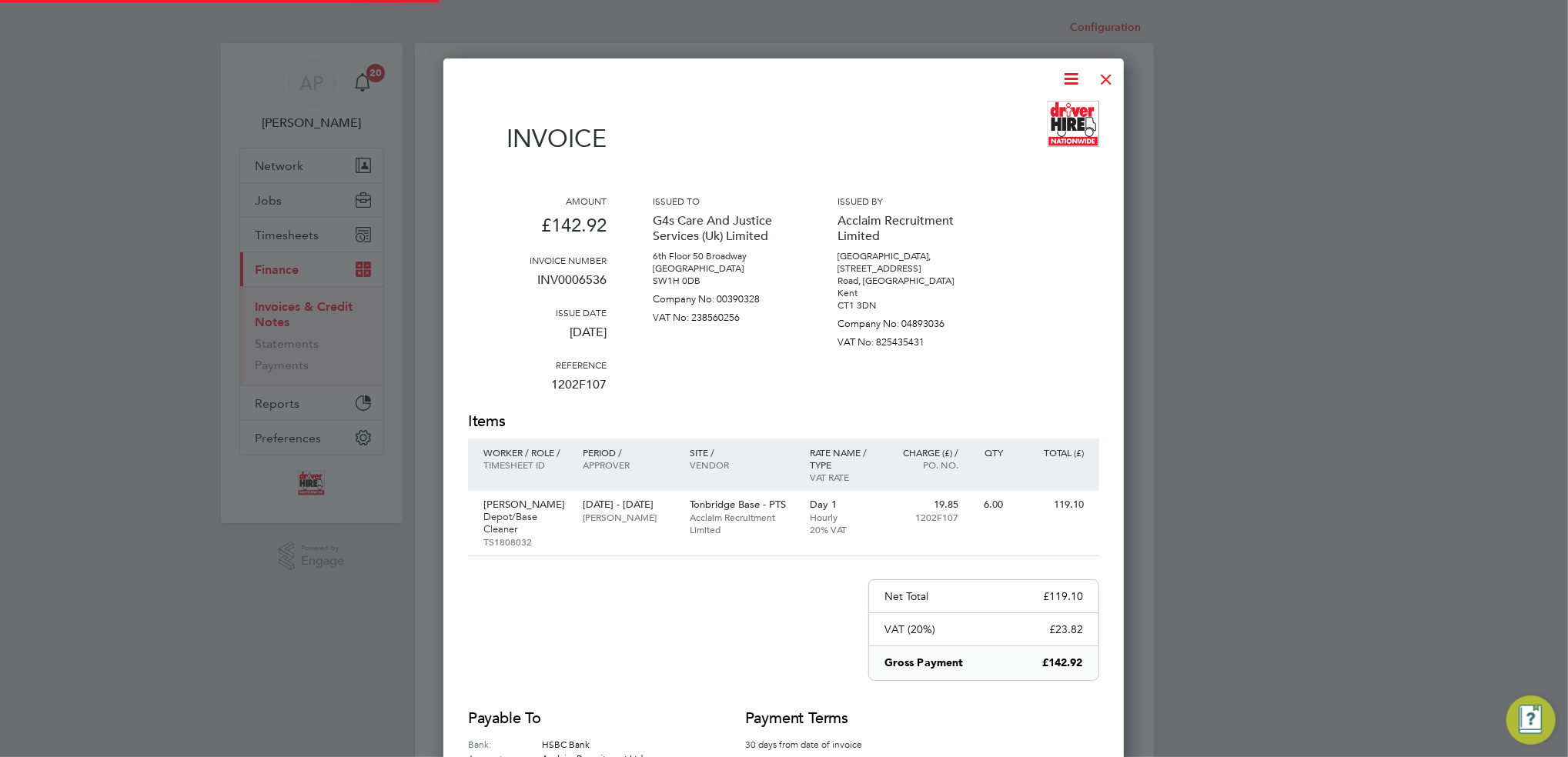
scroll to position [831, 680]
click at [1103, 78] on div at bounding box center [1106, 75] width 27 height 27
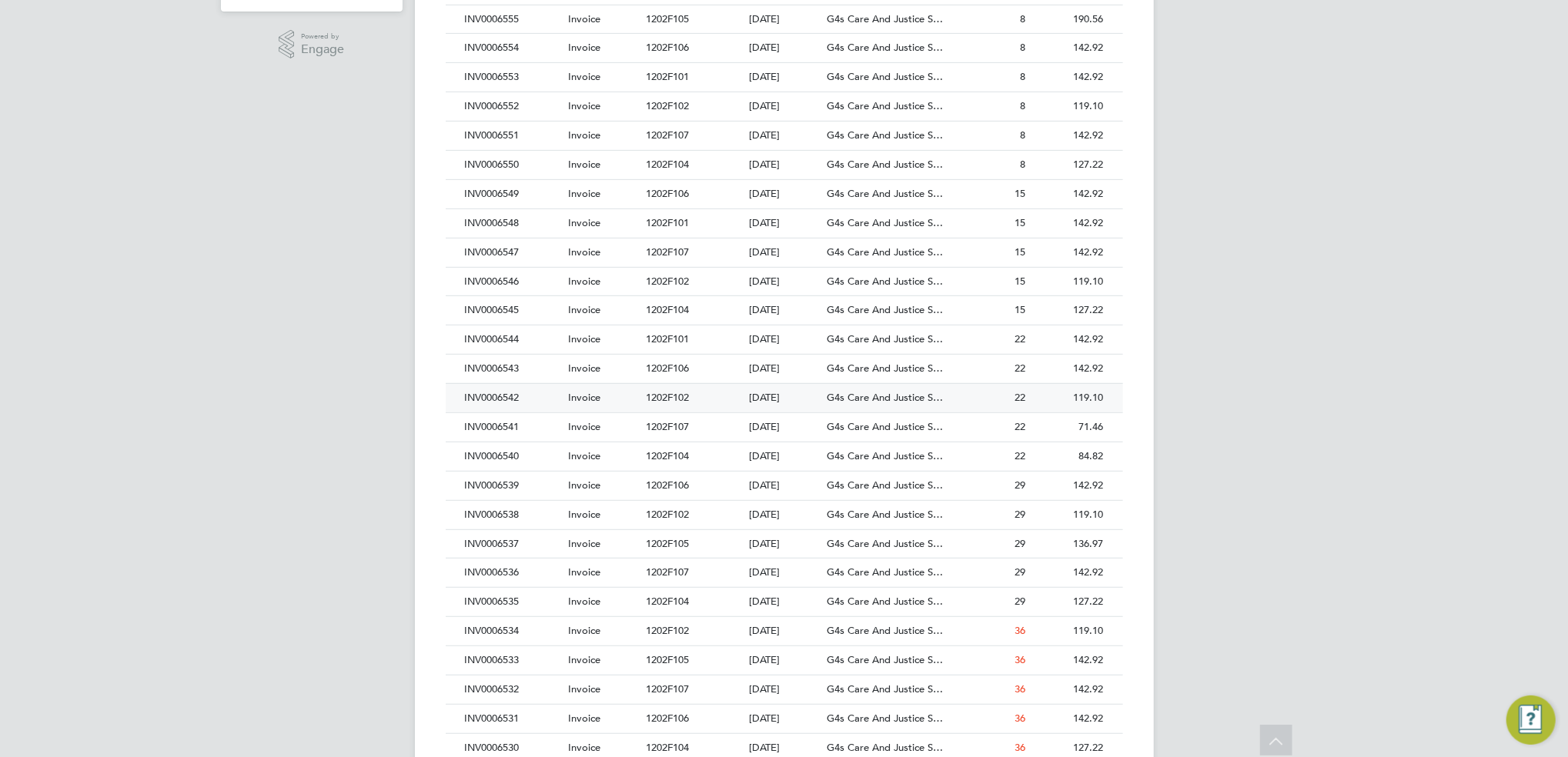
scroll to position [513, 0]
click at [733, 542] on div "1202F105" at bounding box center [693, 543] width 103 height 28
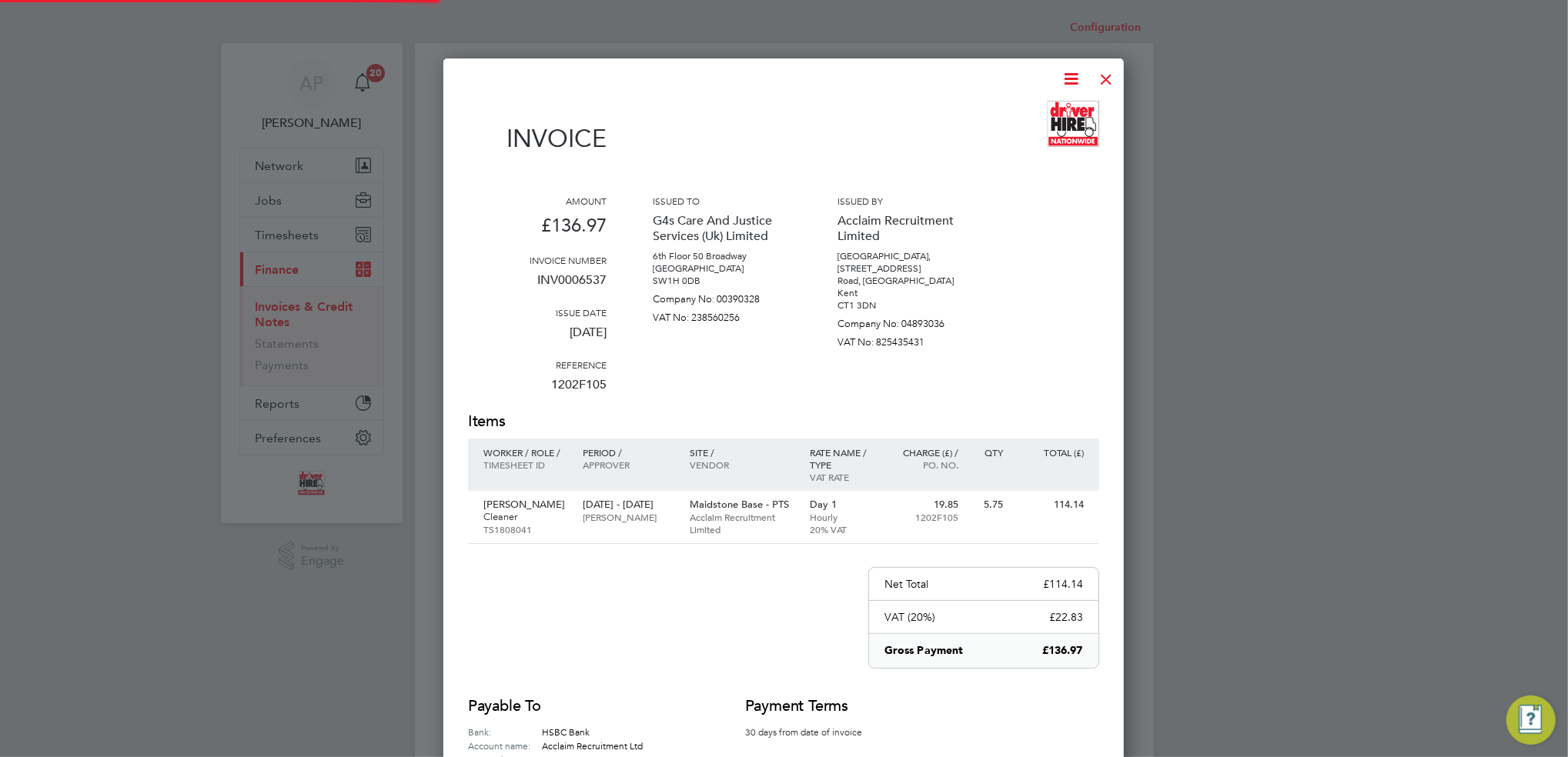
scroll to position [806, 680]
drag, startPoint x: 1109, startPoint y: 77, endPoint x: 1047, endPoint y: 445, distance: 373.2
click at [1109, 77] on div at bounding box center [1106, 75] width 27 height 27
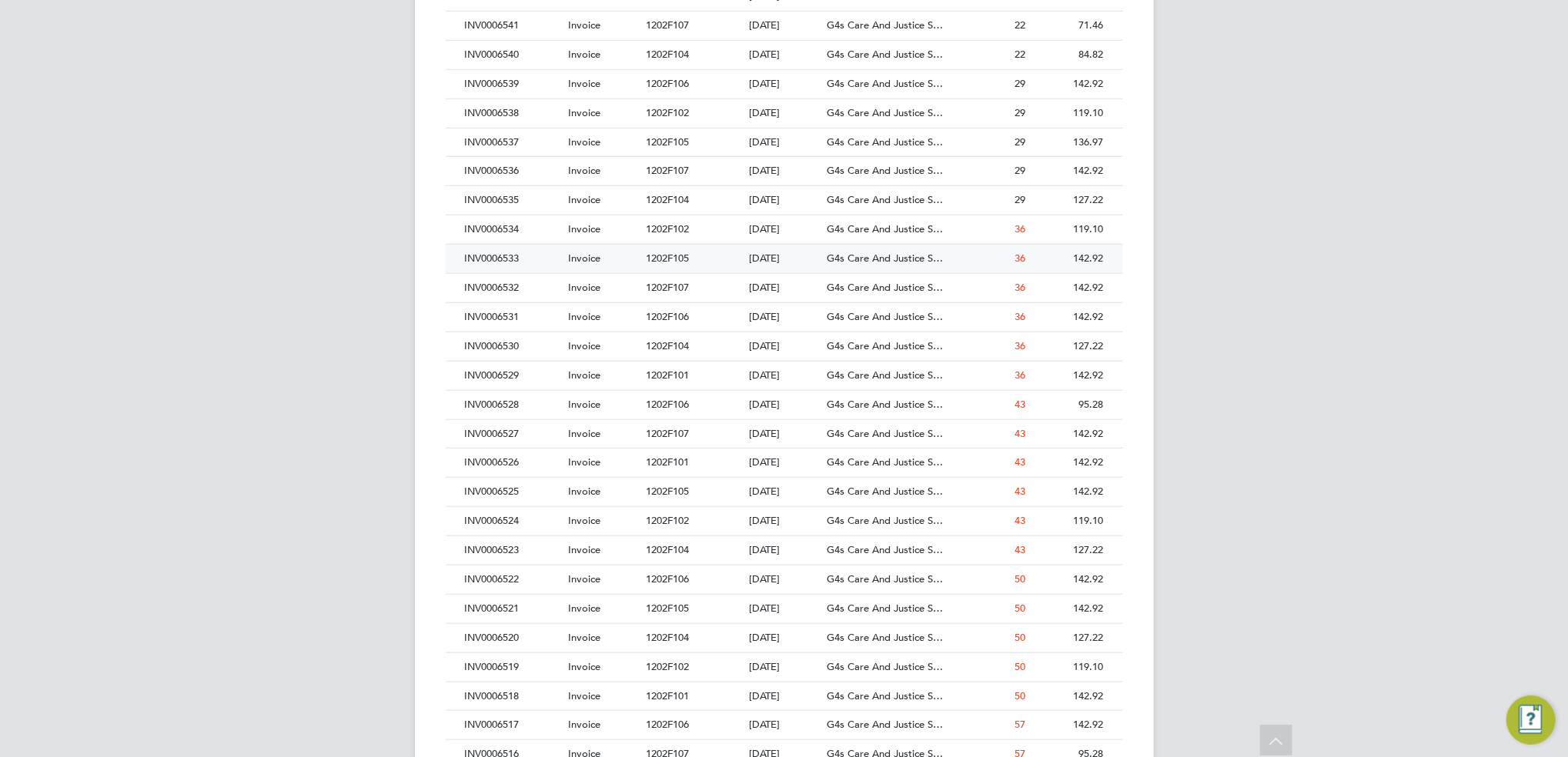
scroll to position [923, 0]
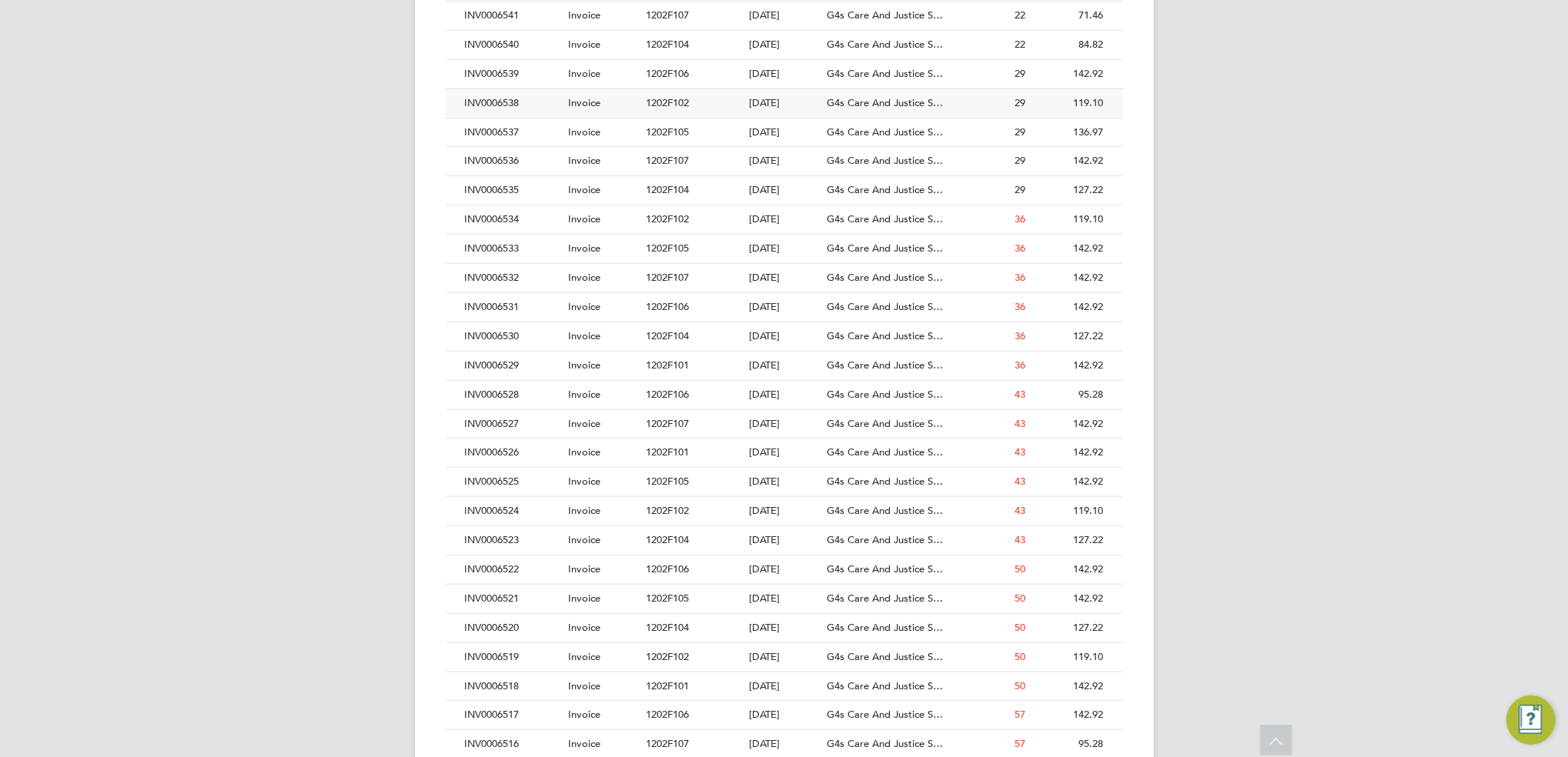
click at [713, 106] on div "1202F102" at bounding box center [693, 103] width 103 height 28
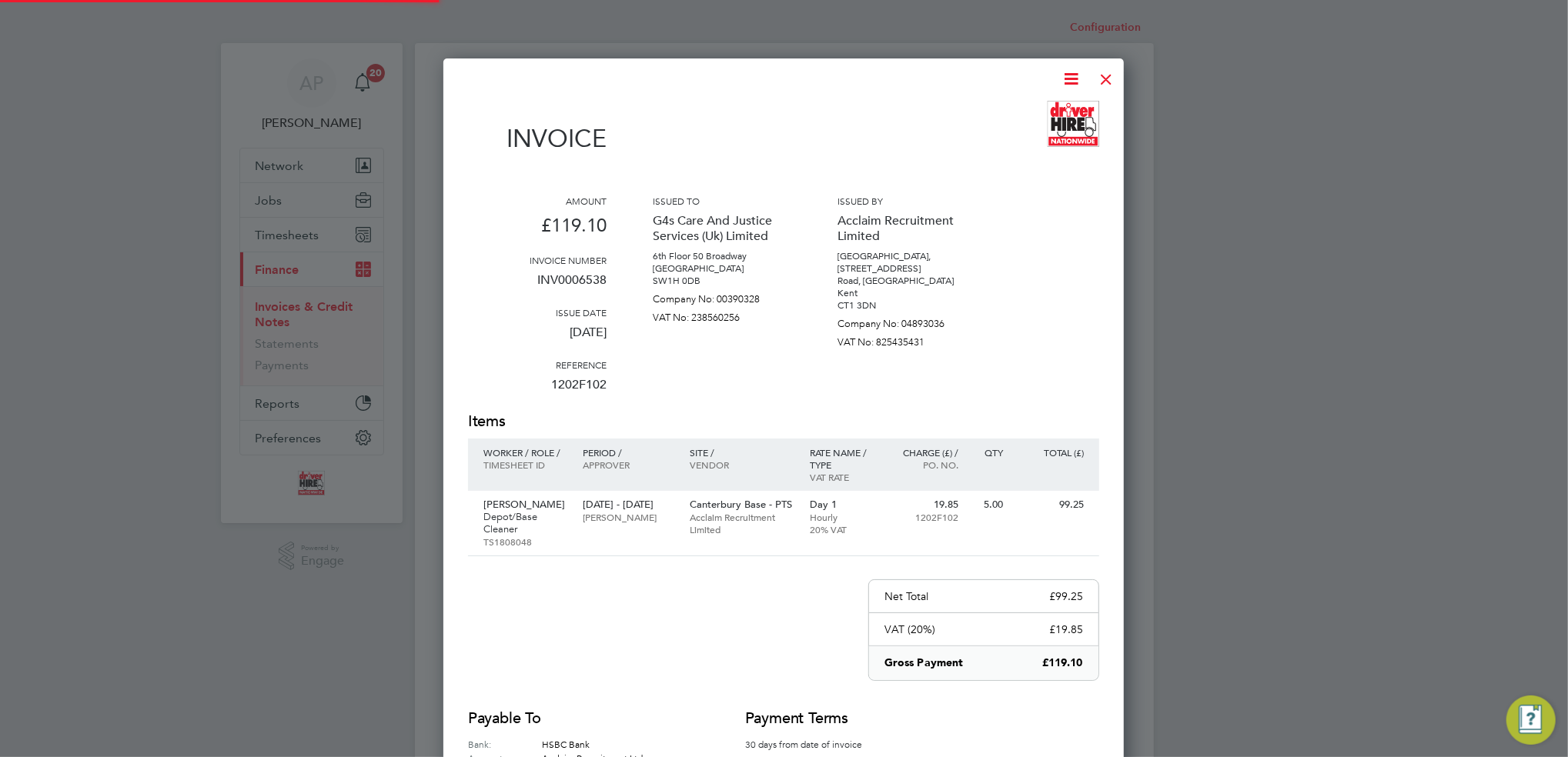
scroll to position [818, 680]
click at [1106, 77] on div at bounding box center [1106, 75] width 27 height 27
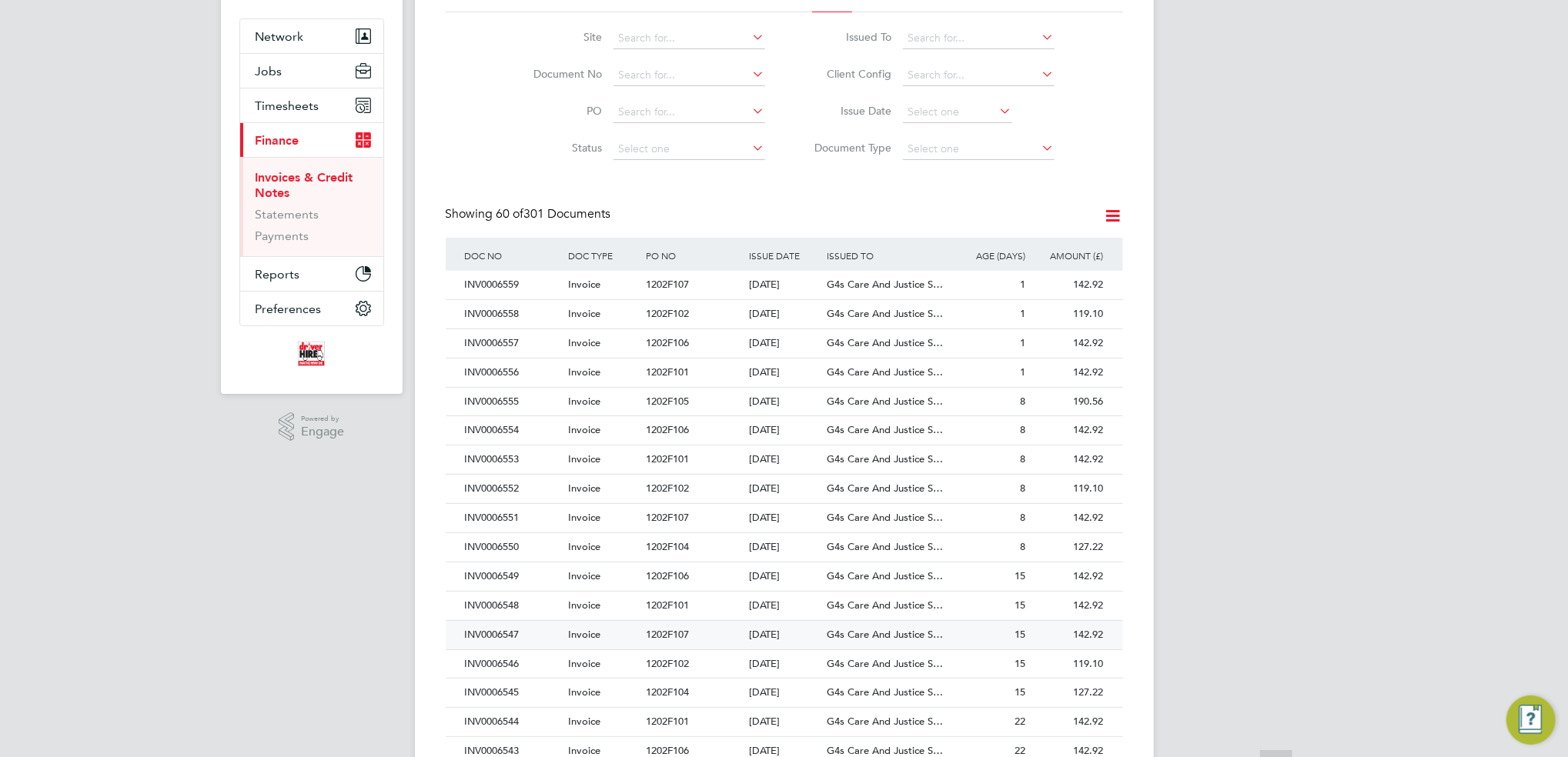
scroll to position [307, 0]
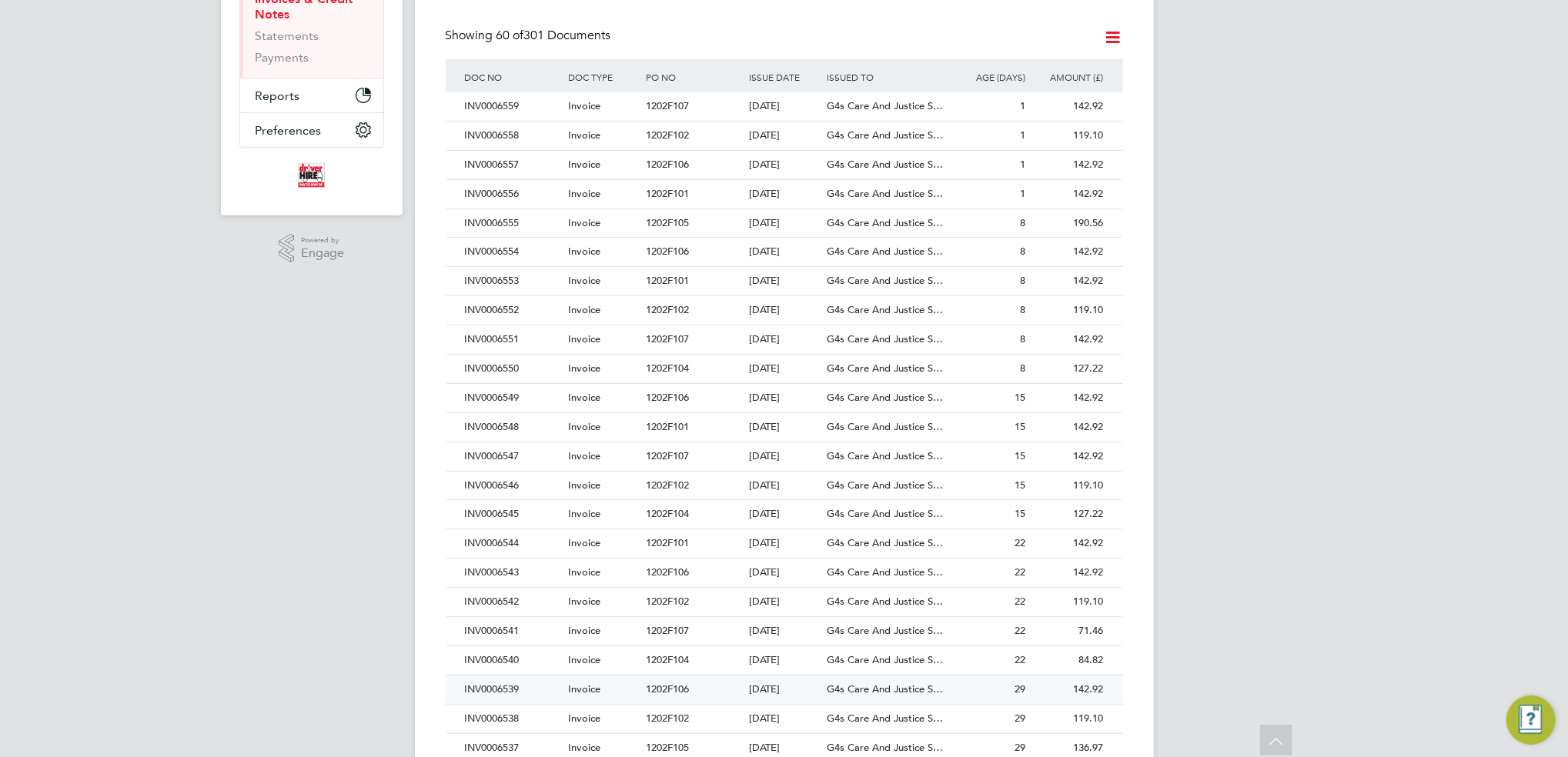
click at [658, 698] on div "1202F106" at bounding box center [693, 690] width 103 height 28
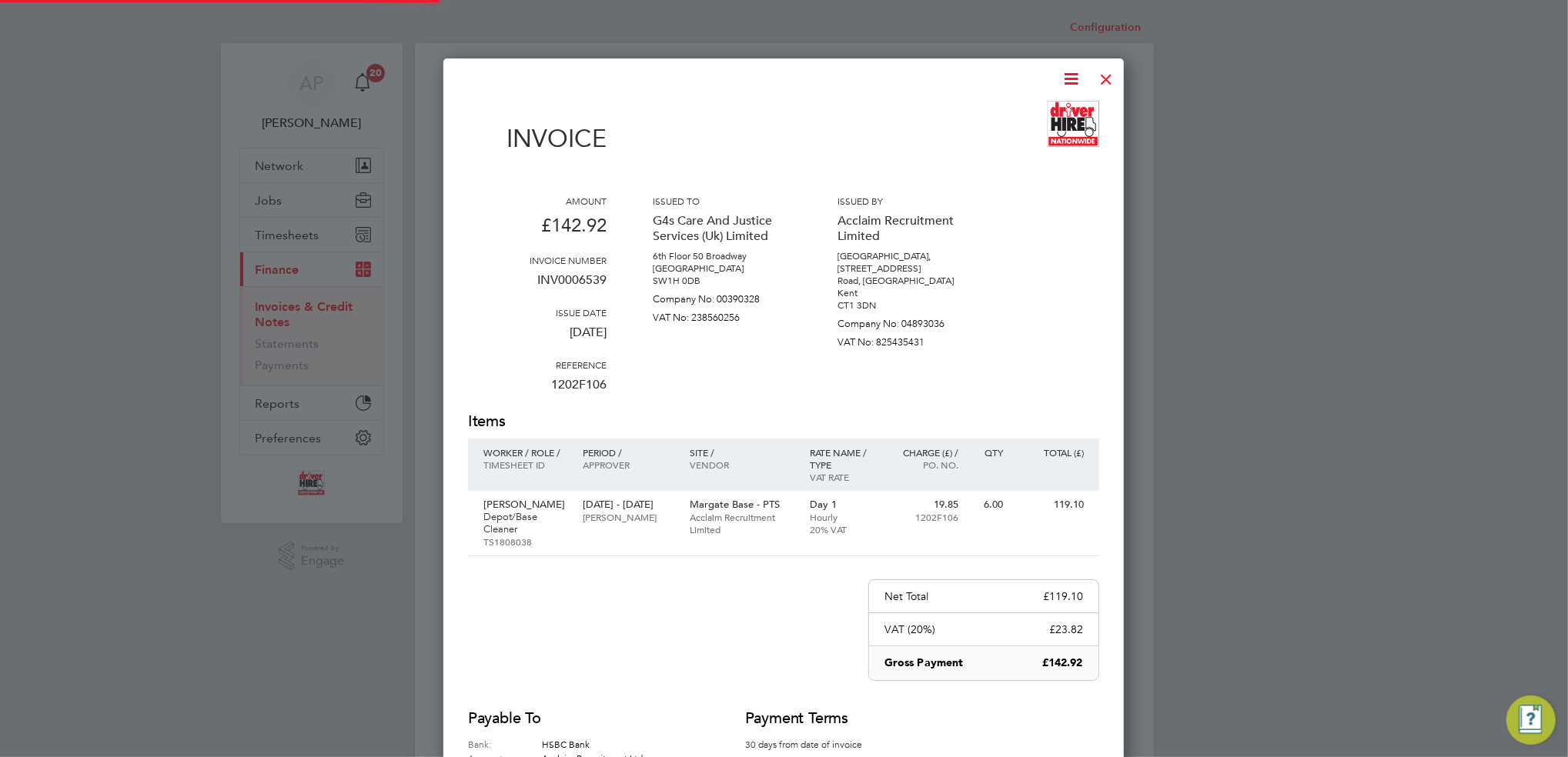
scroll to position [818, 680]
click at [1102, 71] on div at bounding box center [1106, 75] width 27 height 27
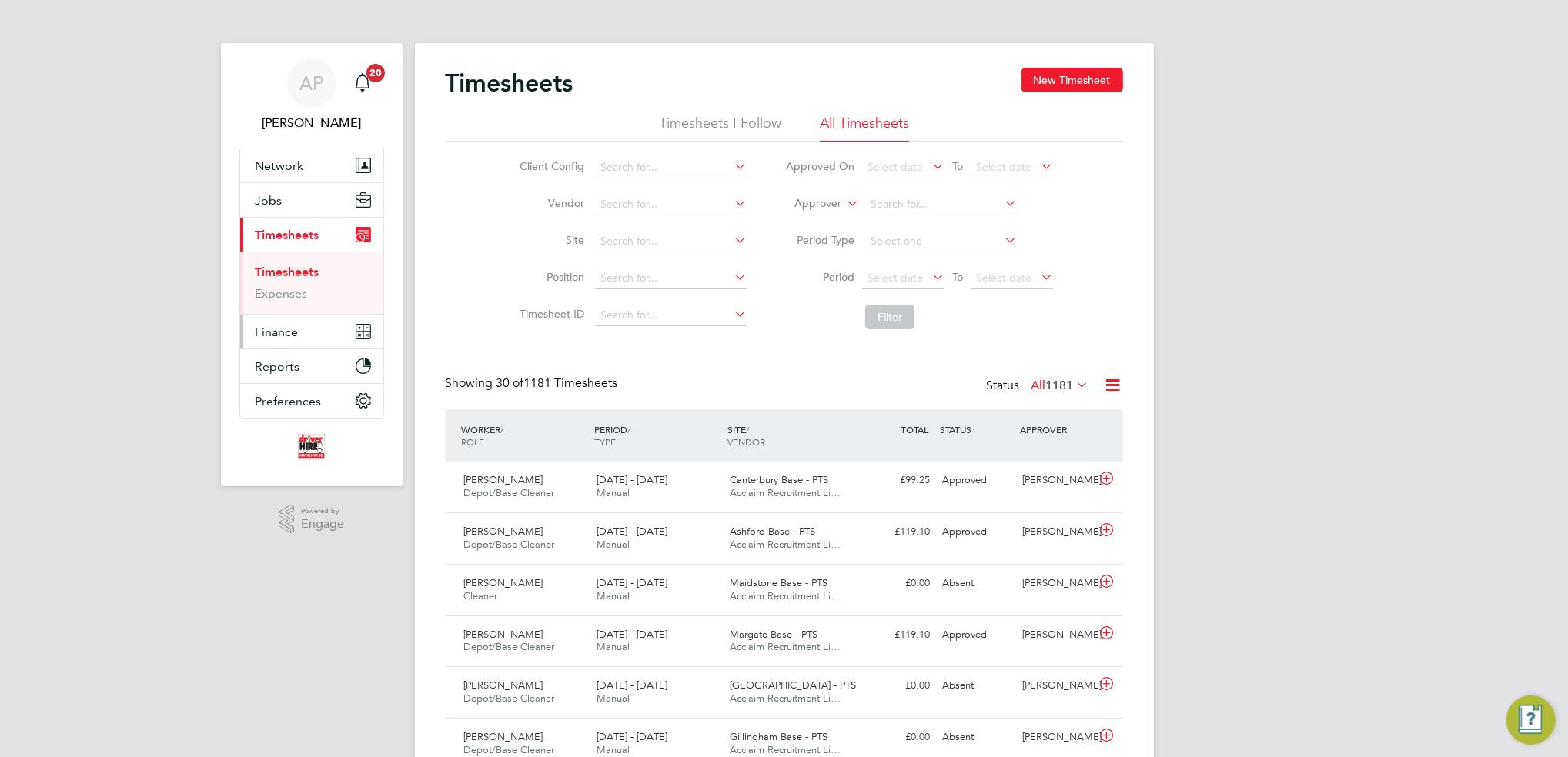
click at [279, 327] on span "Finance" at bounding box center [277, 332] width 43 height 15
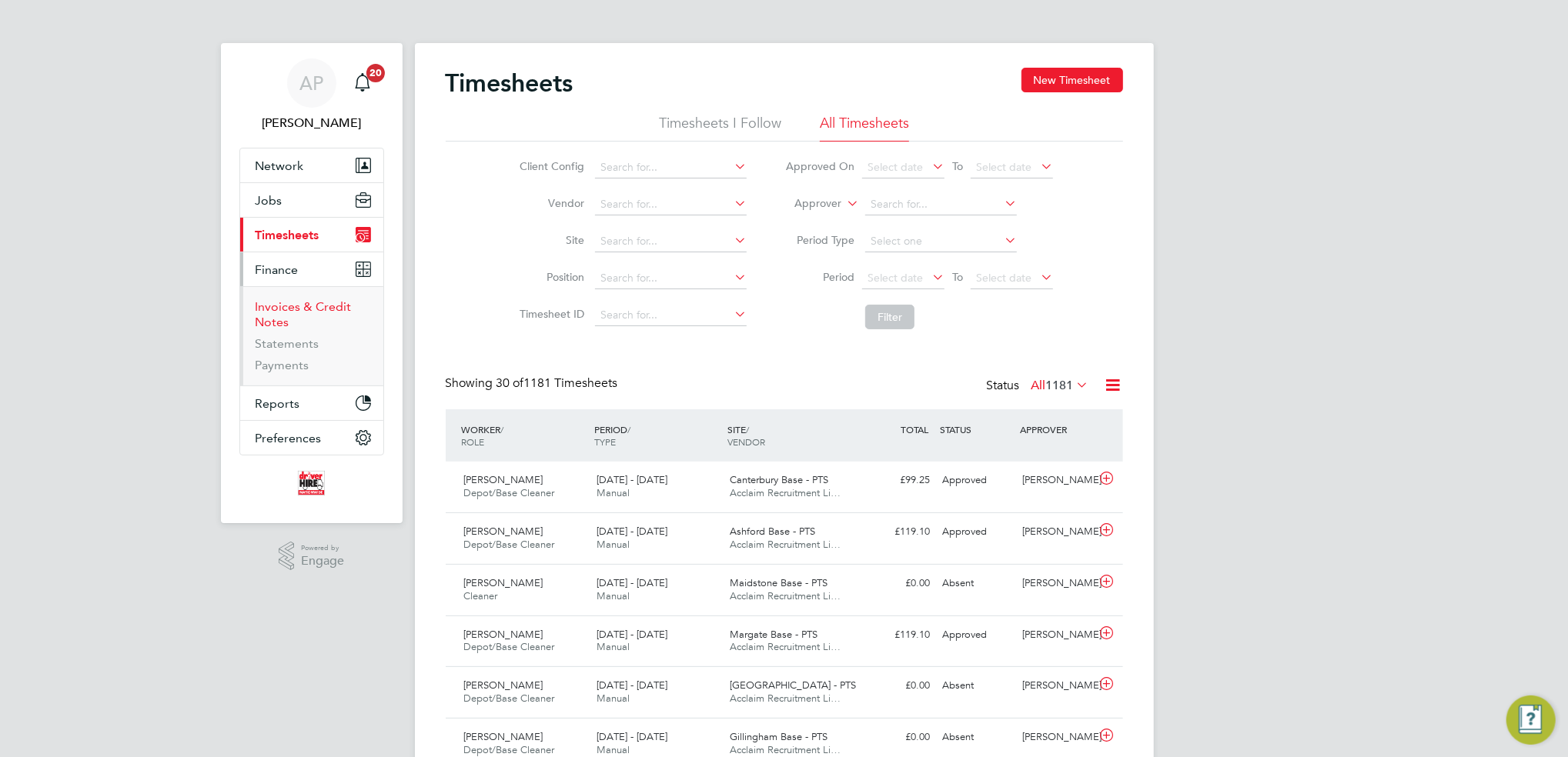
click at [285, 316] on link "Invoices & Credit Notes" at bounding box center [303, 314] width 96 height 30
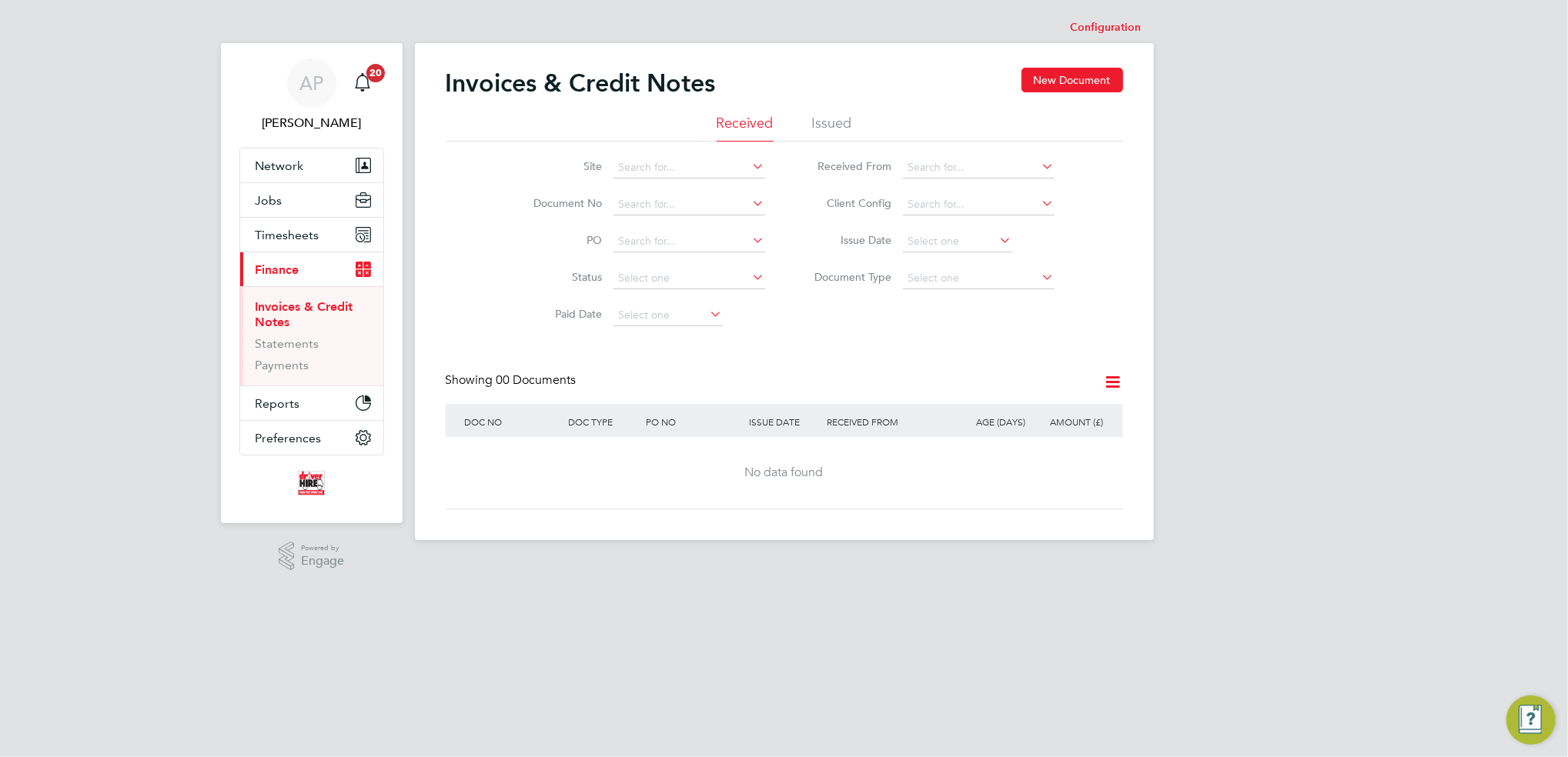
click at [836, 114] on li "Issued" at bounding box center [832, 127] width 40 height 27
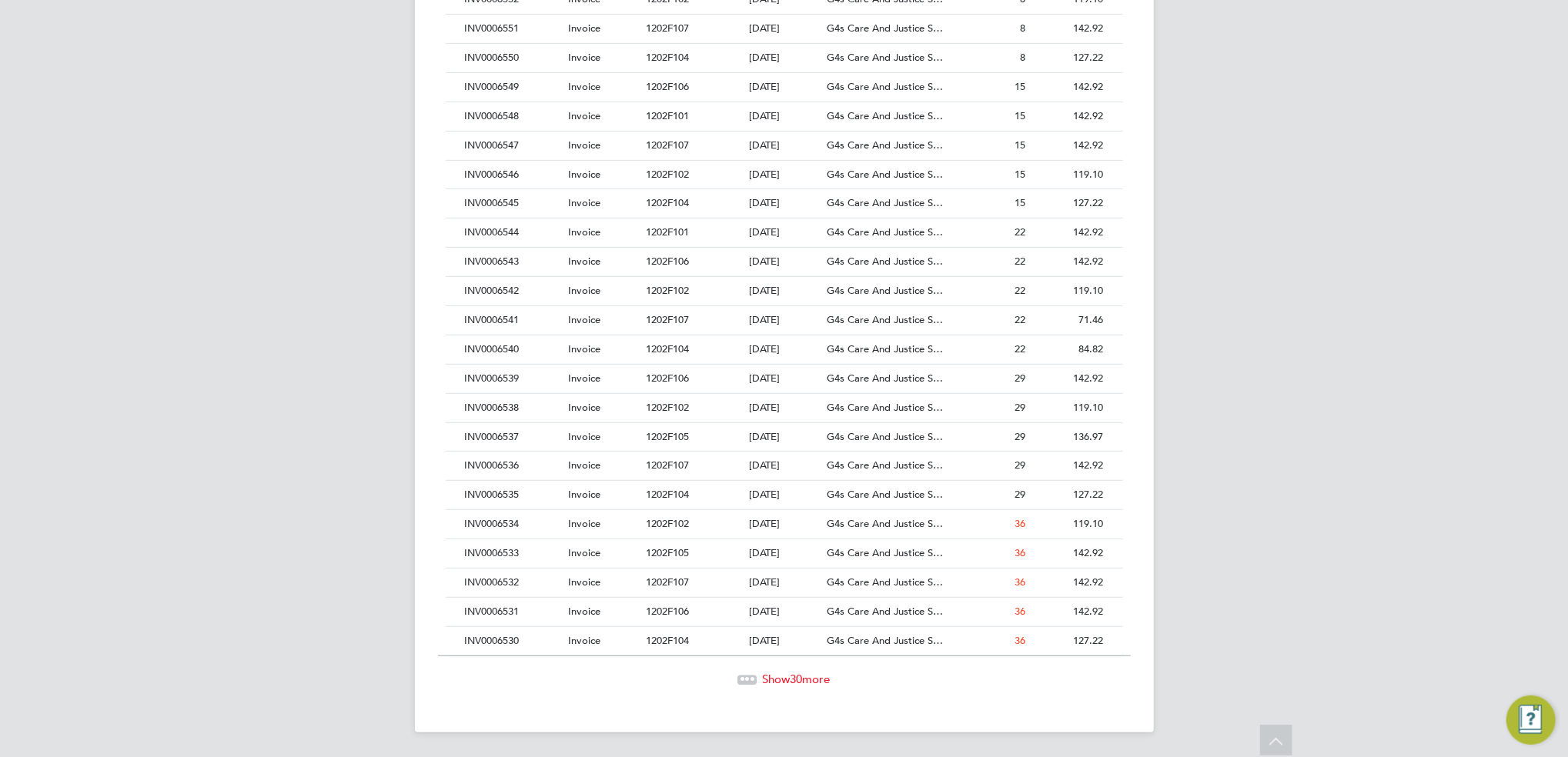
click at [811, 683] on span "Show 30 more" at bounding box center [796, 679] width 67 height 15
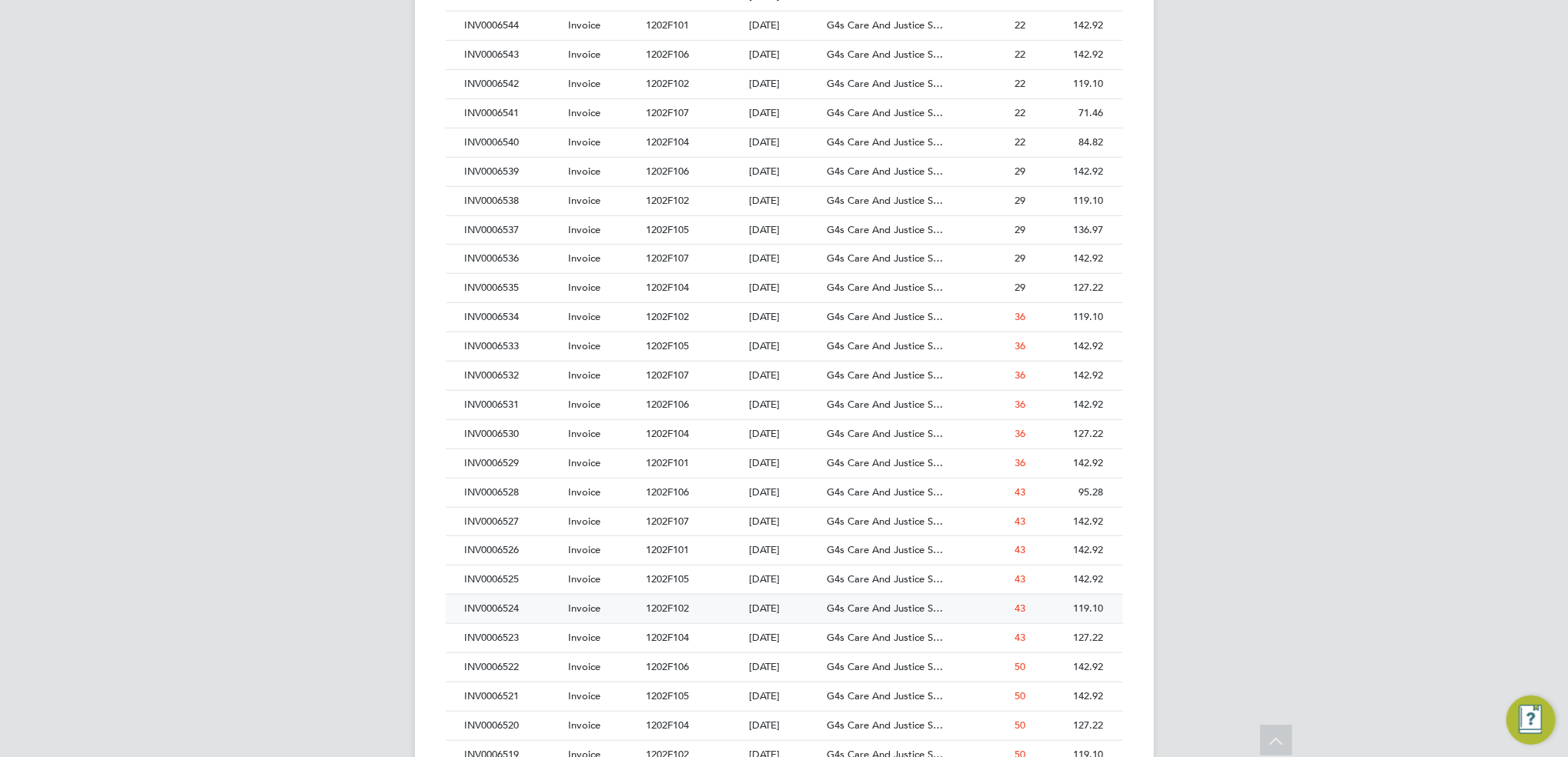
click at [752, 611] on div "12 Aug 2025" at bounding box center [784, 609] width 78 height 28
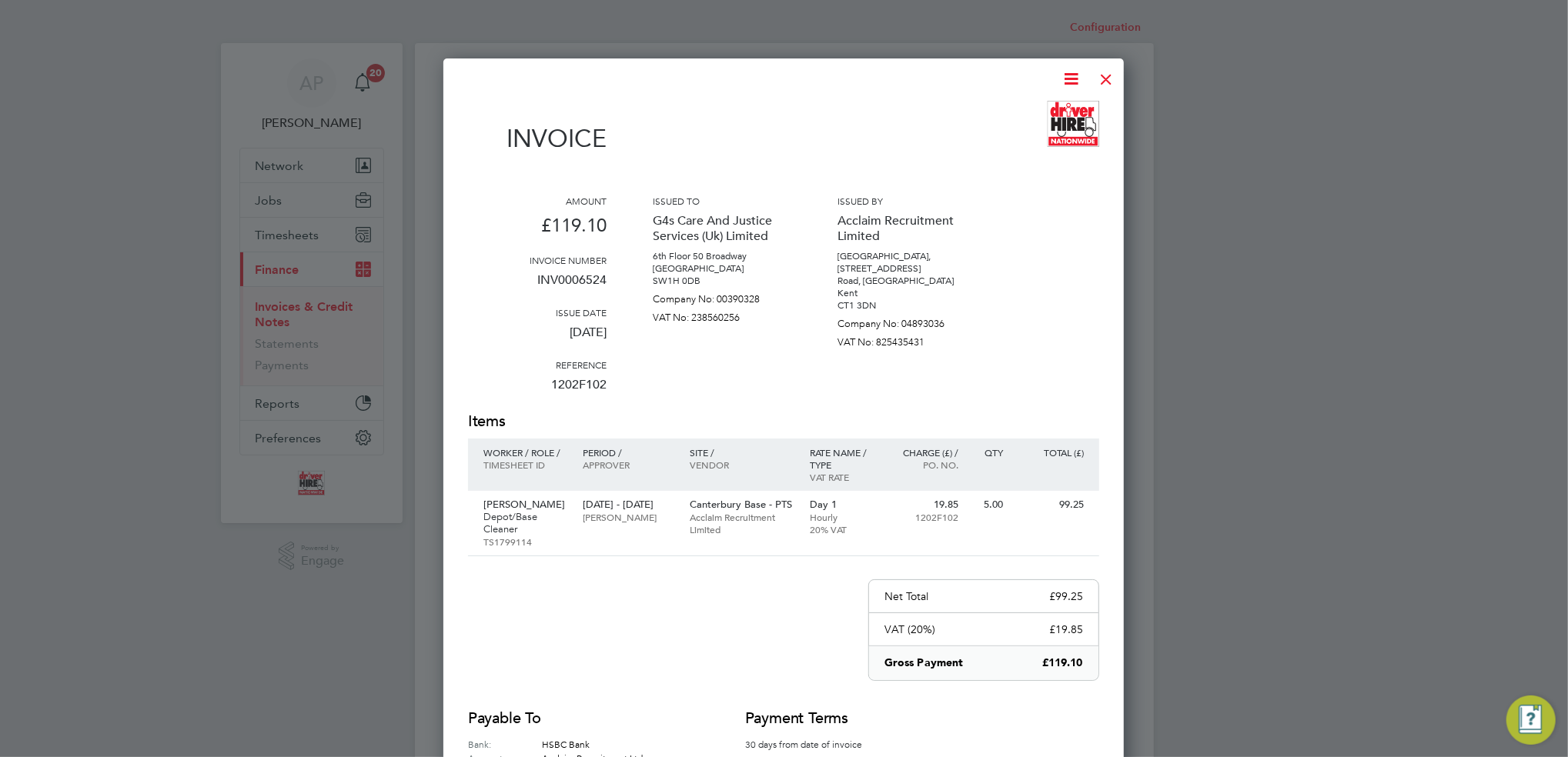
click at [1105, 77] on div at bounding box center [1106, 75] width 27 height 27
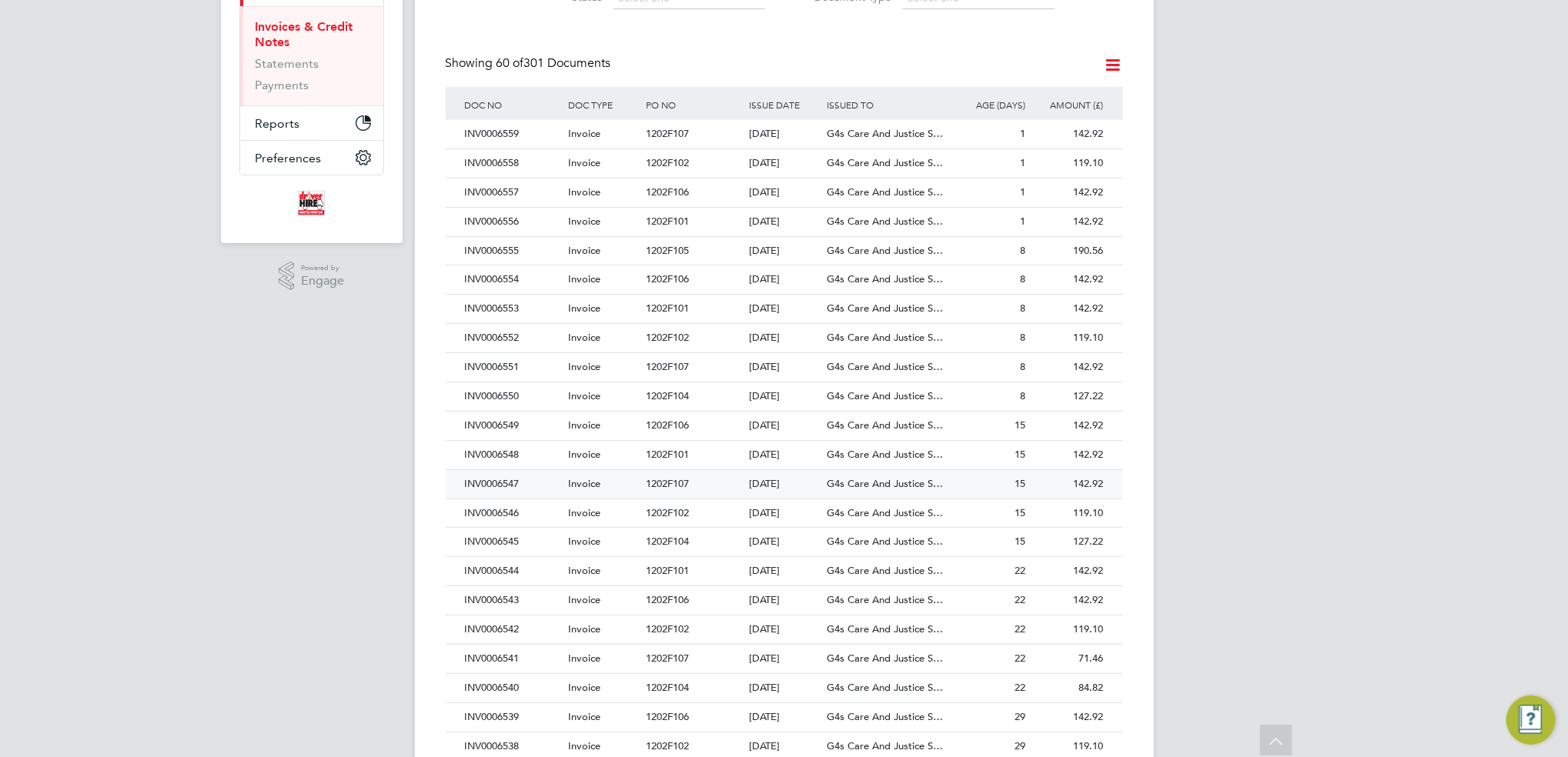
scroll to position [410, 0]
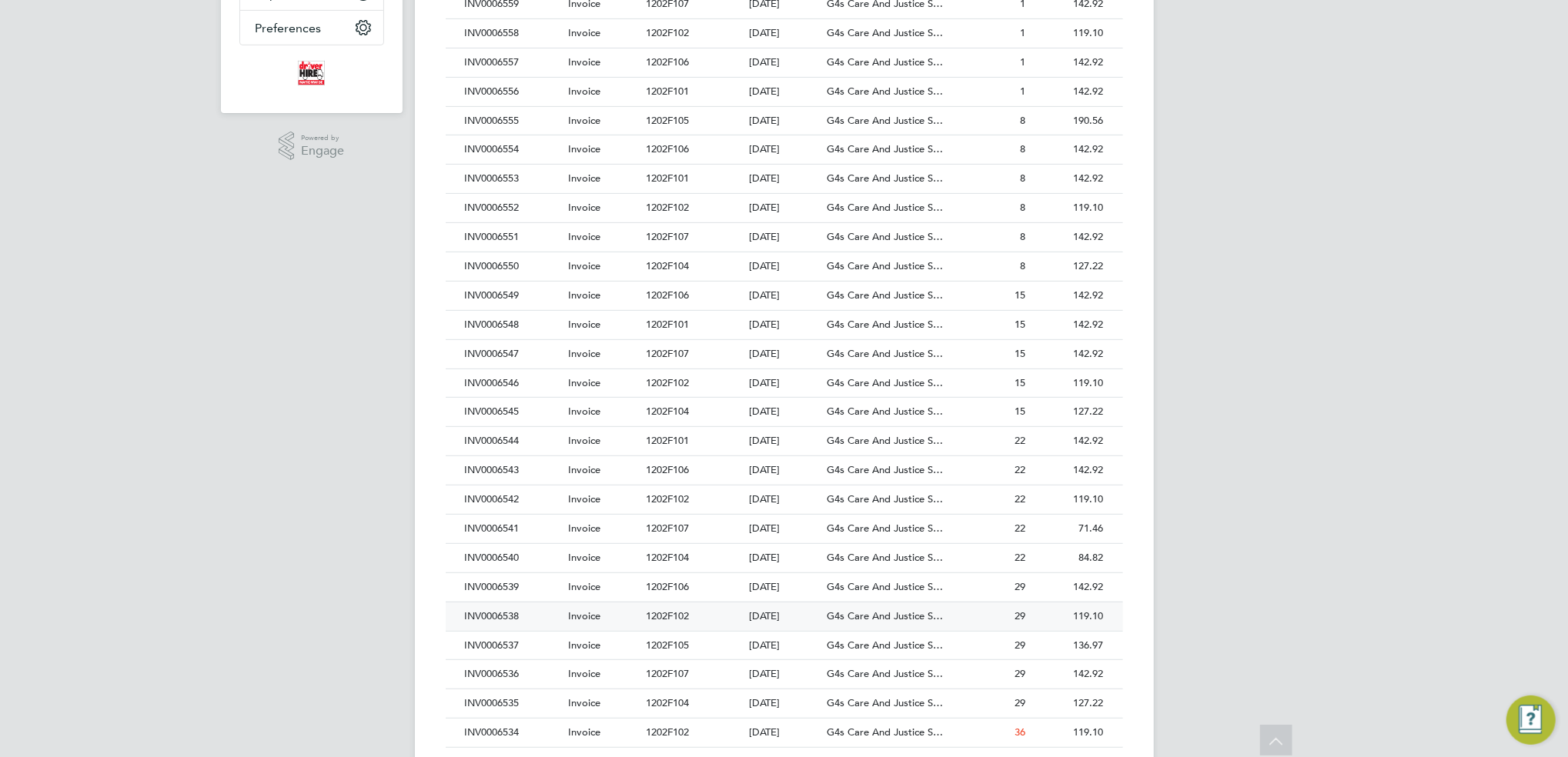
click at [672, 622] on span "1202F102" at bounding box center [668, 616] width 43 height 13
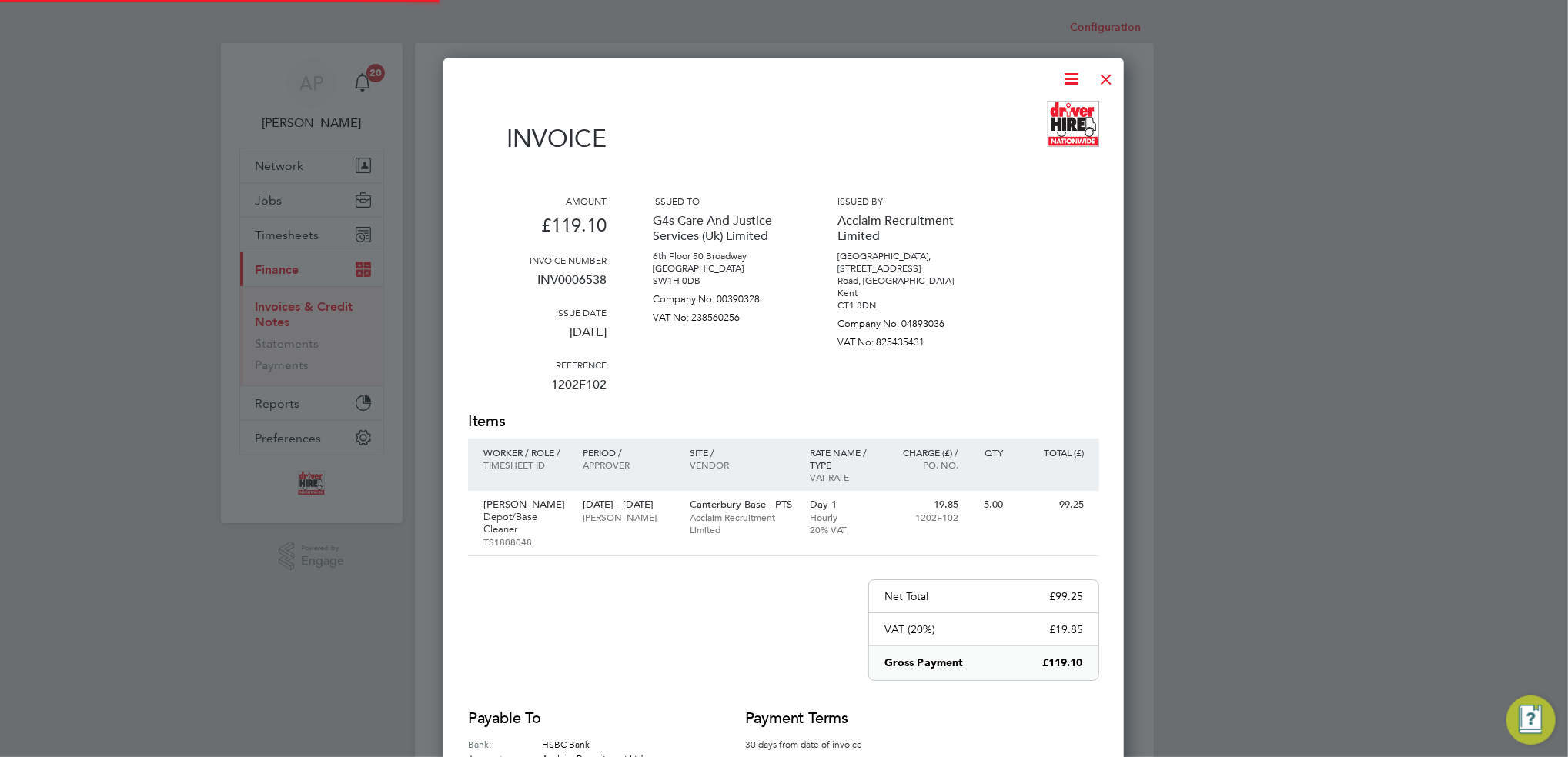
scroll to position [818, 680]
